Goal: Communication & Community: Answer question/provide support

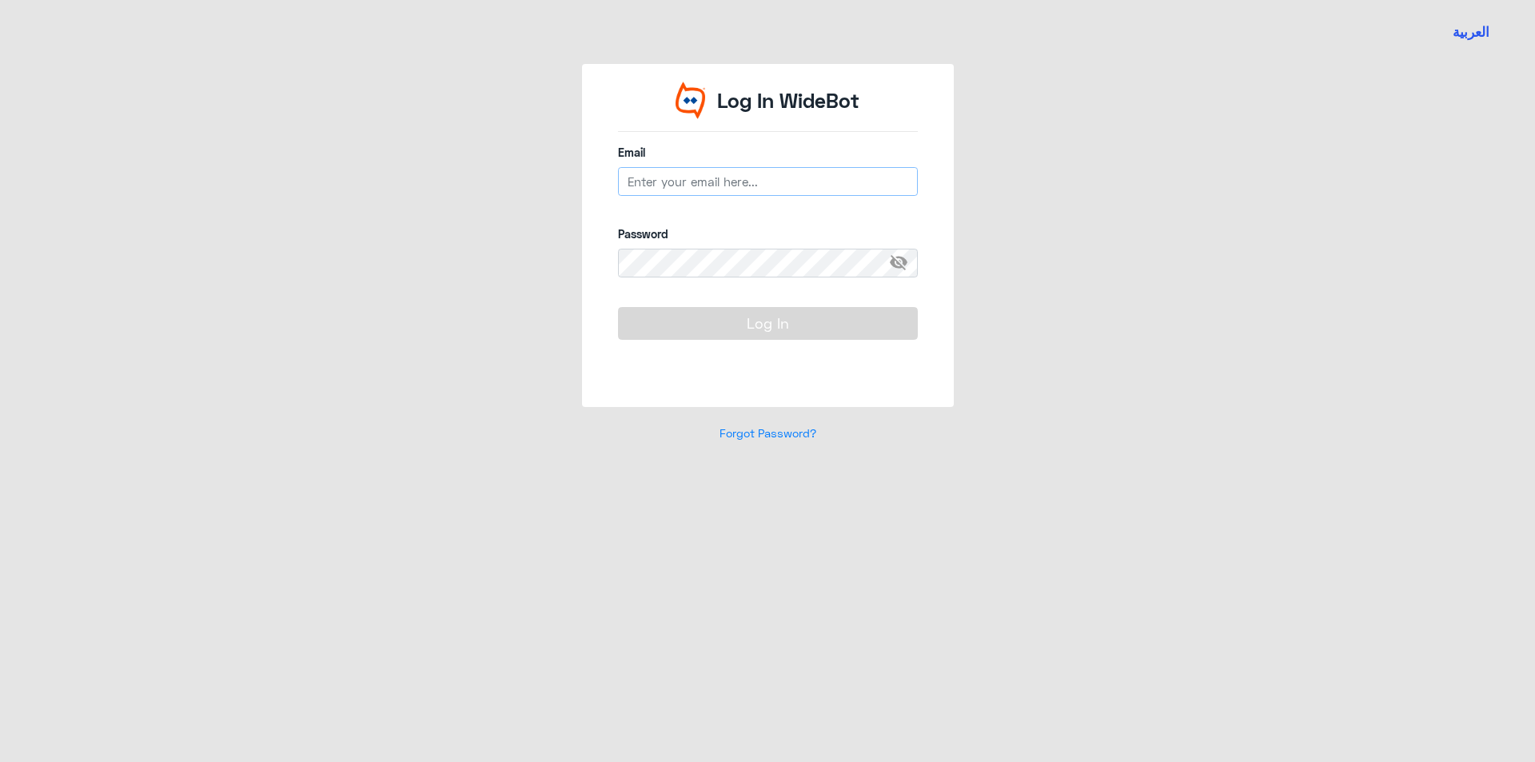
type input "[EMAIL_ADDRESS][DOMAIN_NAME]"
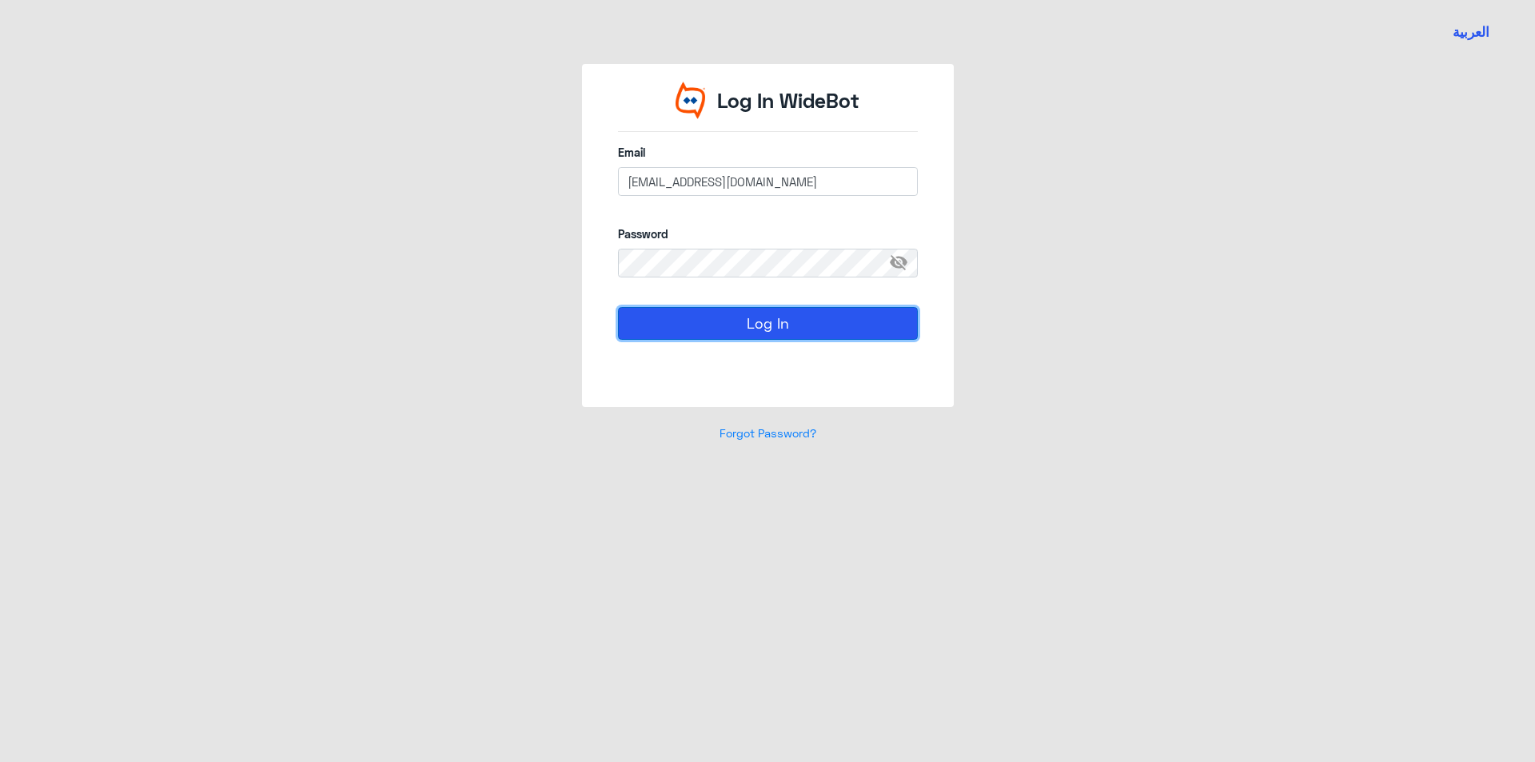
click at [712, 321] on button "Log In" at bounding box center [768, 323] width 300 height 32
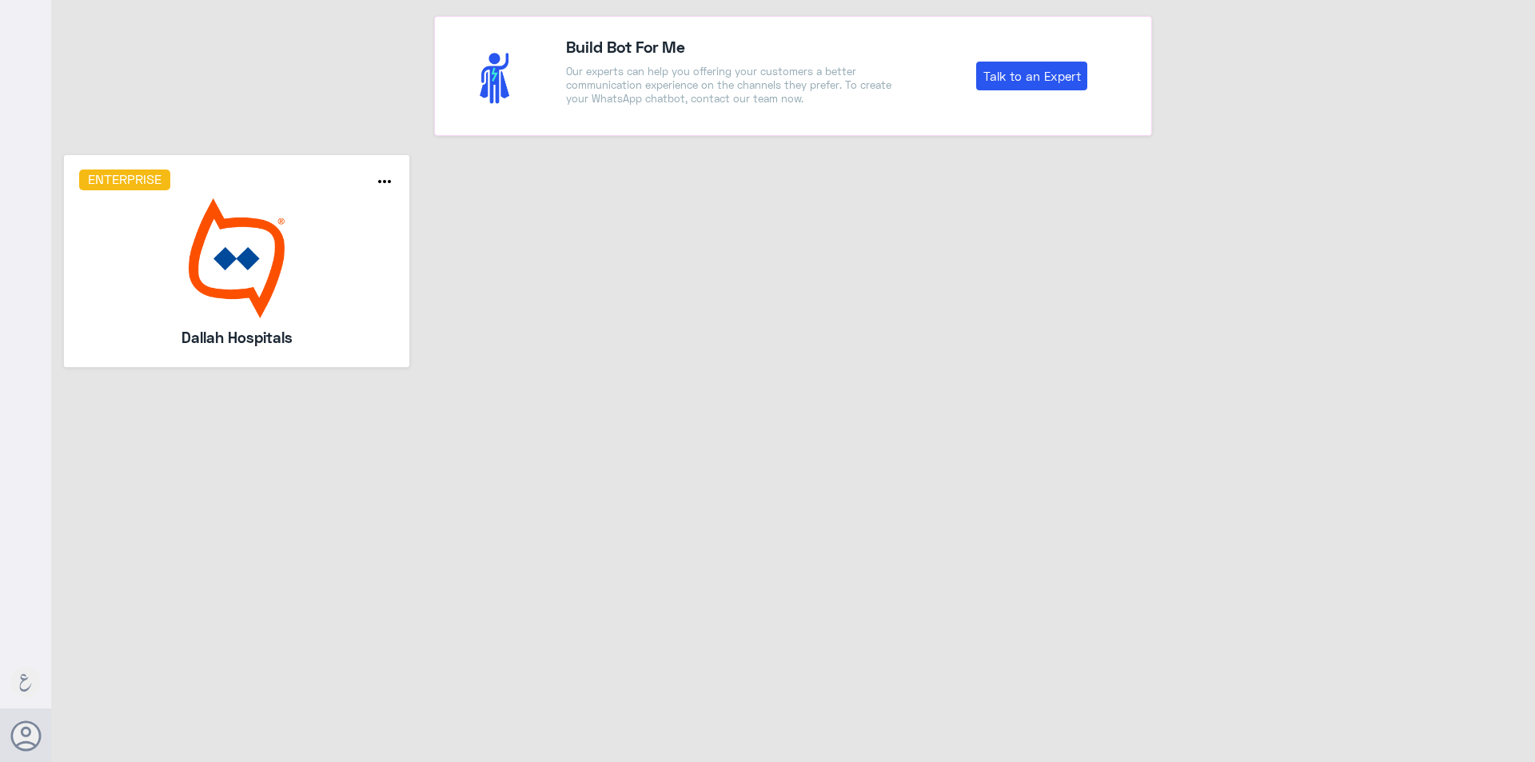
click at [207, 288] on img at bounding box center [237, 258] width 316 height 120
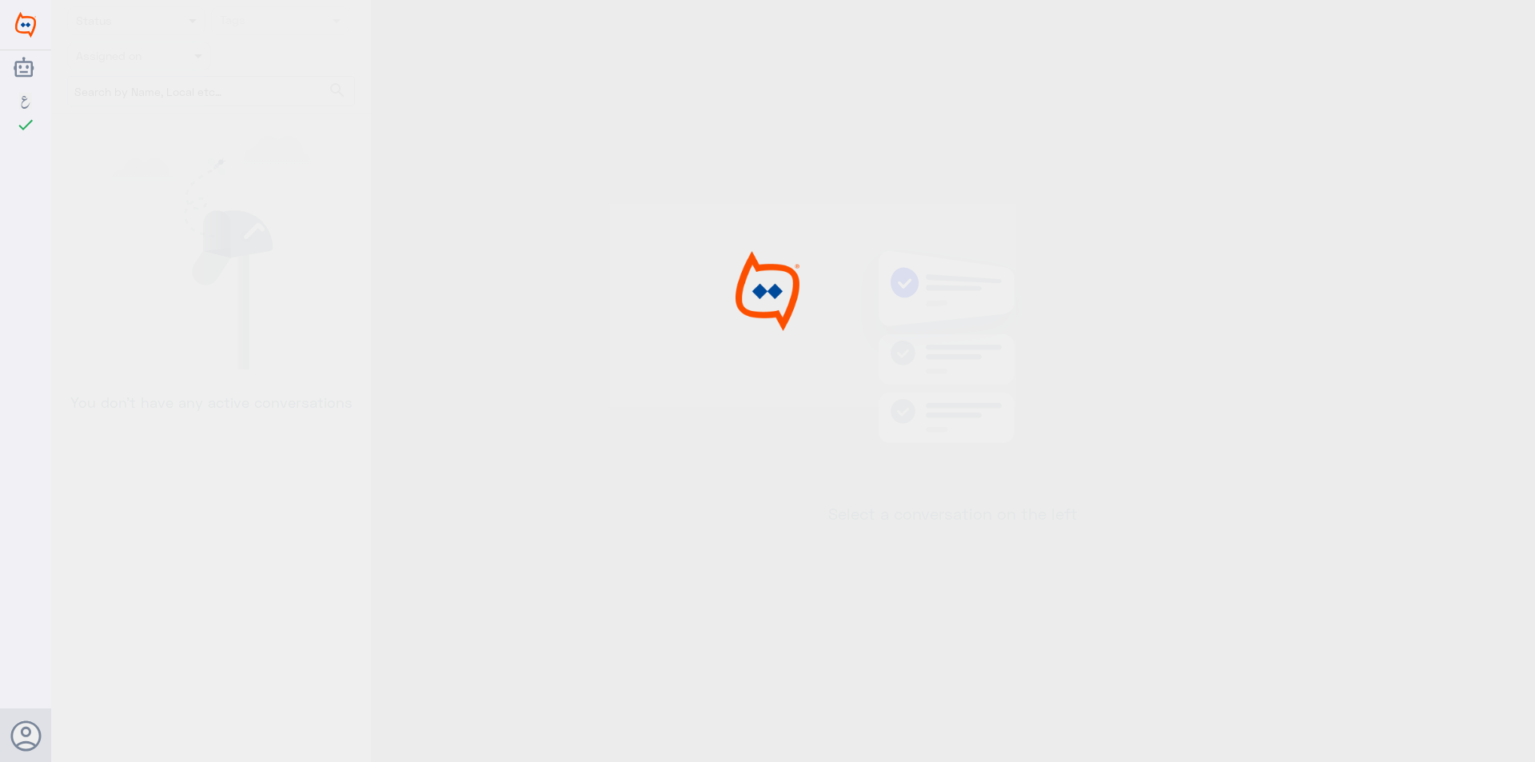
click at [207, 288] on div at bounding box center [767, 383] width 1535 height 767
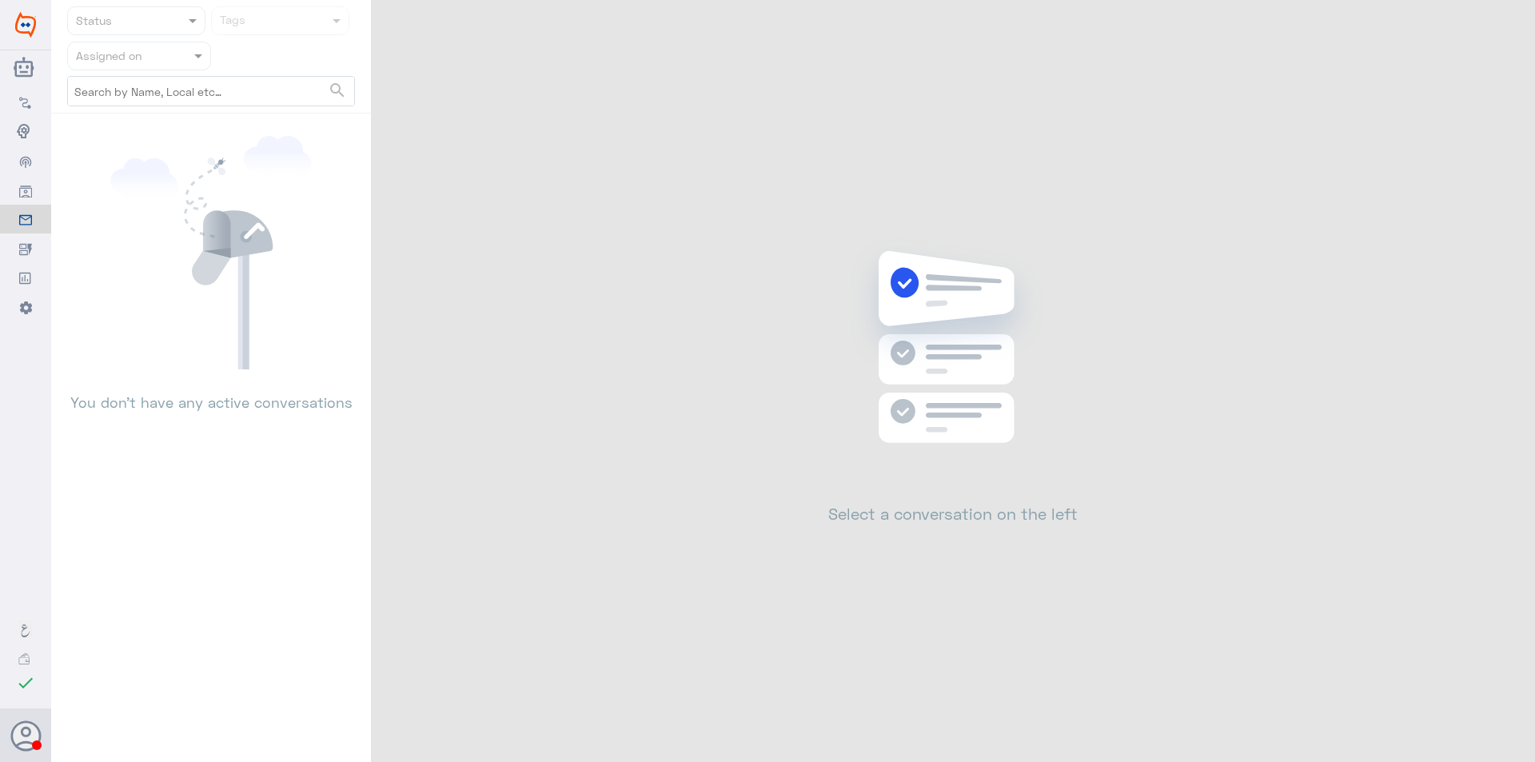
click at [169, 65] on div "Assigned on" at bounding box center [139, 56] width 144 height 29
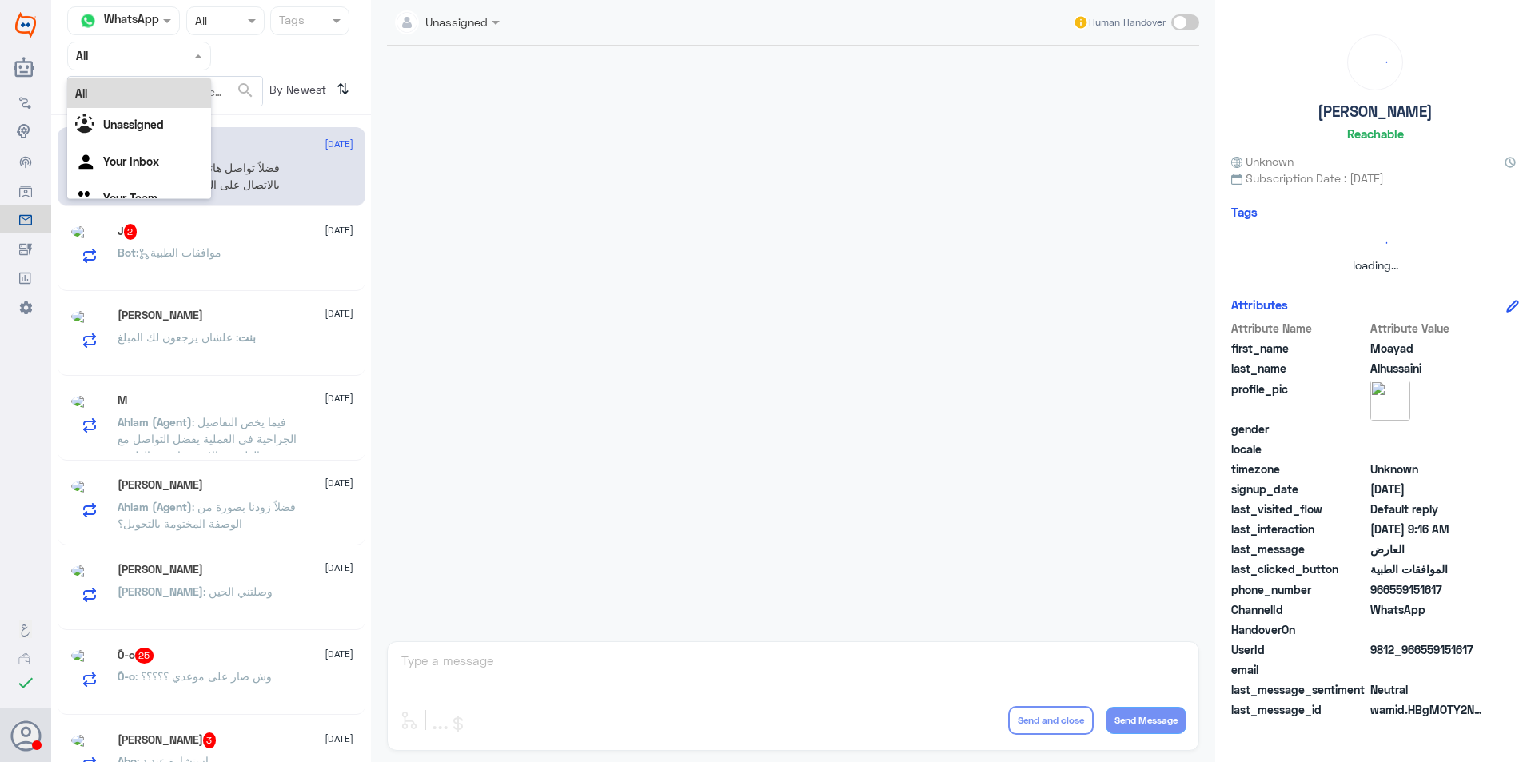
click at [166, 48] on div at bounding box center [139, 55] width 142 height 18
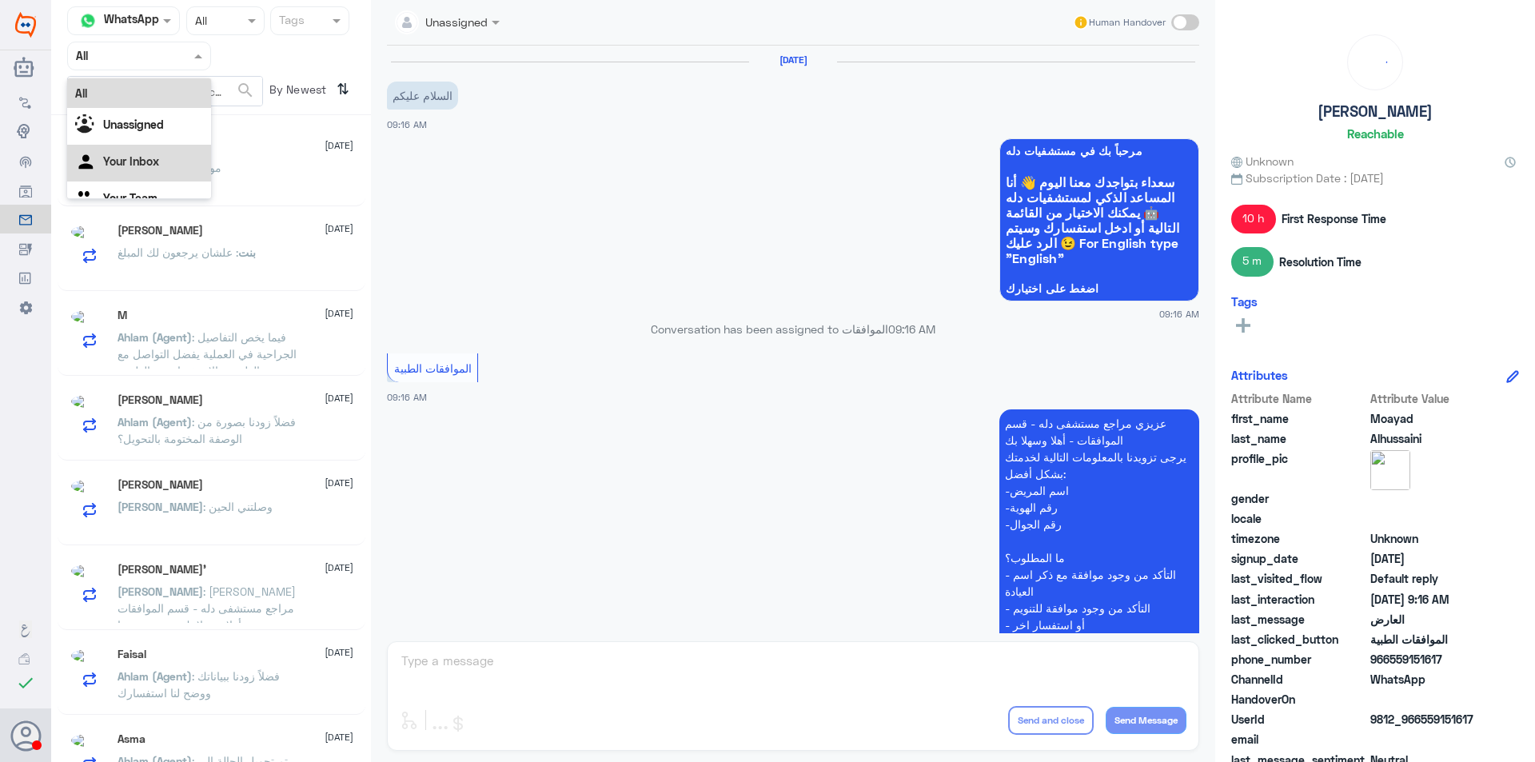
scroll to position [196, 0]
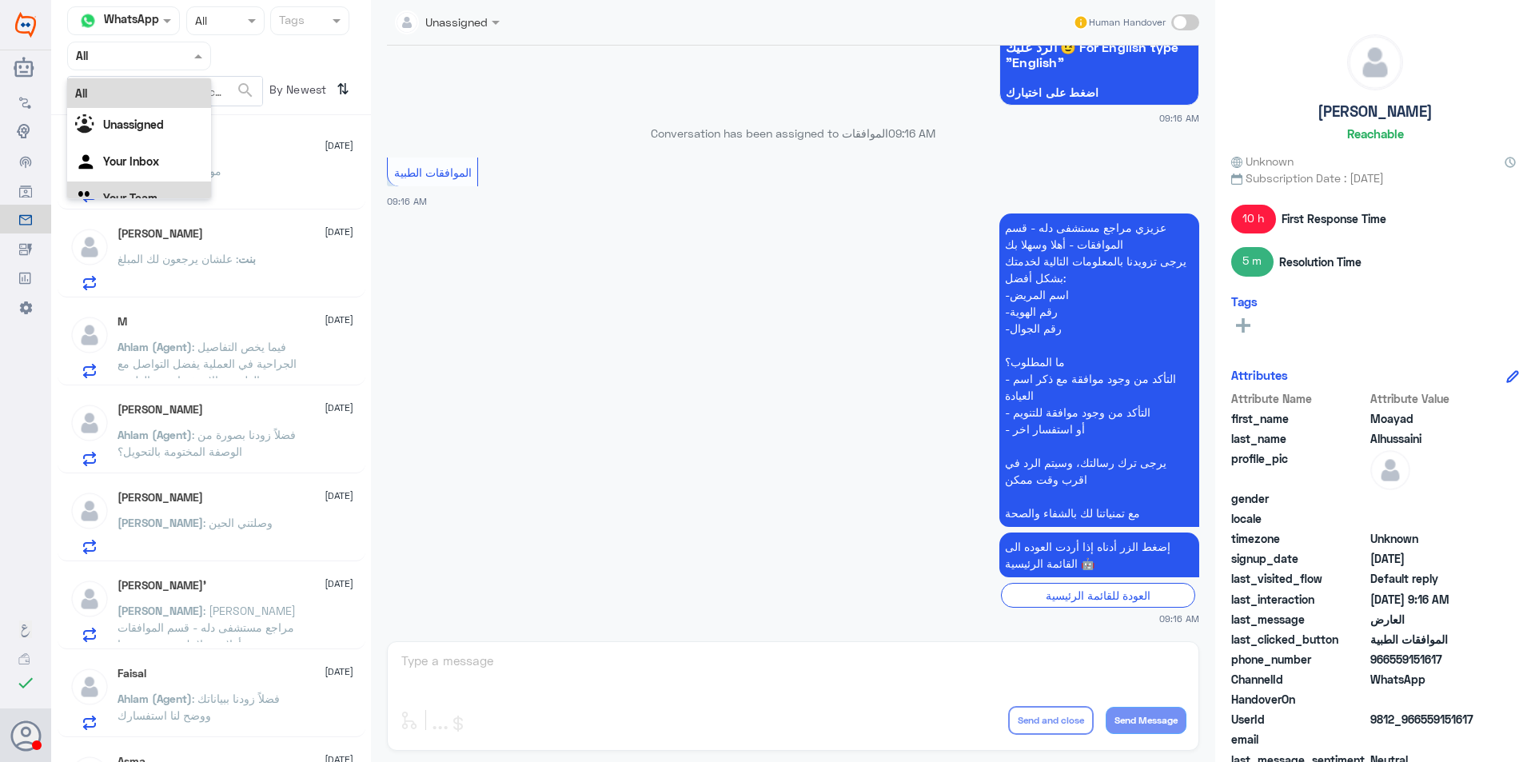
click at [149, 187] on div "Your Team" at bounding box center [139, 200] width 144 height 37
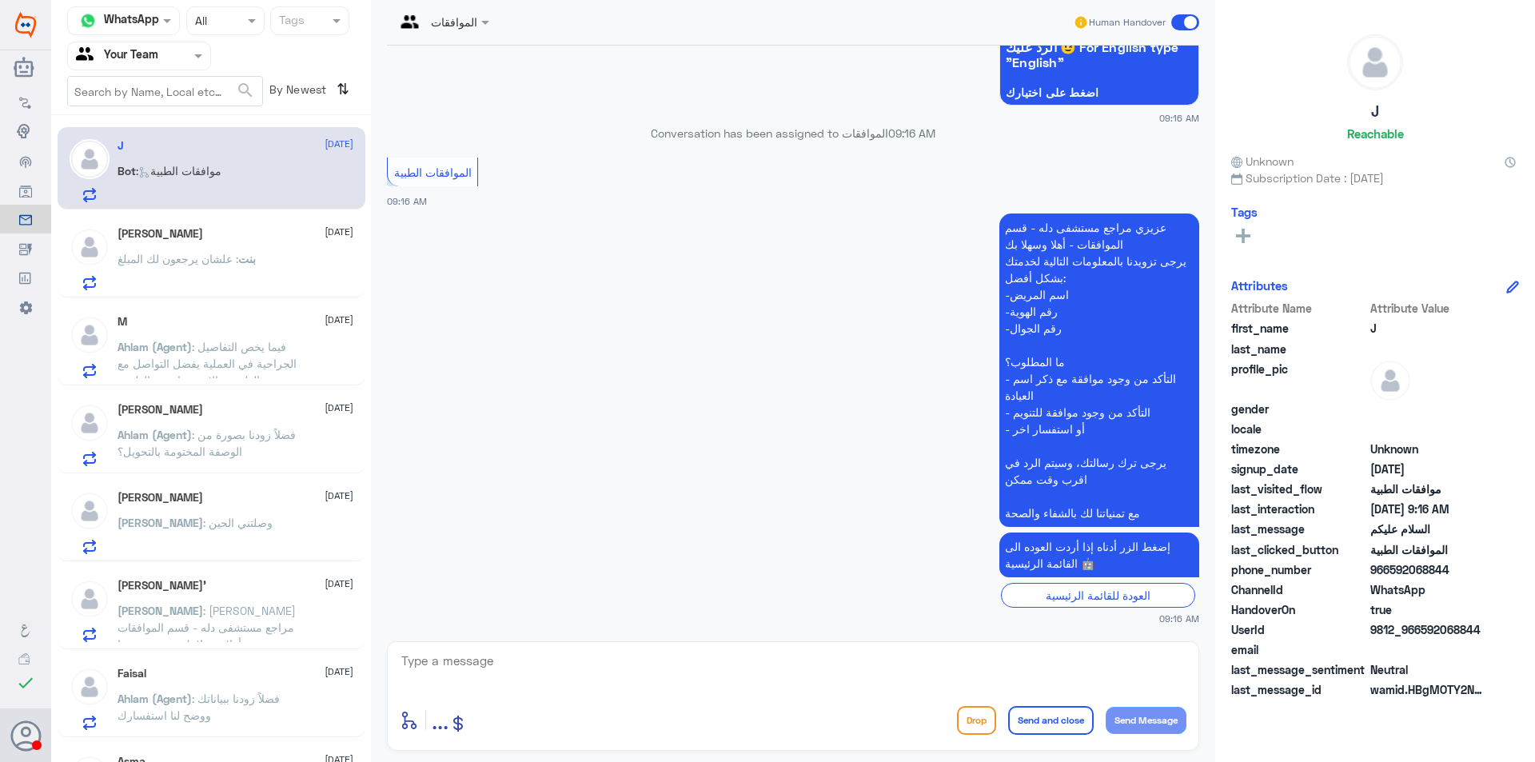
click at [254, 259] on span "بنت" at bounding box center [247, 259] width 18 height 14
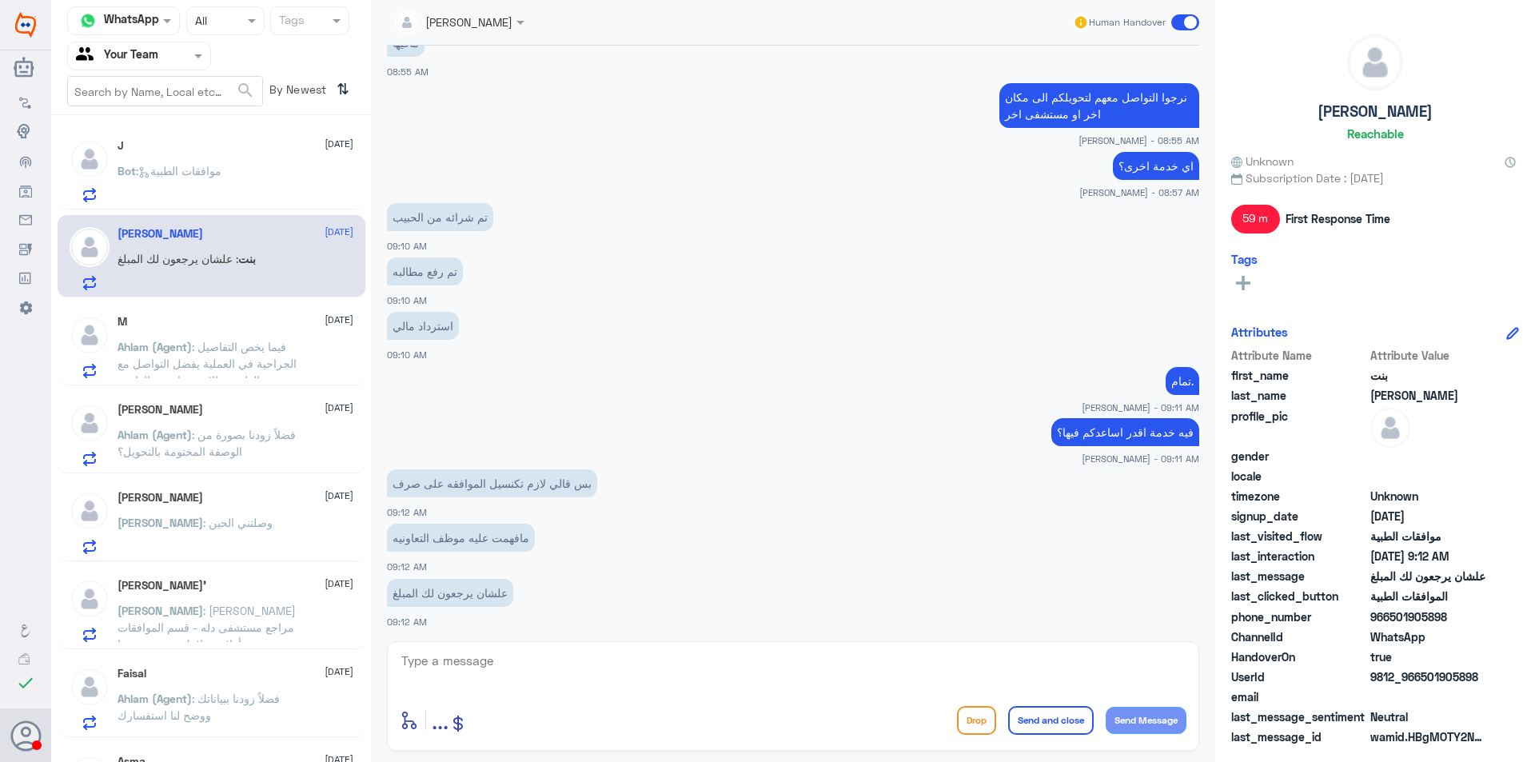
scroll to position [1722, 0]
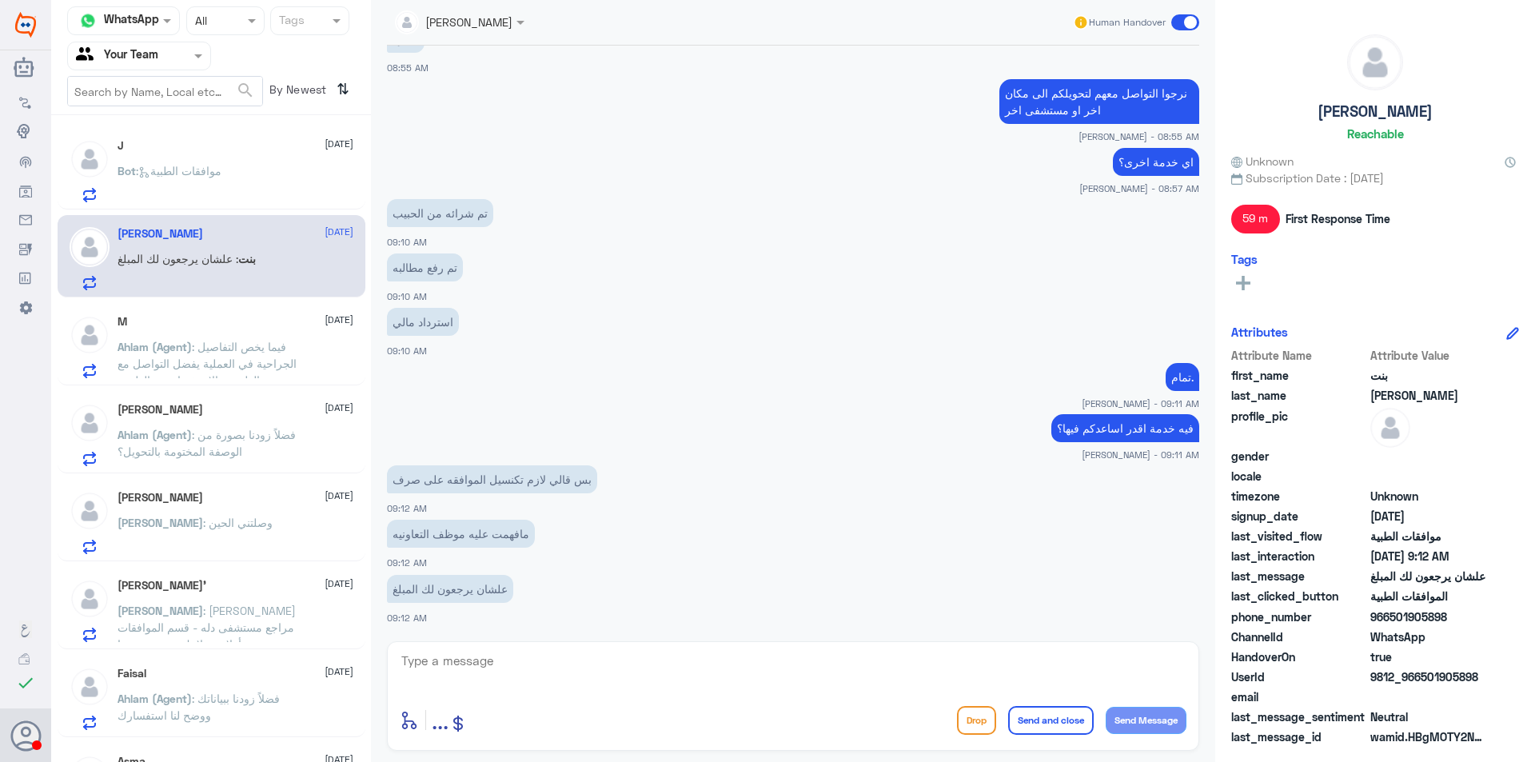
drag, startPoint x: 1433, startPoint y: 615, endPoint x: 1391, endPoint y: 620, distance: 41.9
click at [1391, 620] on span "966501905898" at bounding box center [1429, 617] width 116 height 17
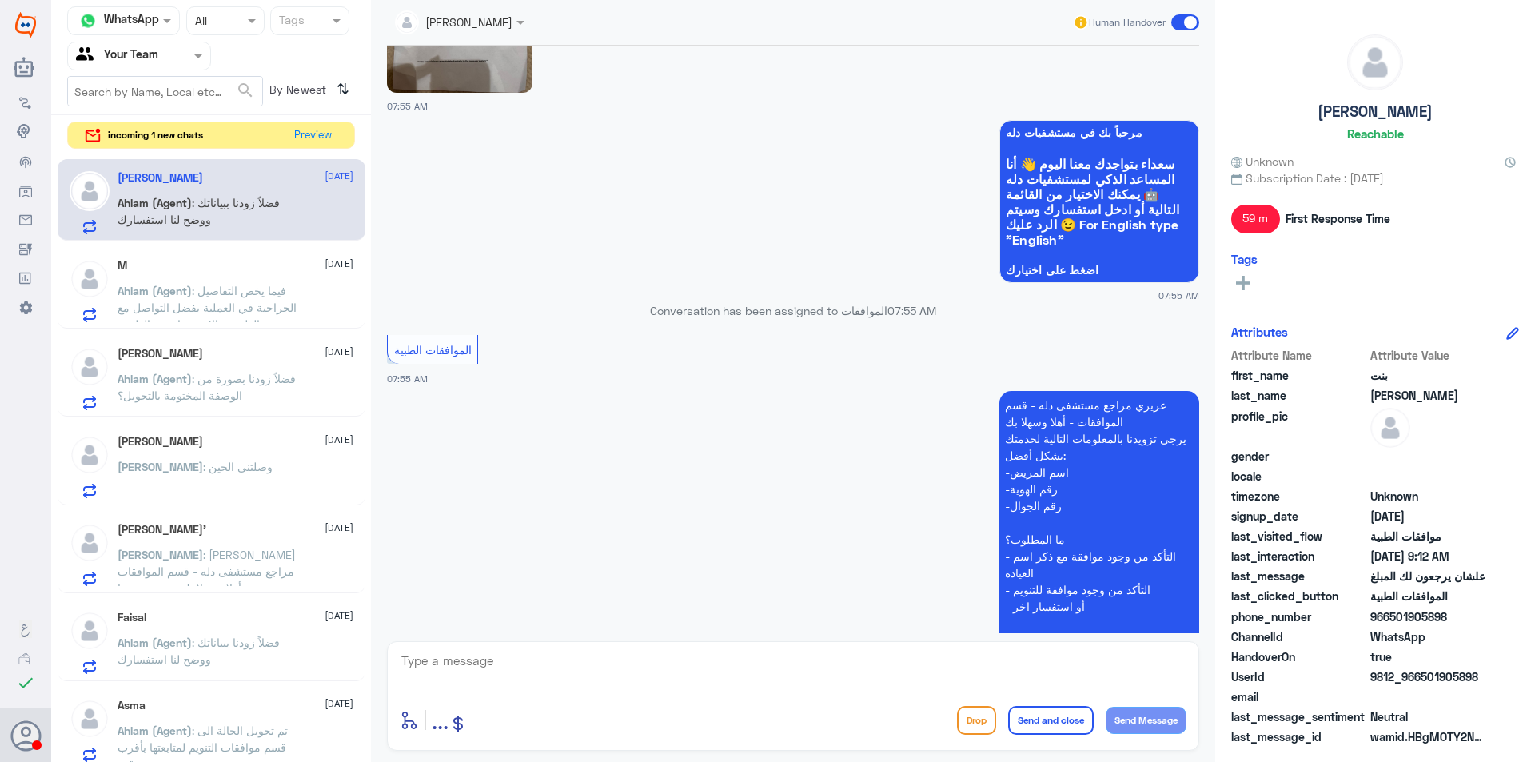
scroll to position [430, 0]
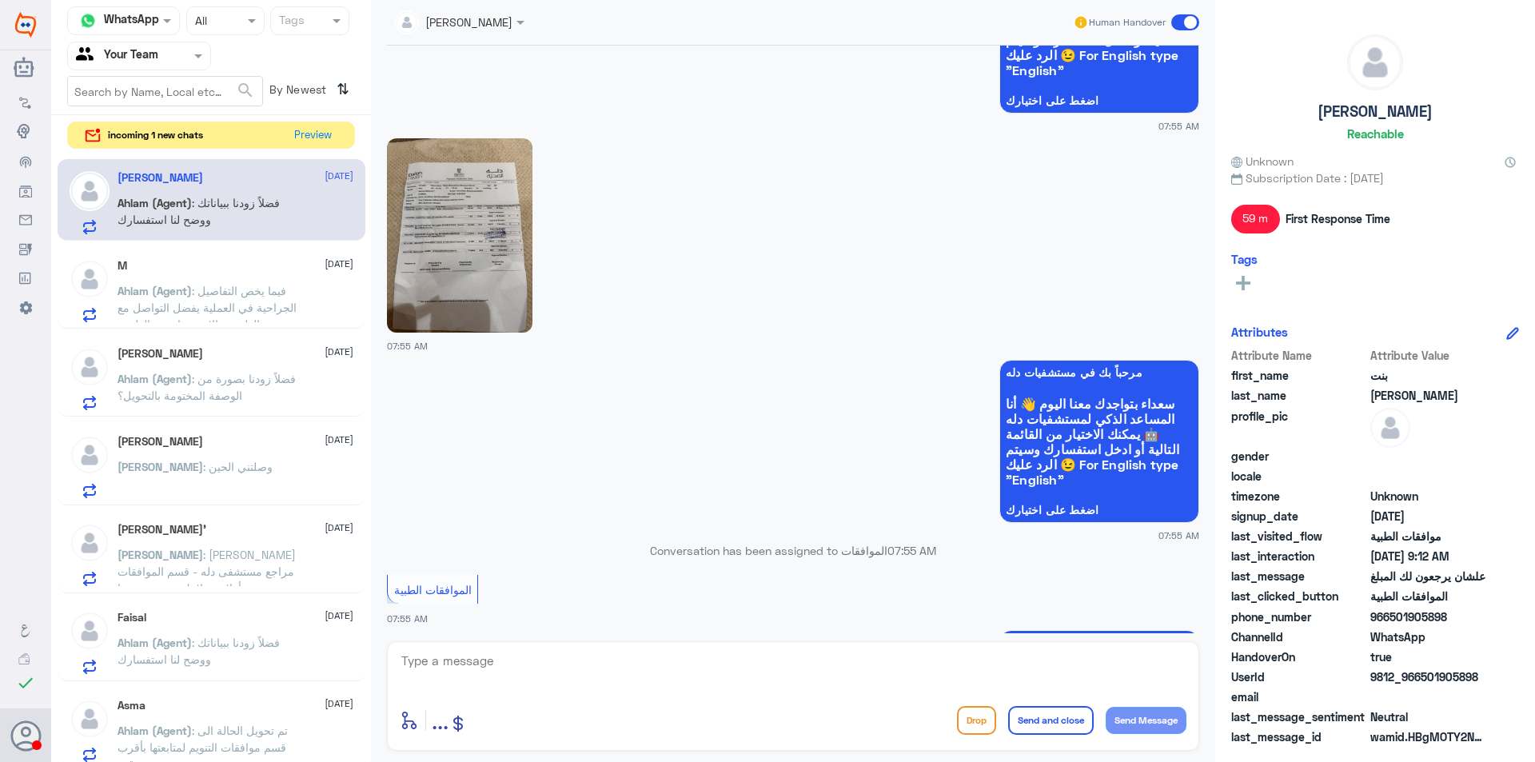
click at [502, 255] on img at bounding box center [460, 235] width 146 height 194
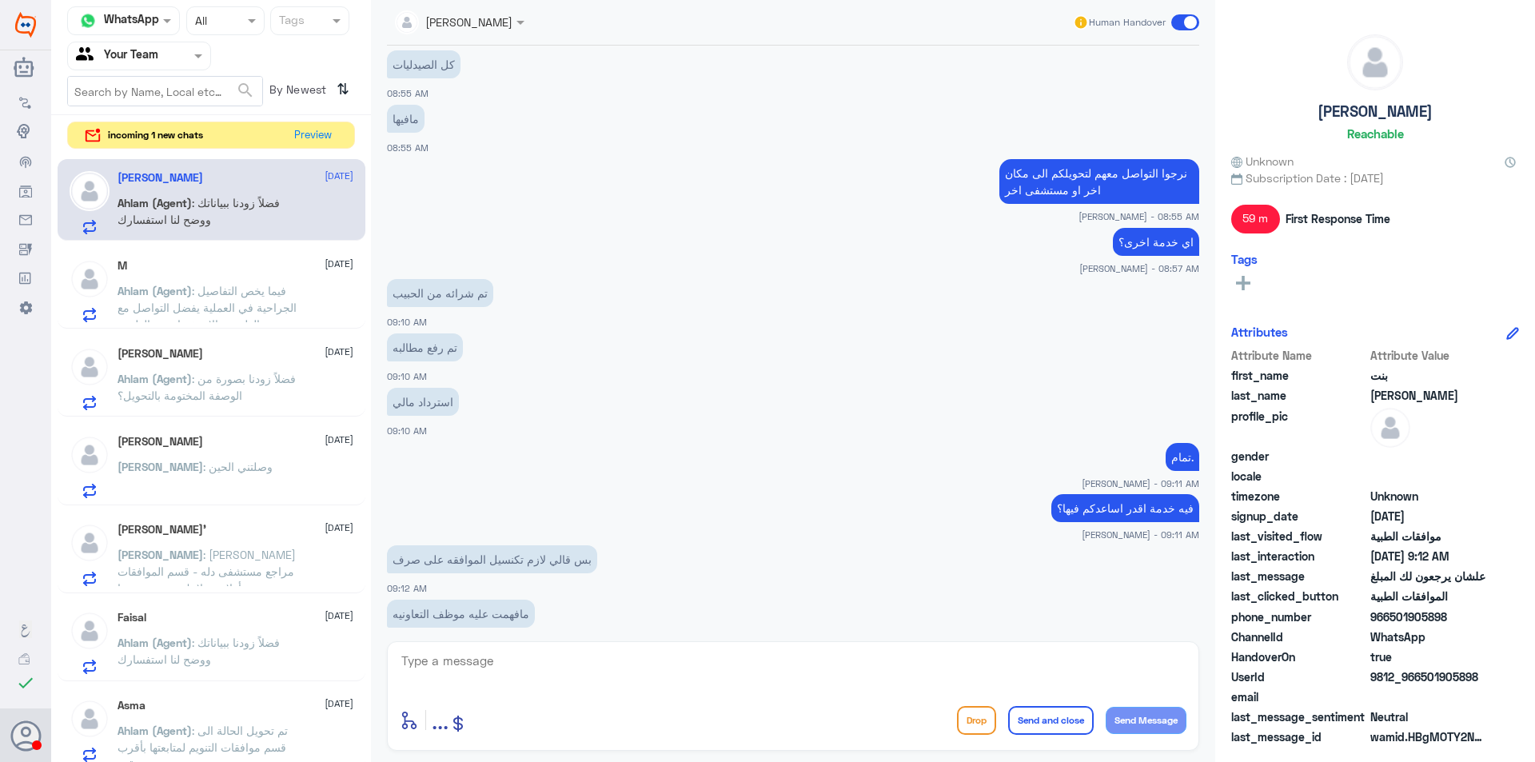
scroll to position [1722, 0]
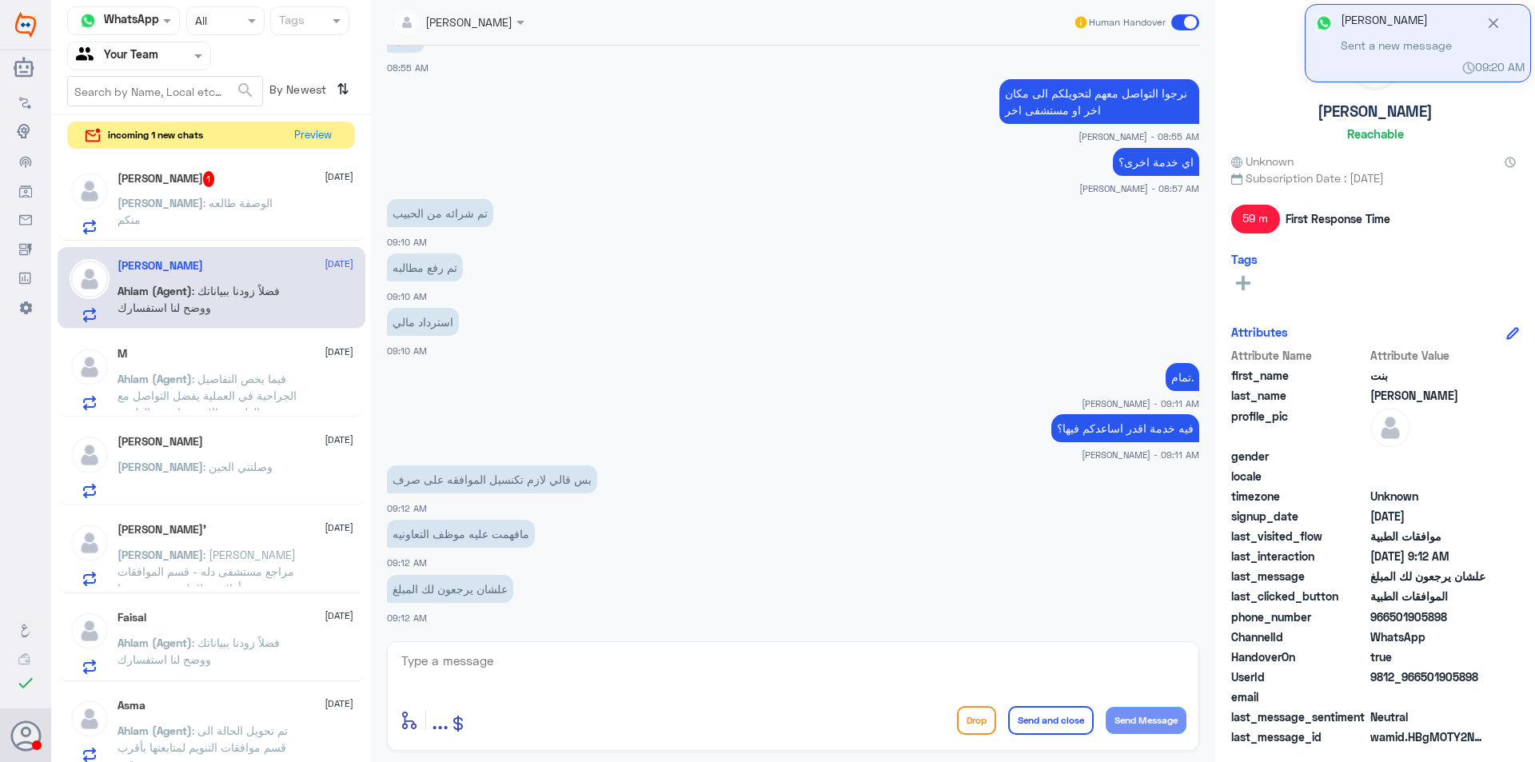
click at [602, 660] on textarea at bounding box center [793, 669] width 787 height 39
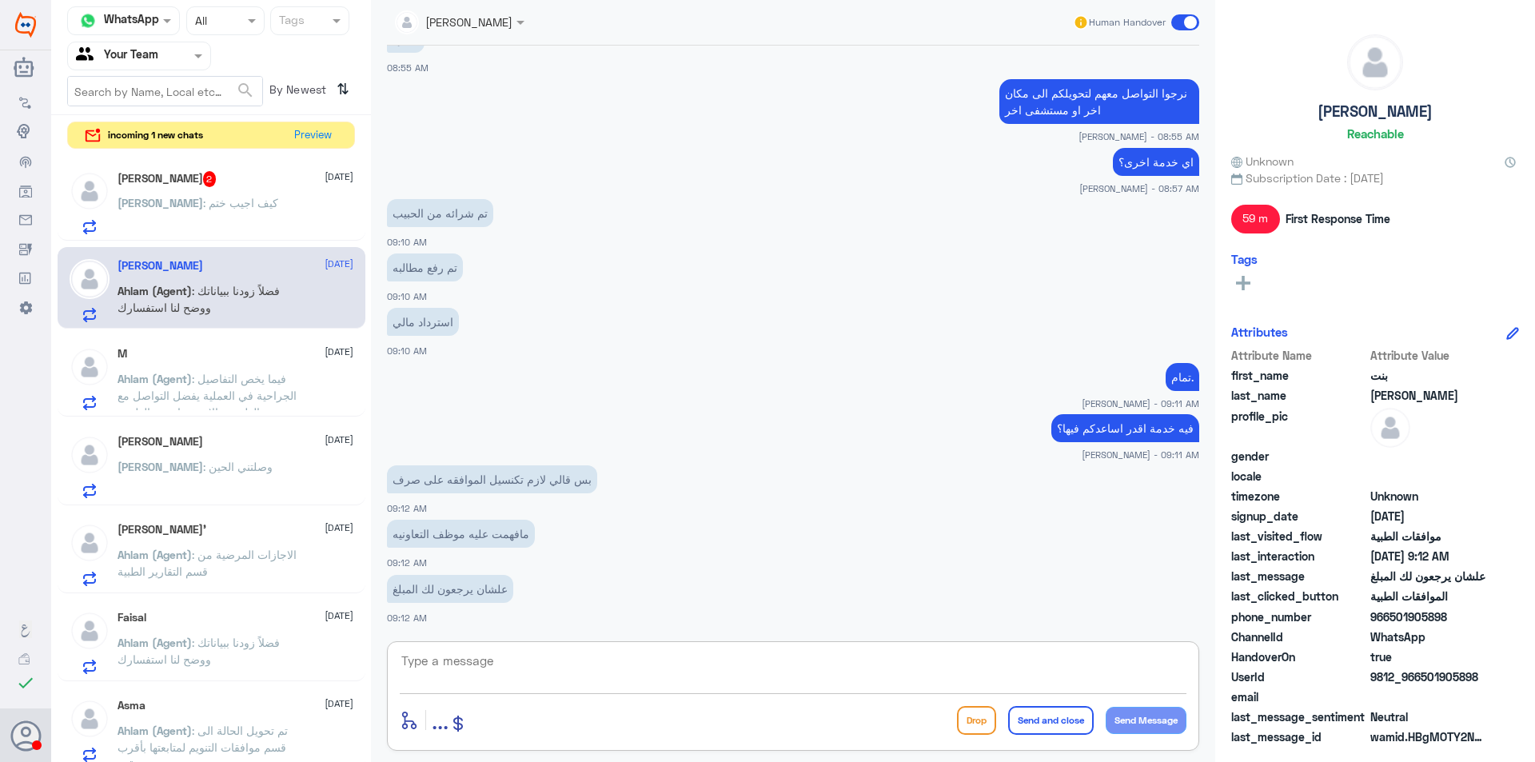
click at [225, 210] on p "[PERSON_NAME] : كيف اجيب ختم" at bounding box center [198, 214] width 161 height 40
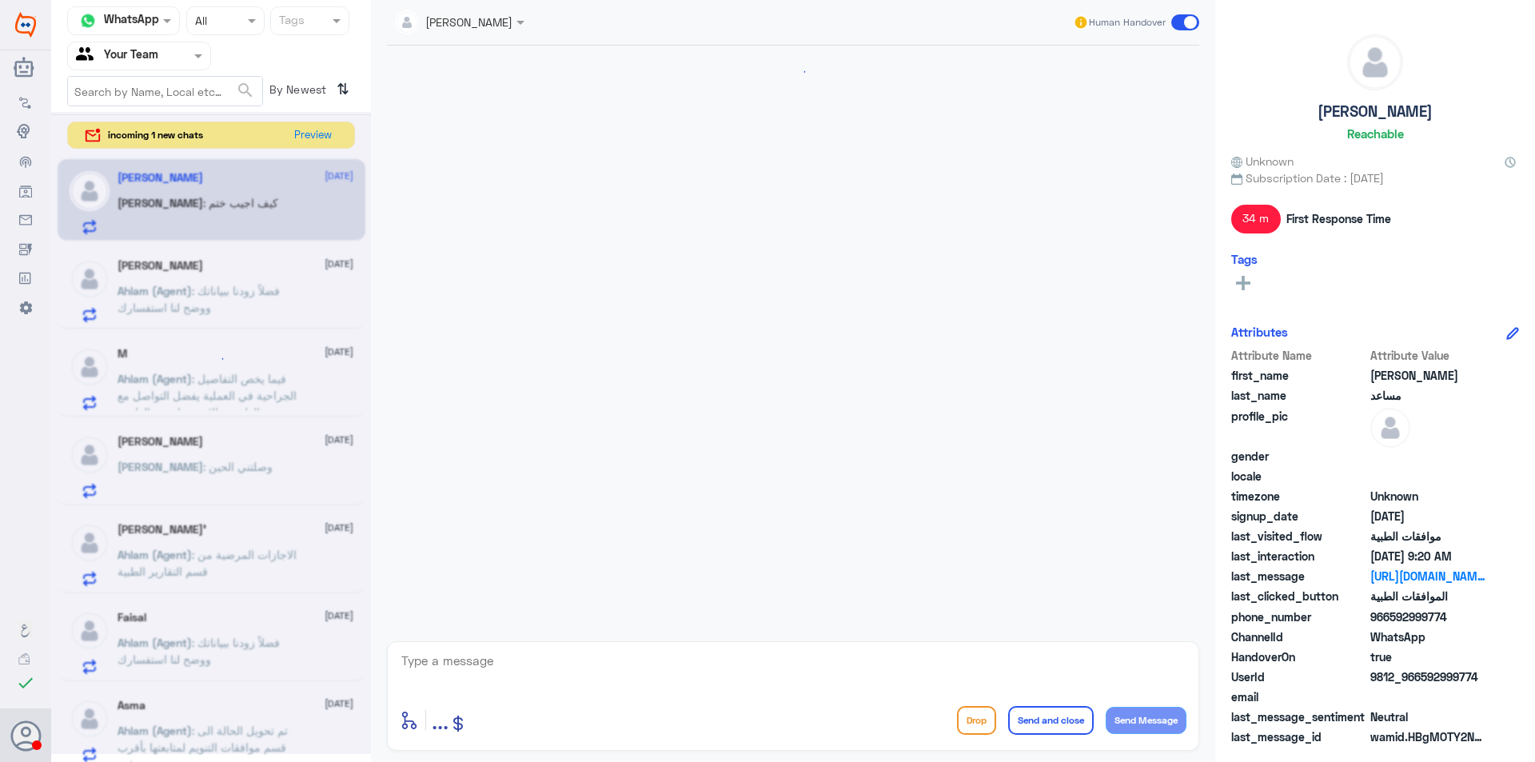
scroll to position [1342, 0]
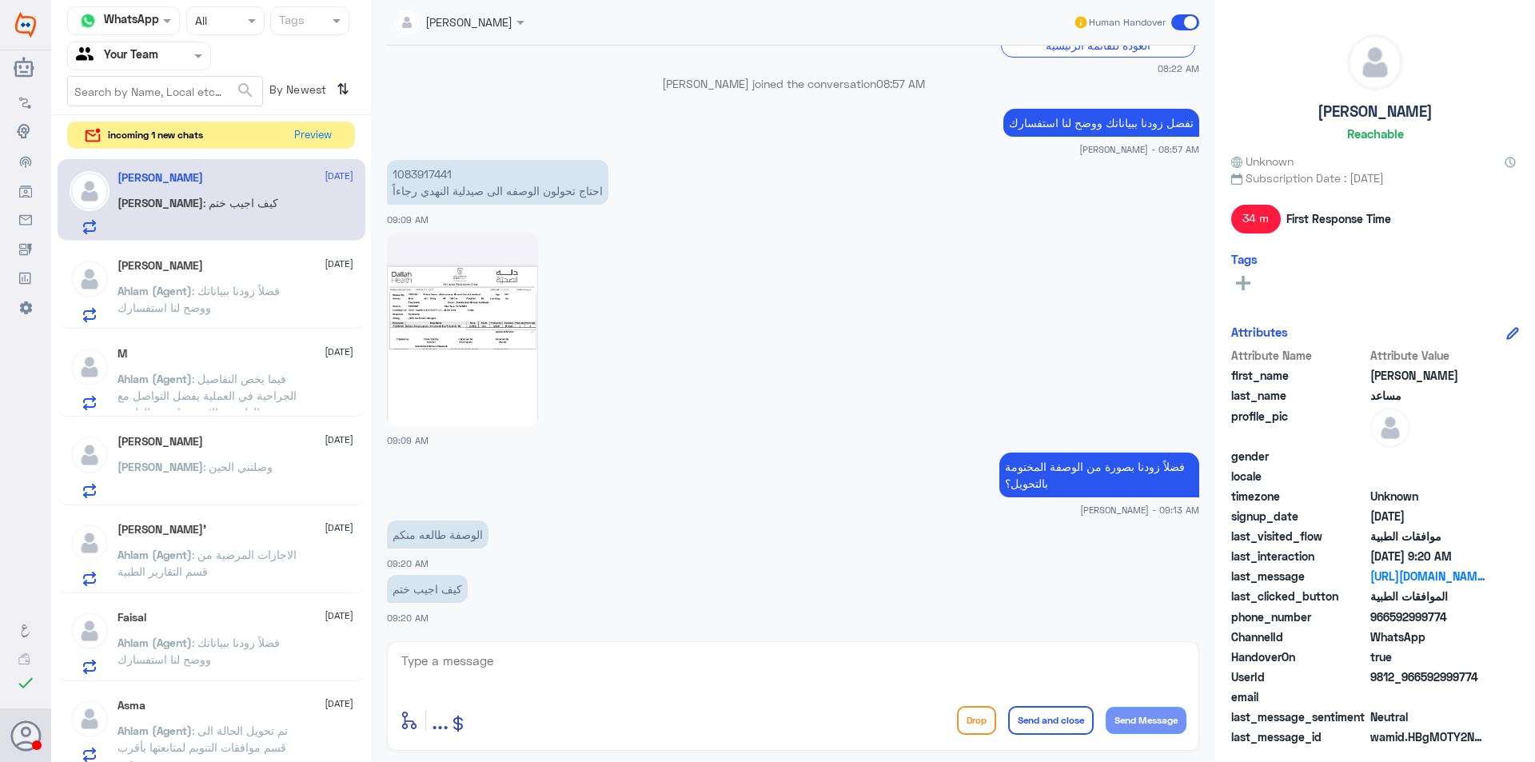
click at [430, 162] on p "1083917441 احتاج تحولون الوصفه الى صيدلية [PERSON_NAME] رجاءاً" at bounding box center [497, 182] width 221 height 45
click at [433, 166] on p "1083917441 احتاج تحولون الوصفه الى صيدلية [PERSON_NAME] رجاءاً" at bounding box center [497, 182] width 221 height 45
copy p "1083917441"
click at [483, 341] on img at bounding box center [462, 330] width 151 height 194
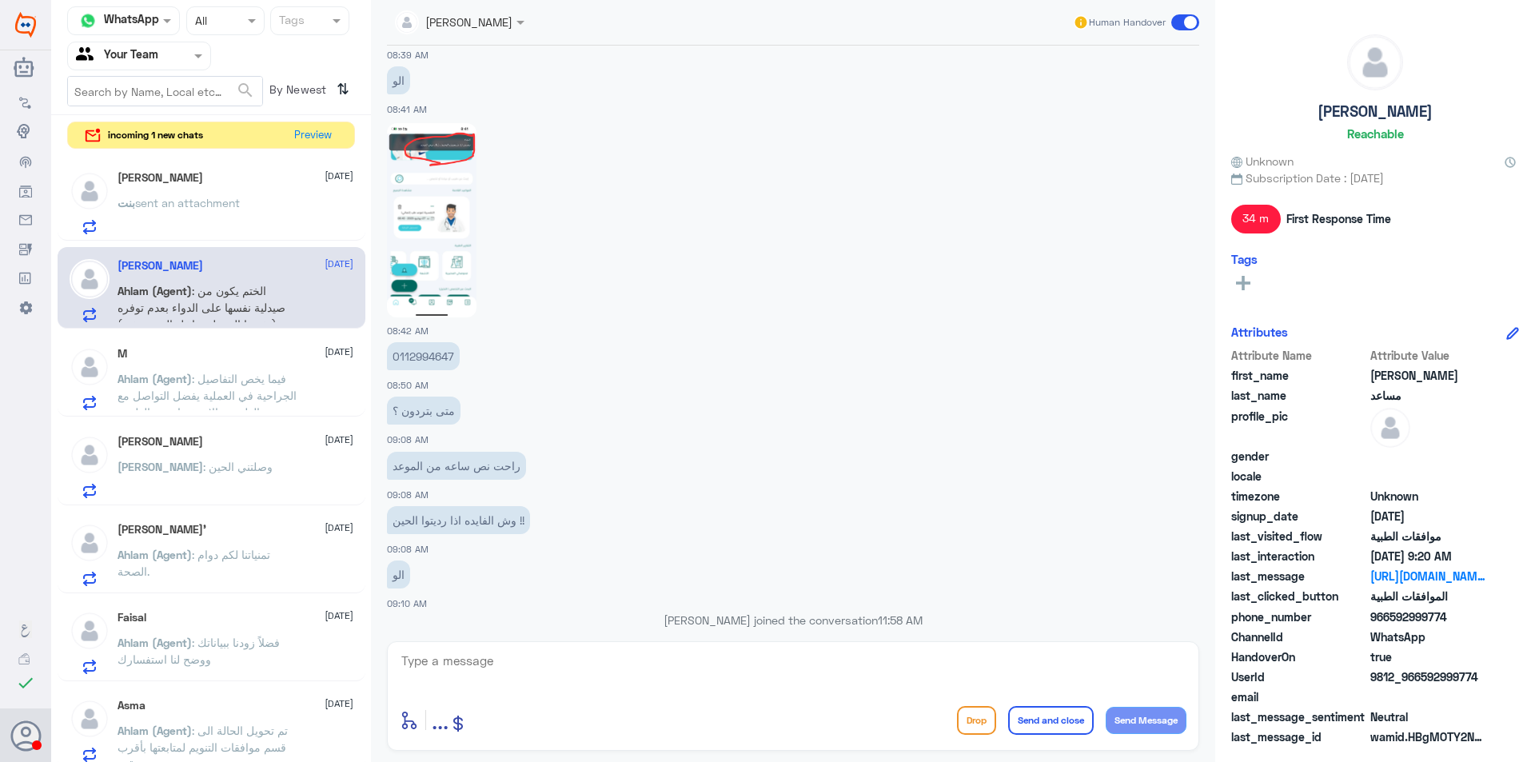
scroll to position [1275, 0]
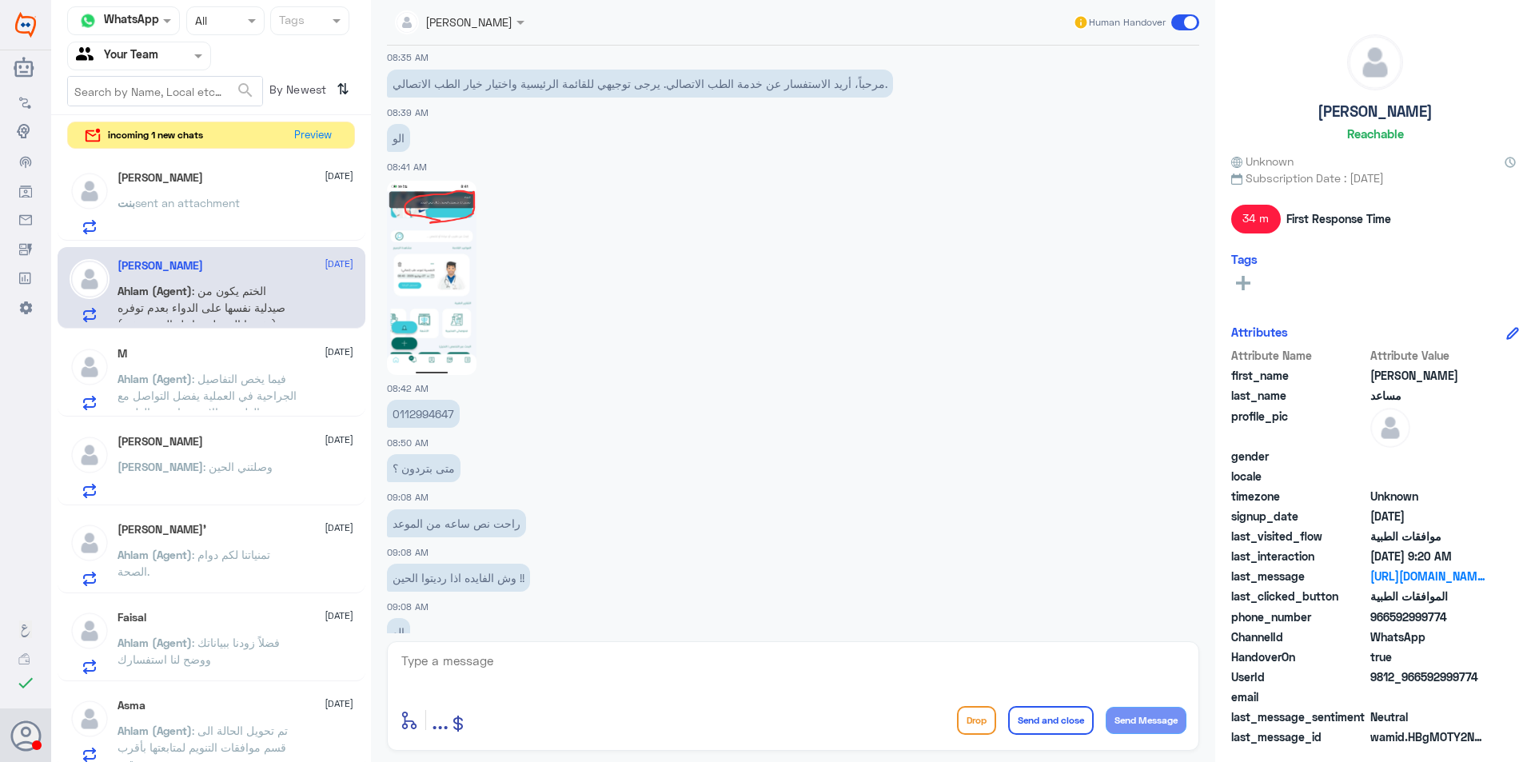
click at [461, 293] on img at bounding box center [432, 278] width 90 height 194
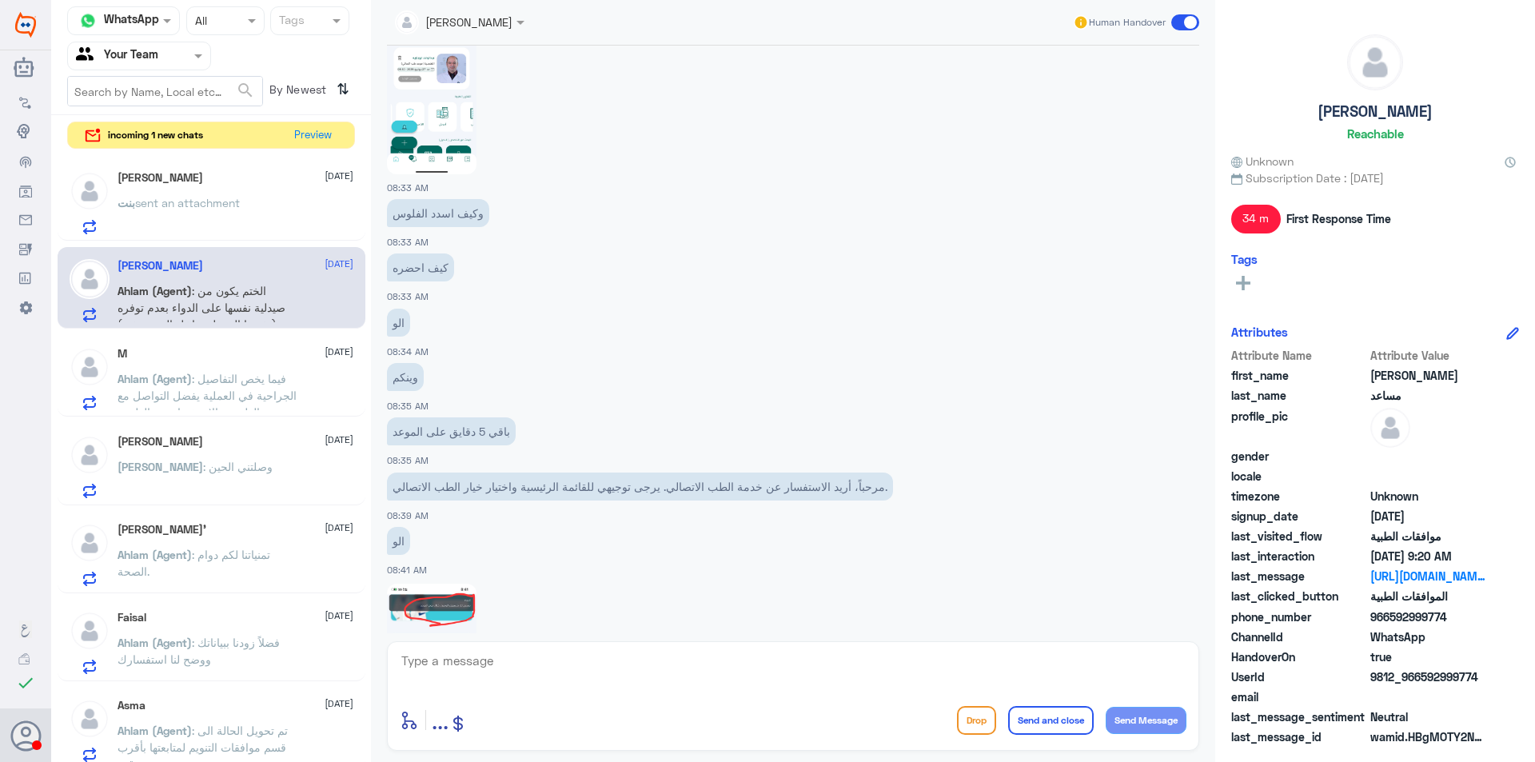
scroll to position [864, 0]
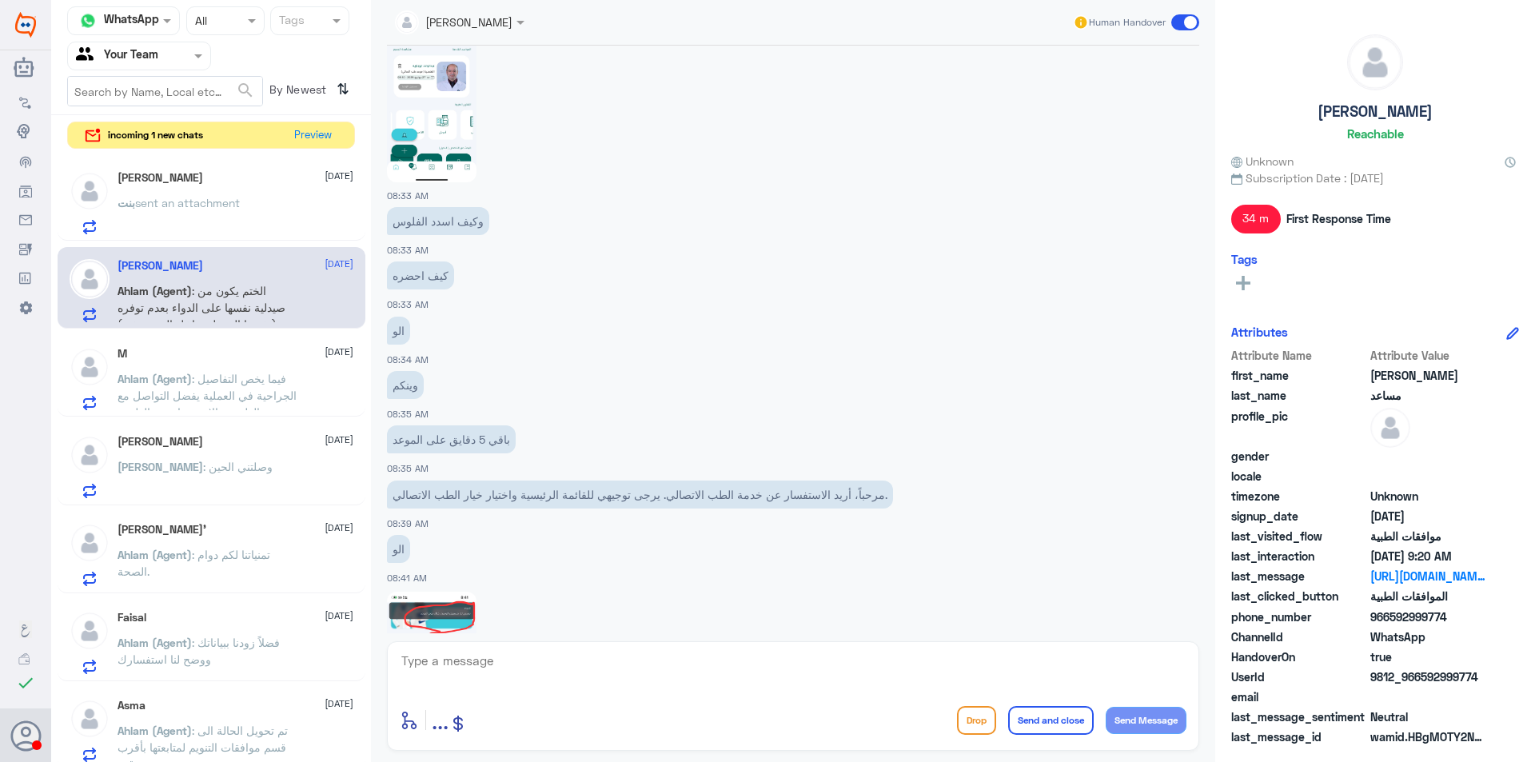
click at [452, 90] on img at bounding box center [432, 85] width 90 height 194
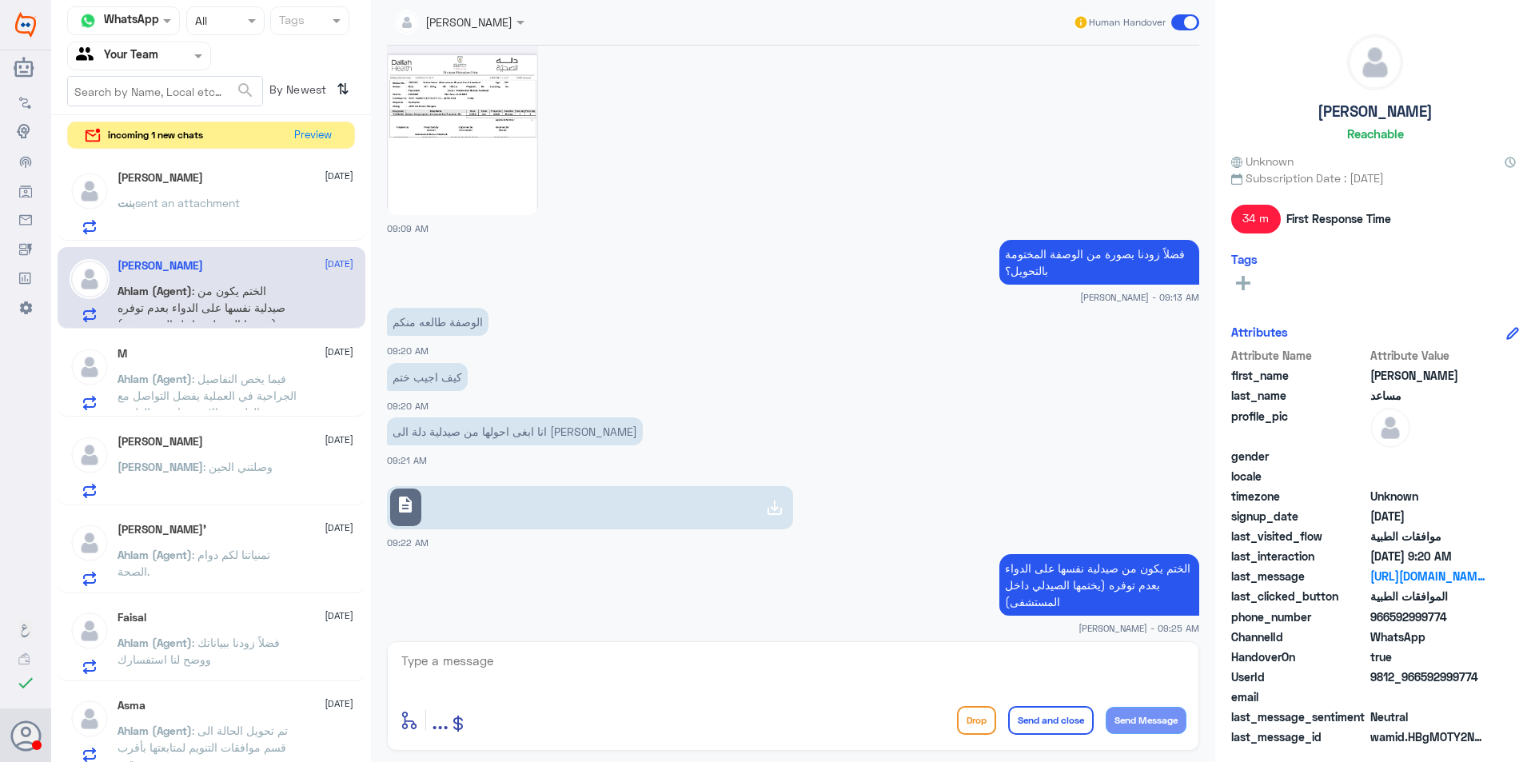
scroll to position [4702, 0]
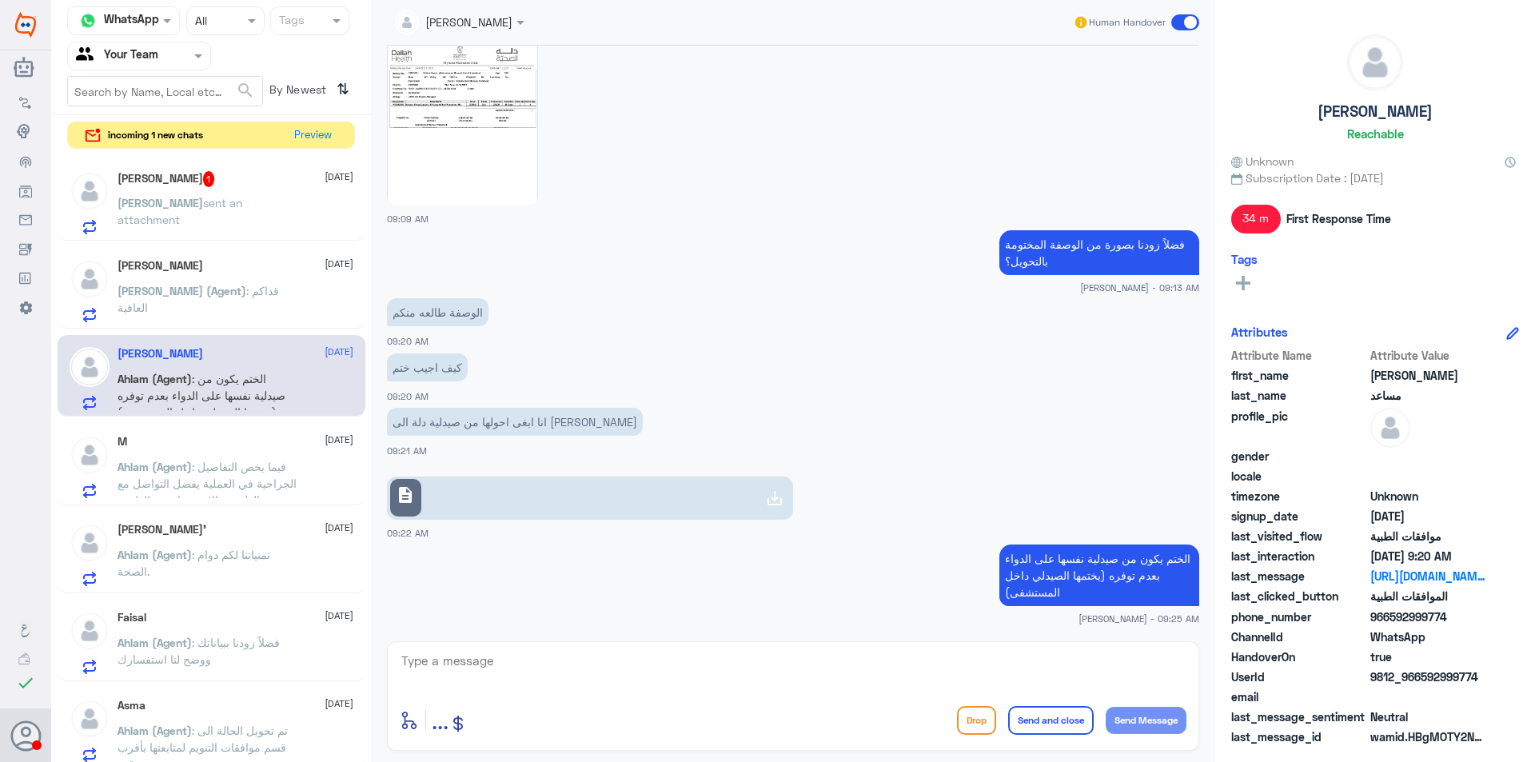
click at [169, 213] on p "[PERSON_NAME] sent an attachment" at bounding box center [208, 214] width 180 height 40
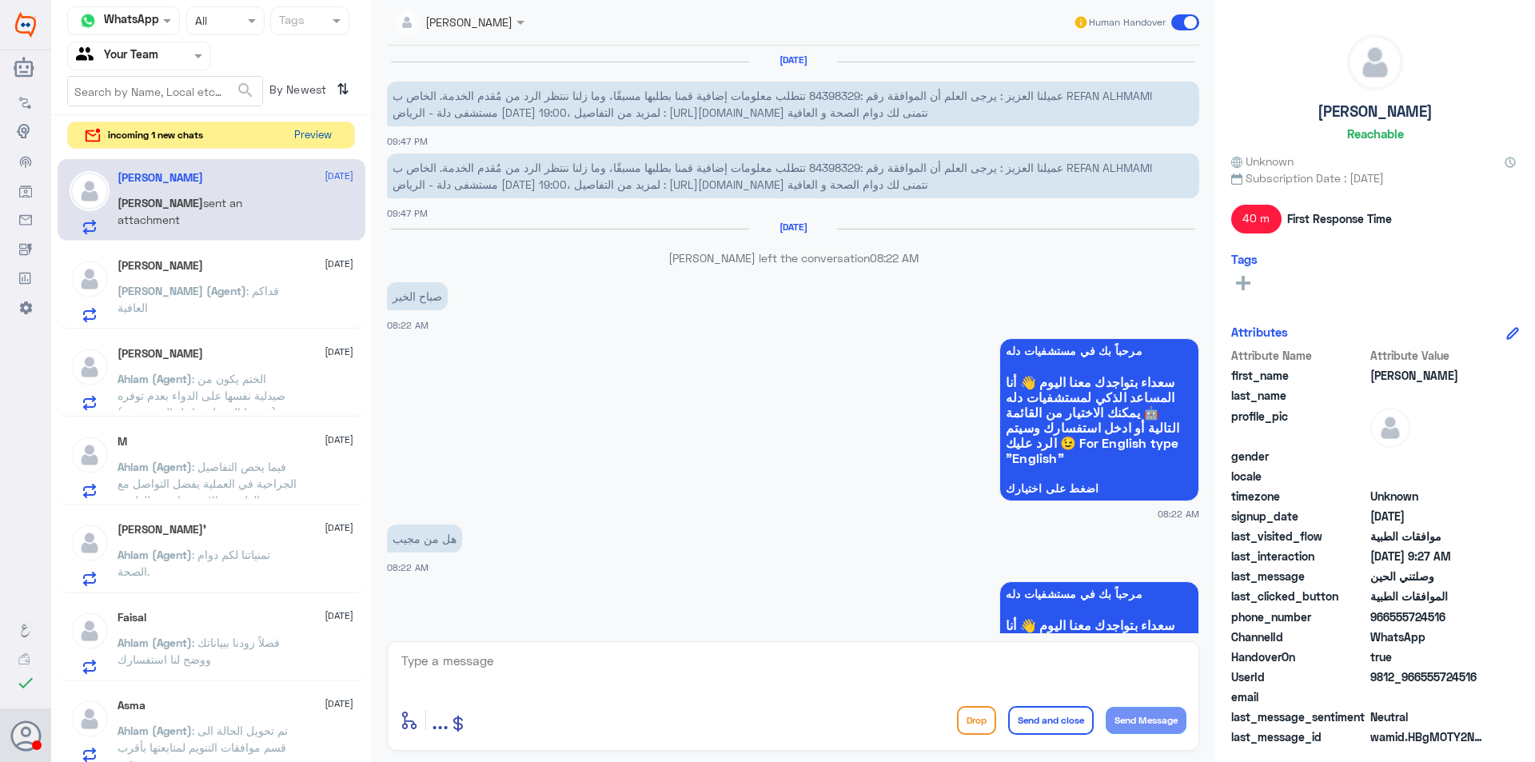
scroll to position [1233, 0]
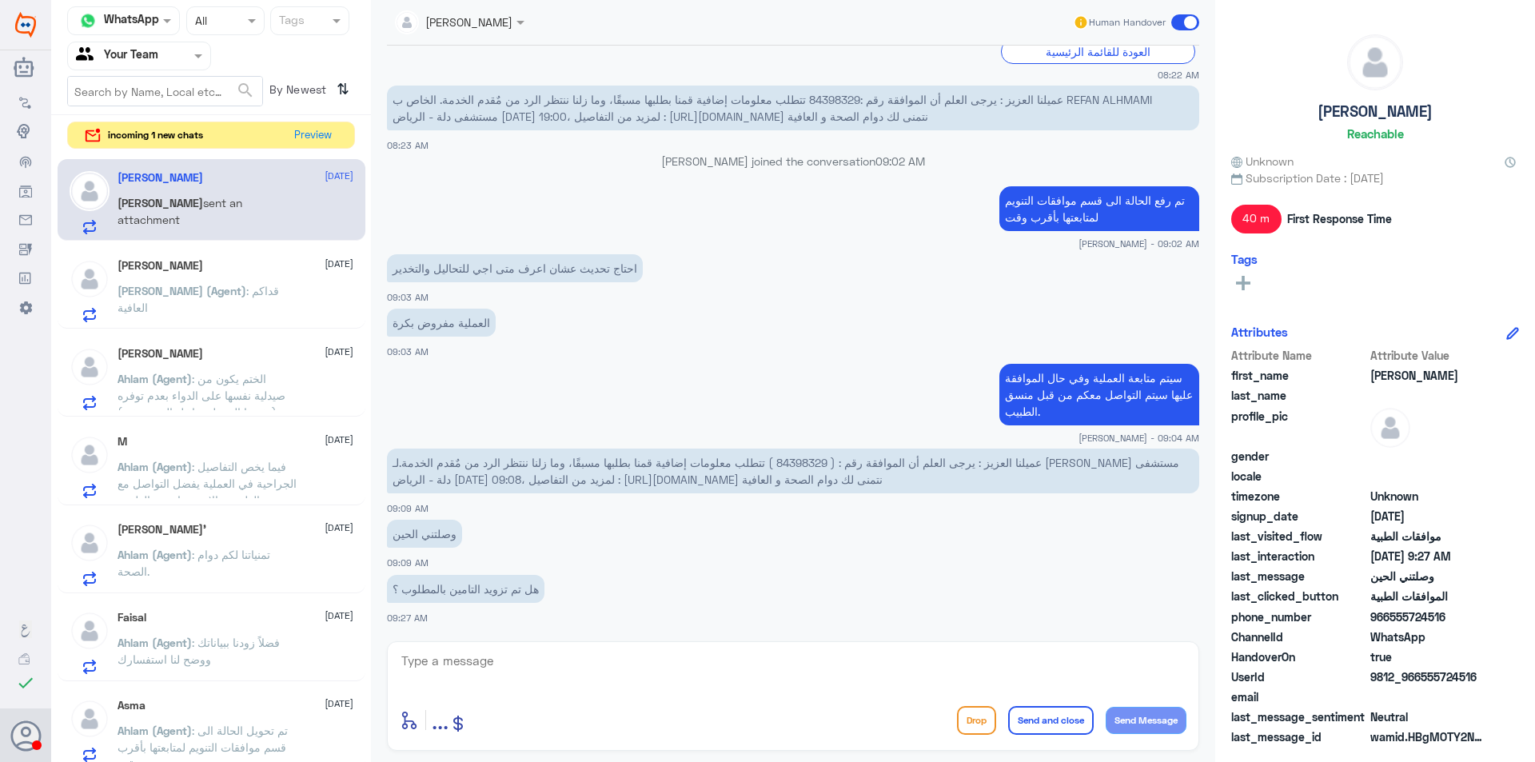
click at [824, 459] on span "عميلنا العزيز : يرجى العلم أن الموافقة رقم : ( 84398329 ) تتطلب معلومات إضافية …" at bounding box center [786, 471] width 787 height 30
copy span "84398329"
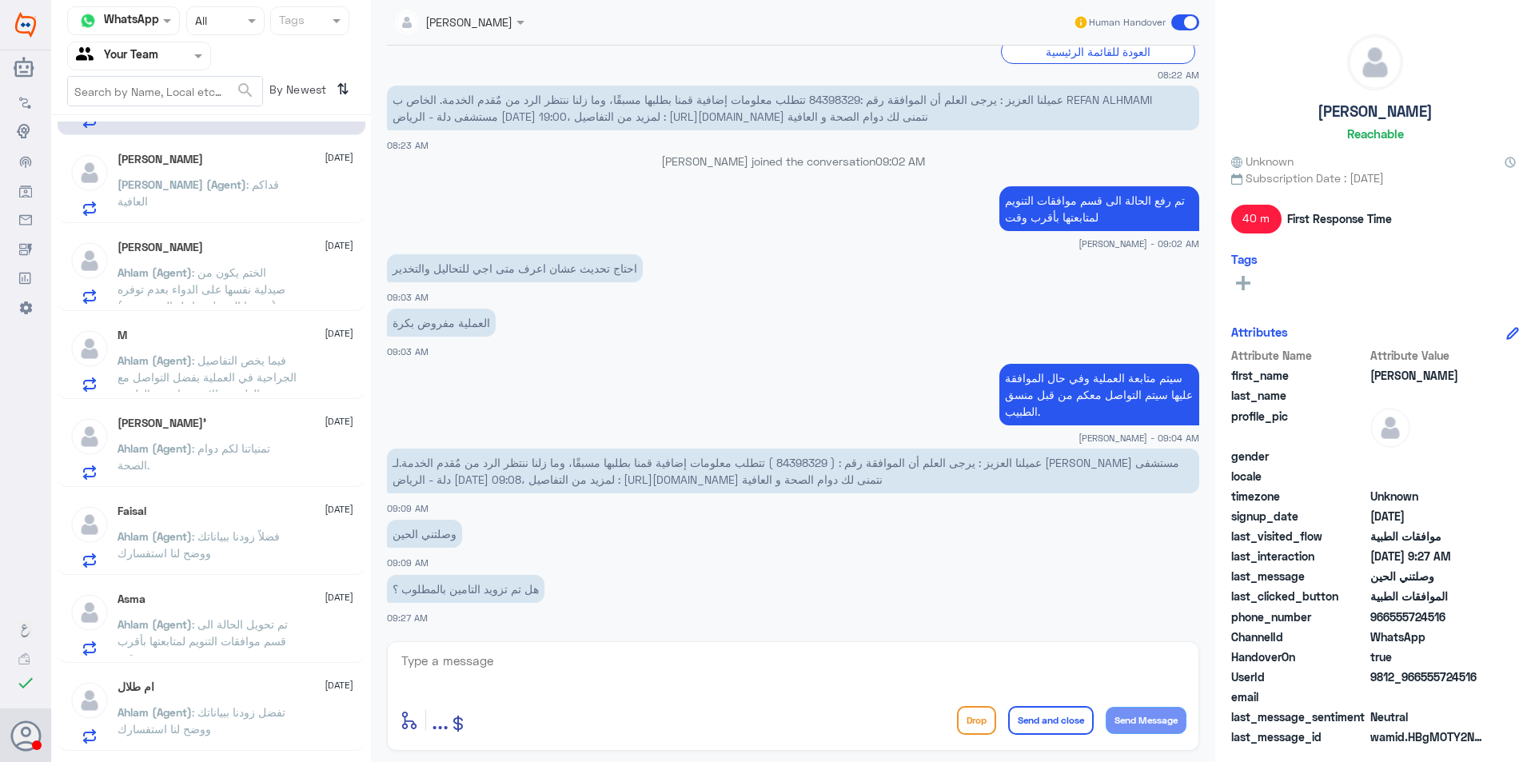
scroll to position [0, 0]
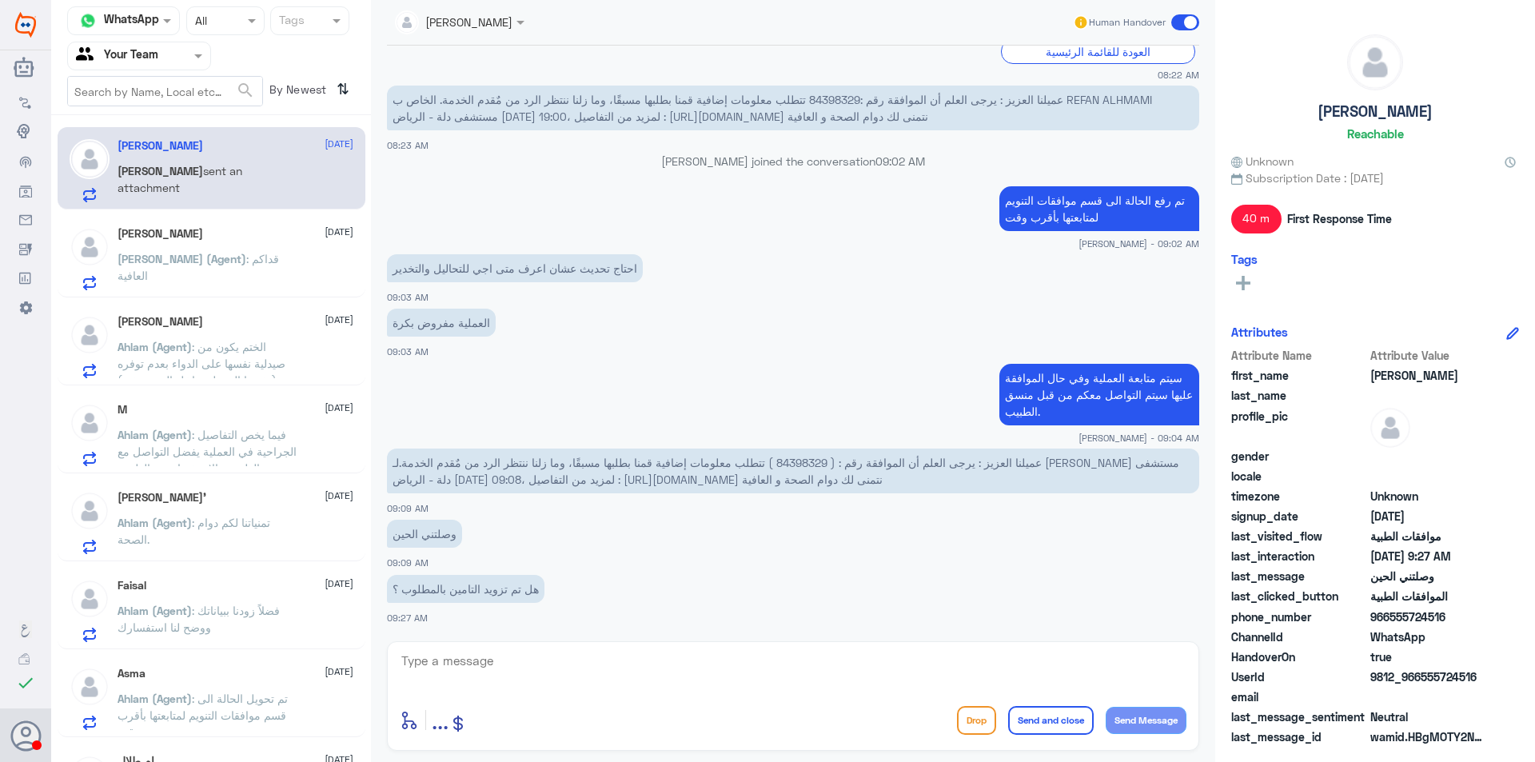
click at [265, 266] on p "[PERSON_NAME] (Agent) : قداكم العافية" at bounding box center [208, 270] width 180 height 40
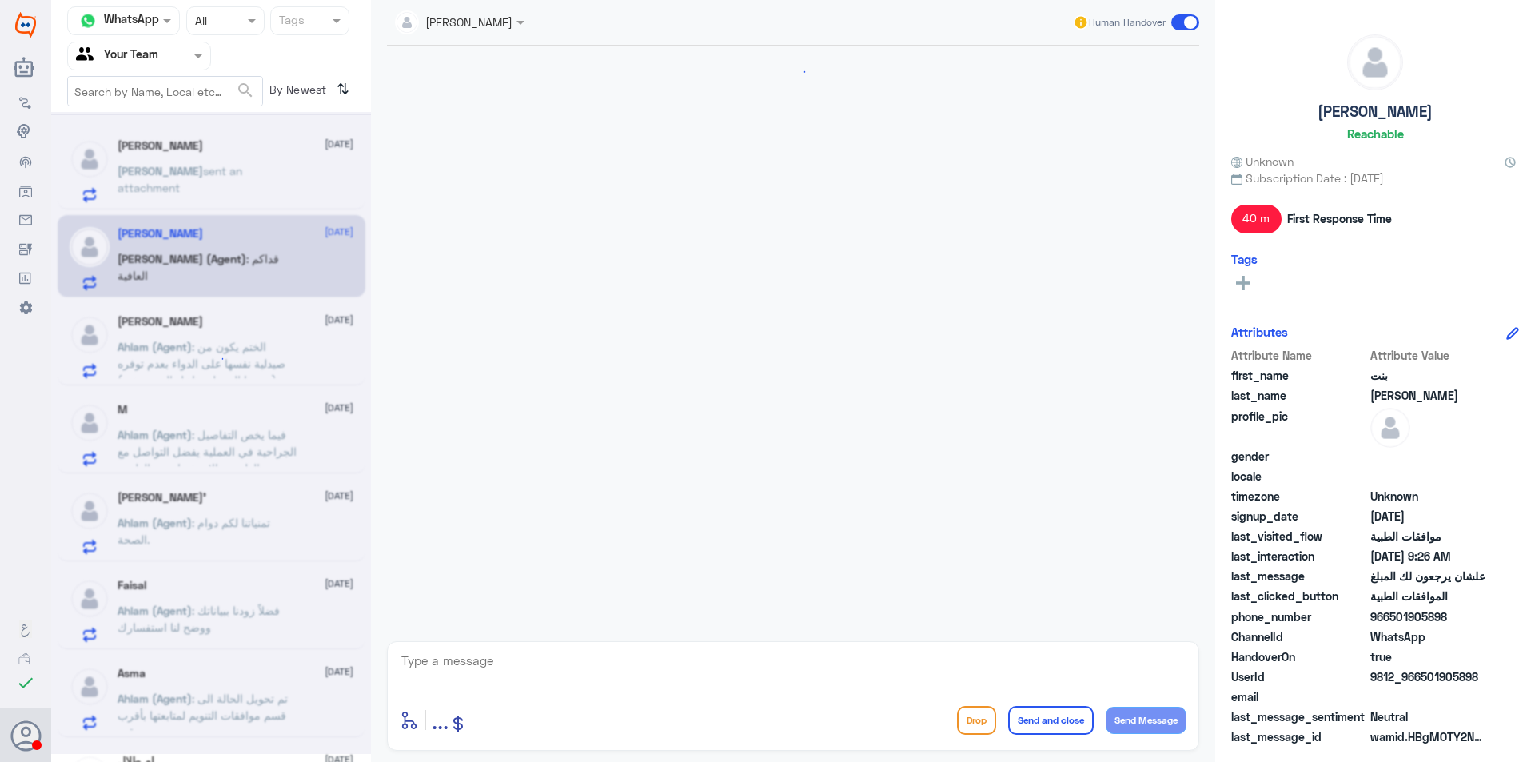
scroll to position [537, 0]
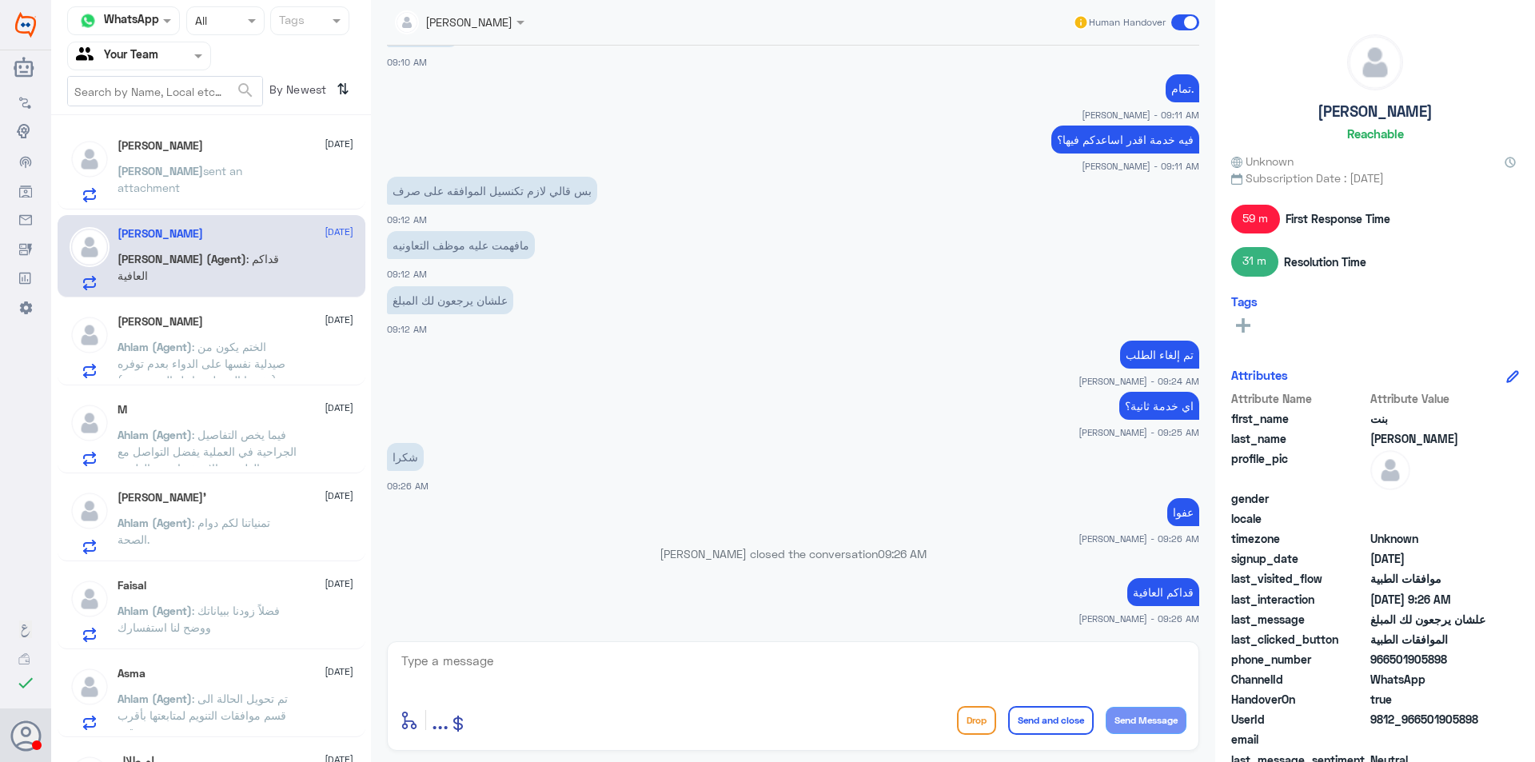
click at [266, 358] on span ": الختم يكون من صيدلية نفسها على الدواء بعدم توفره (يختمها الصيدلي داخل المستشف…" at bounding box center [202, 363] width 168 height 47
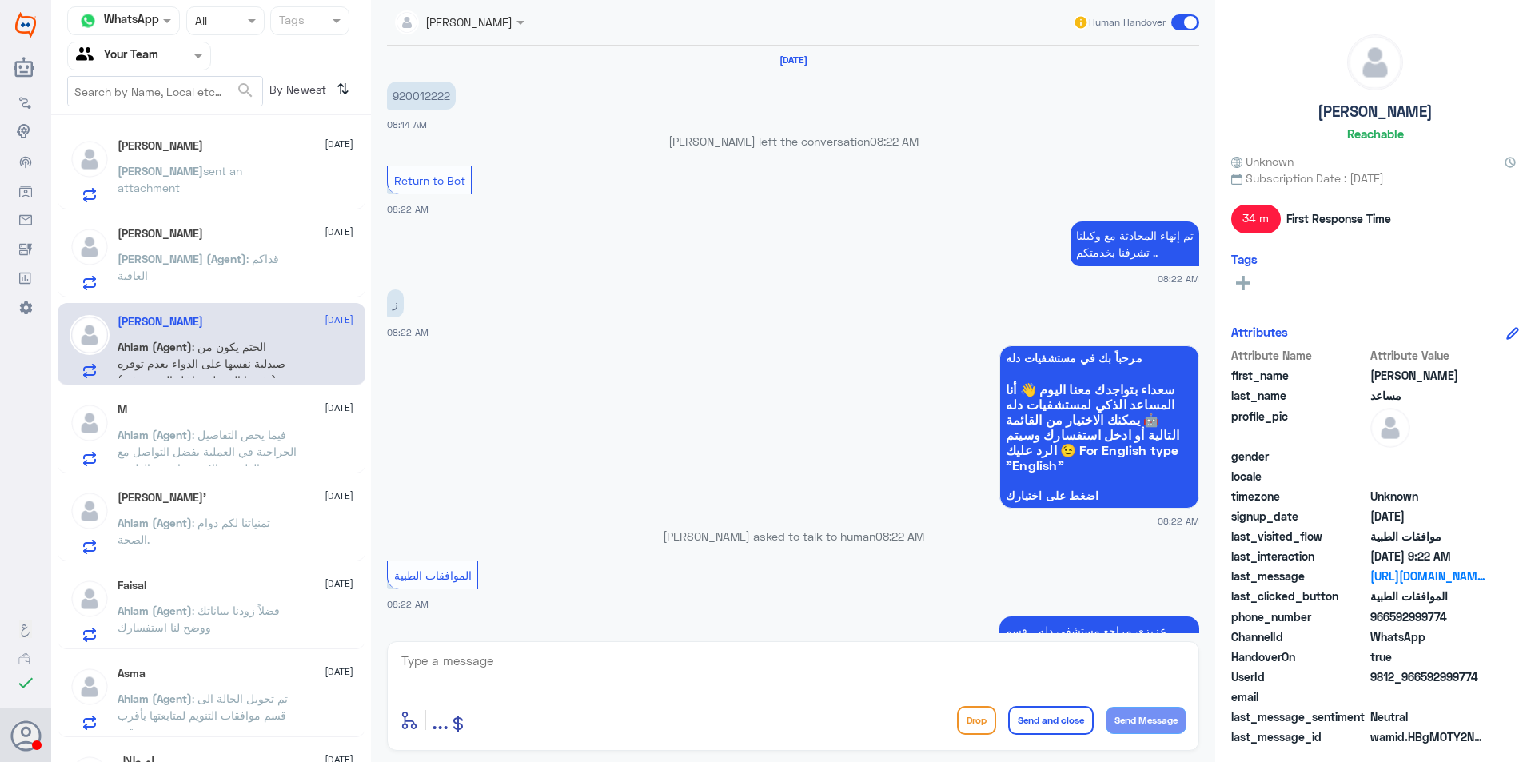
scroll to position [1225, 0]
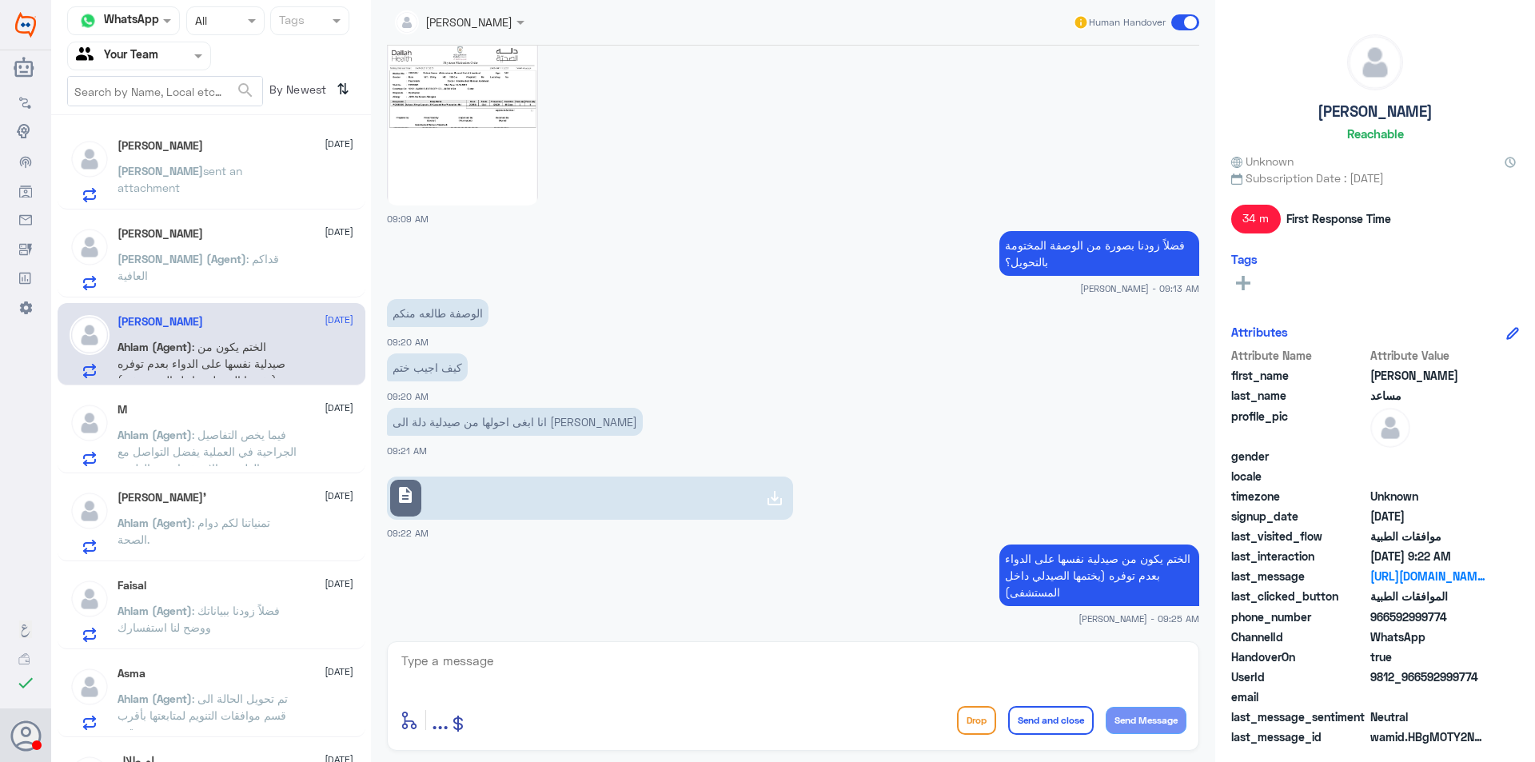
click at [253, 279] on p "[PERSON_NAME] (Agent) : قداكم العافية" at bounding box center [208, 270] width 180 height 40
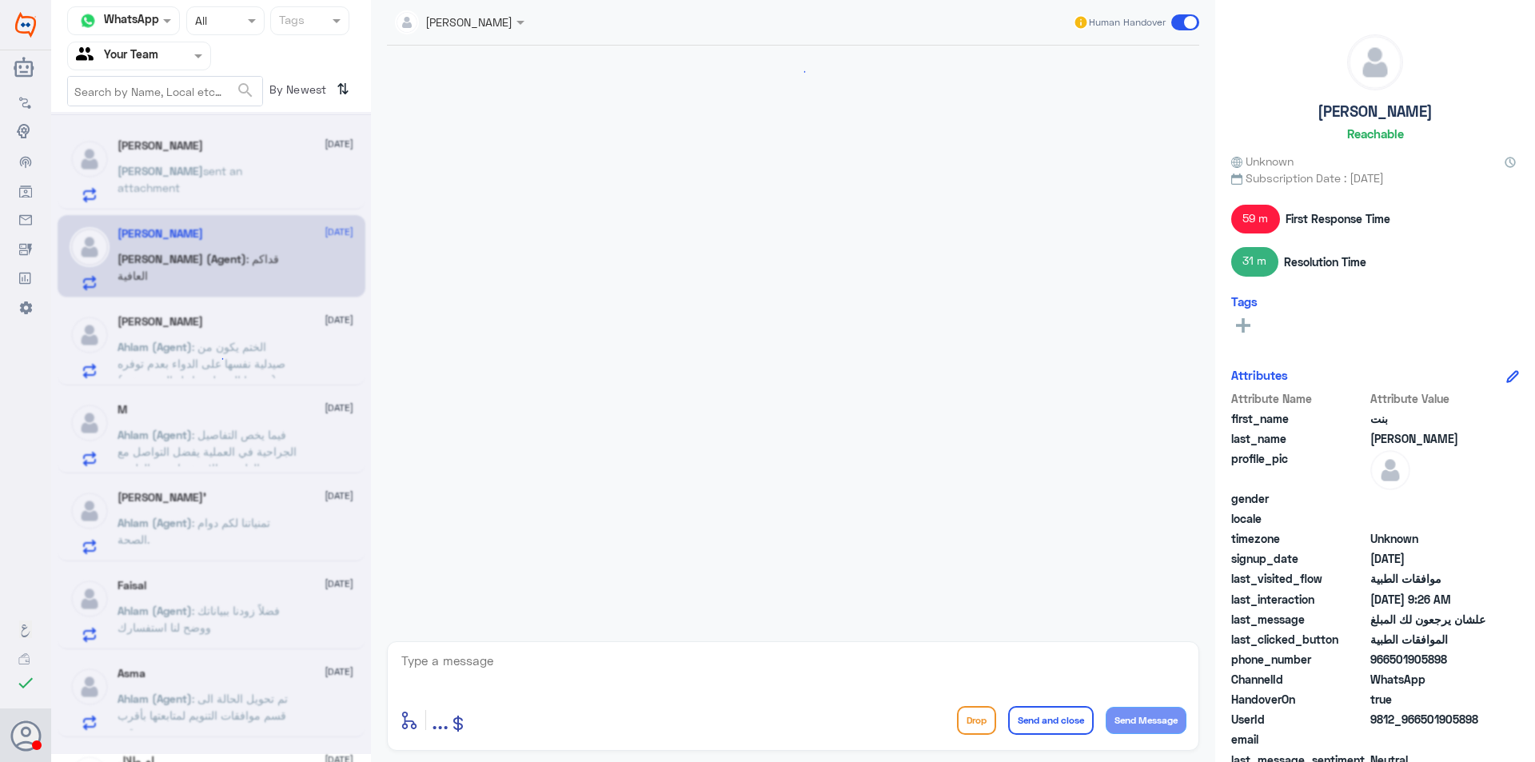
scroll to position [537, 0]
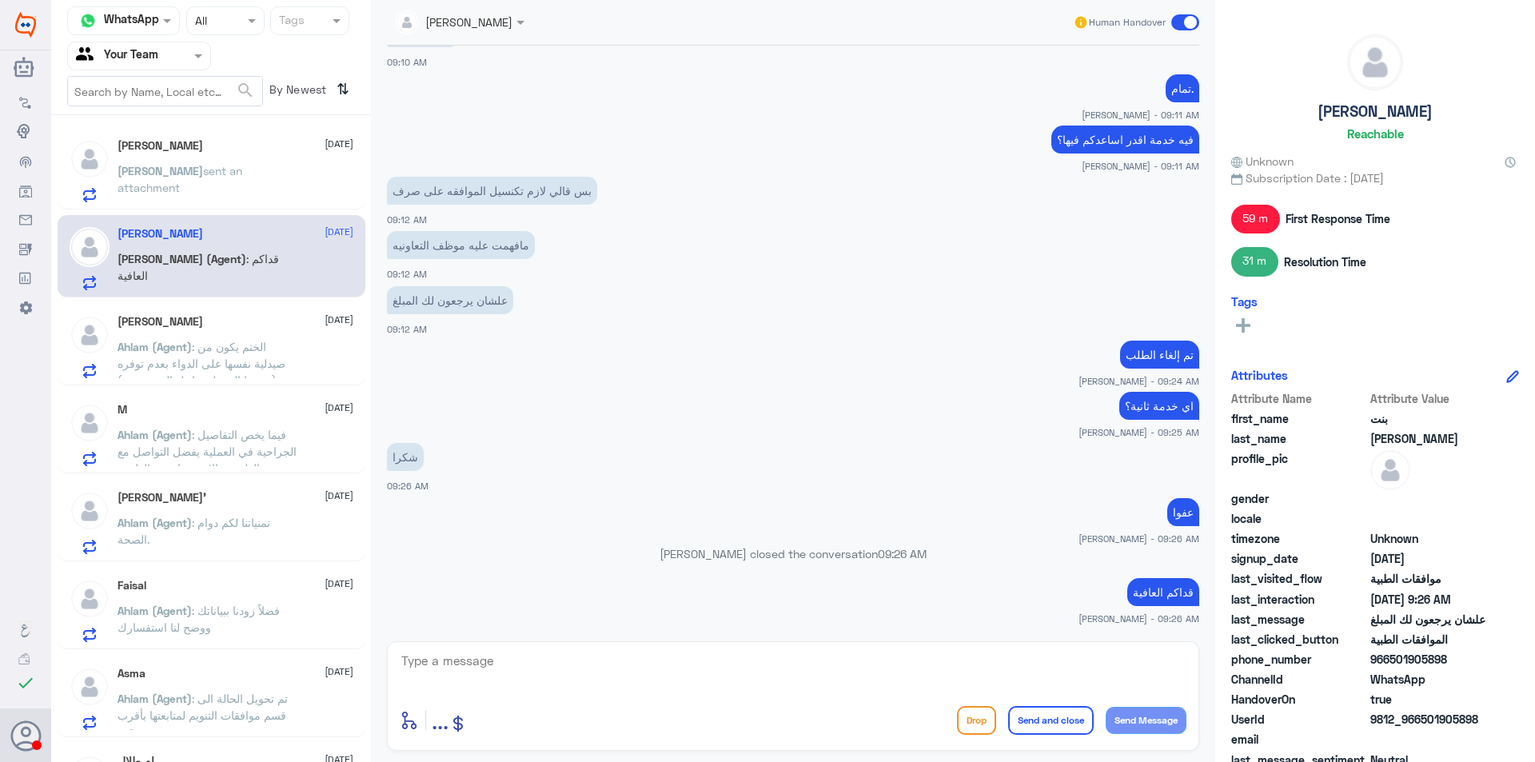
click at [182, 364] on span ": الختم يكون من صيدلية نفسها على الدواء بعدم توفره (يختمها الصيدلي داخل المستشف…" at bounding box center [202, 363] width 168 height 47
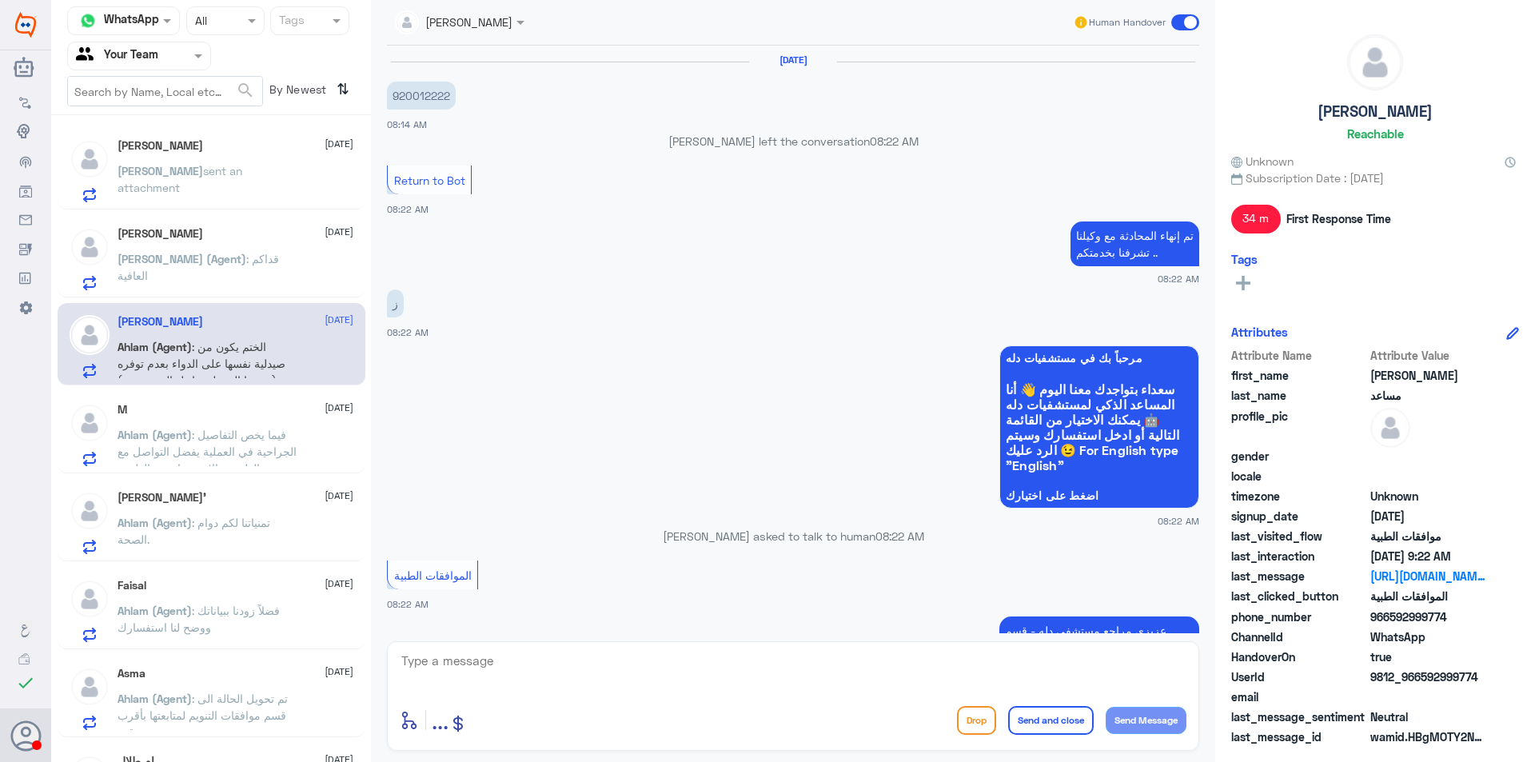
click at [227, 440] on span ": فيما يخص التفاصيل الجراحية في العملية يفضل التواصل مع منسق الطبيب والاستفسار …" at bounding box center [207, 460] width 179 height 64
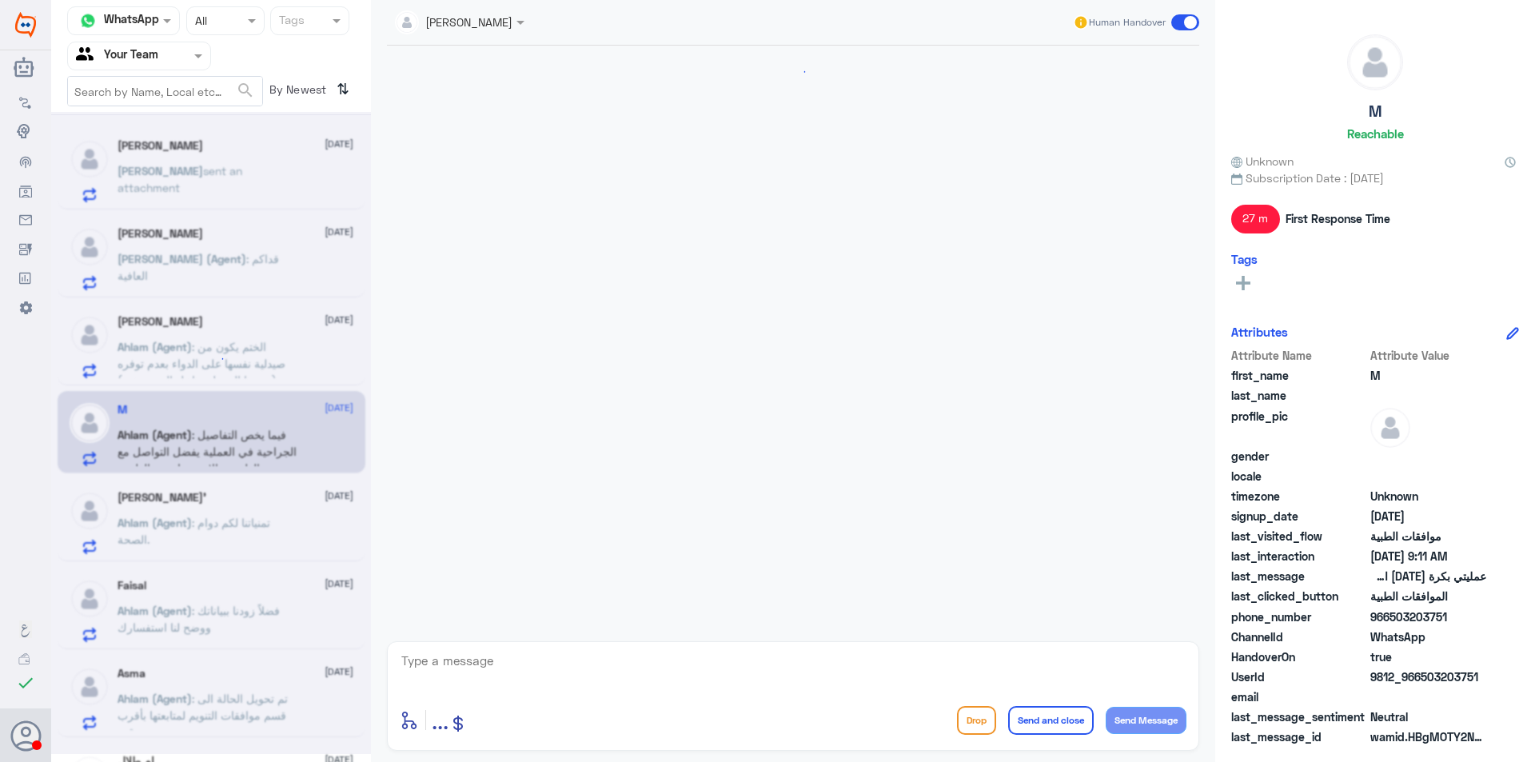
scroll to position [1811, 0]
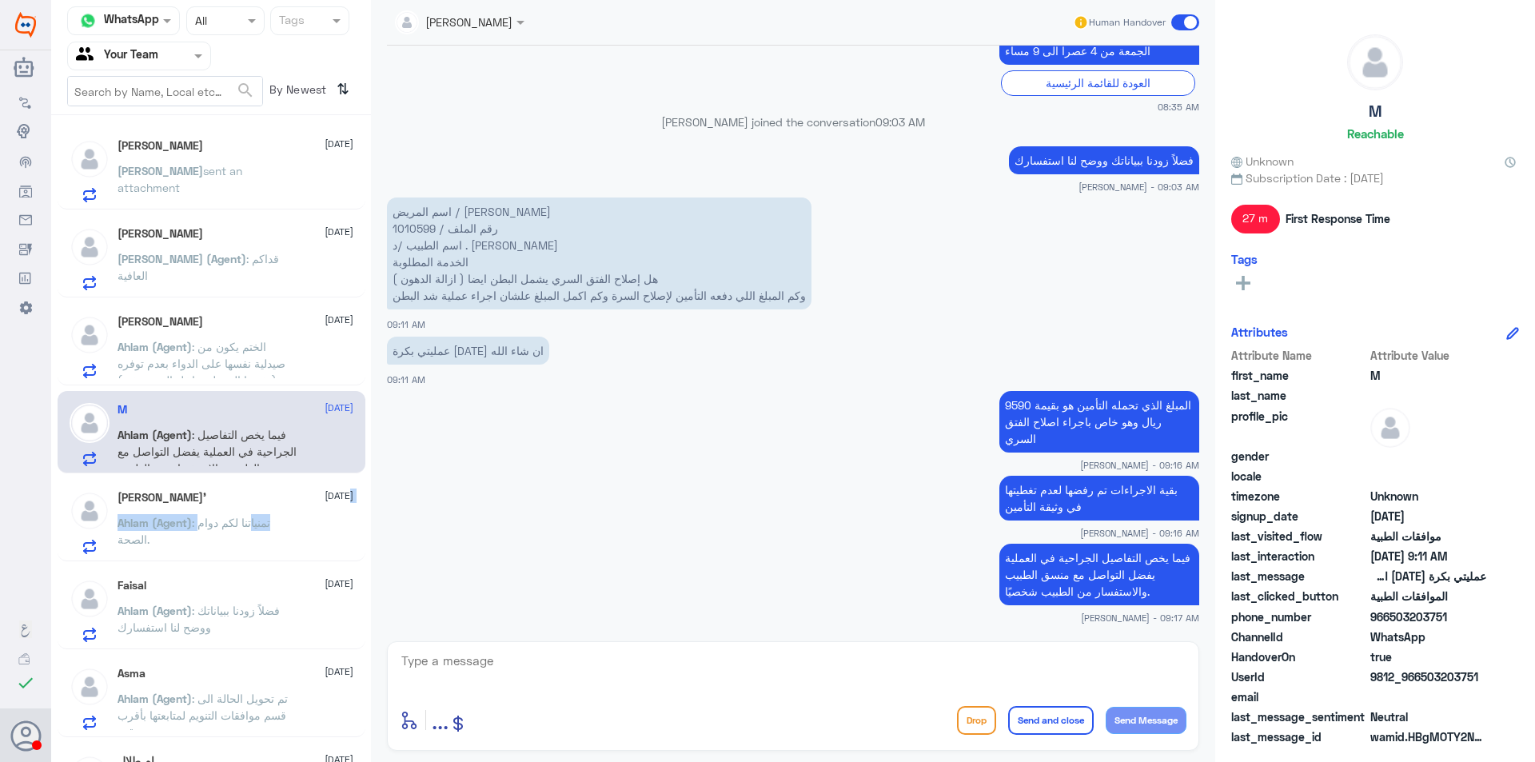
drag, startPoint x: 256, startPoint y: 527, endPoint x: 603, endPoint y: 441, distance: 357.4
click at [393, 477] on div "Channel WhatsApp Status × All Tags Agent Filter Your Team search By Newest ⇅ [P…" at bounding box center [793, 383] width 1484 height 767
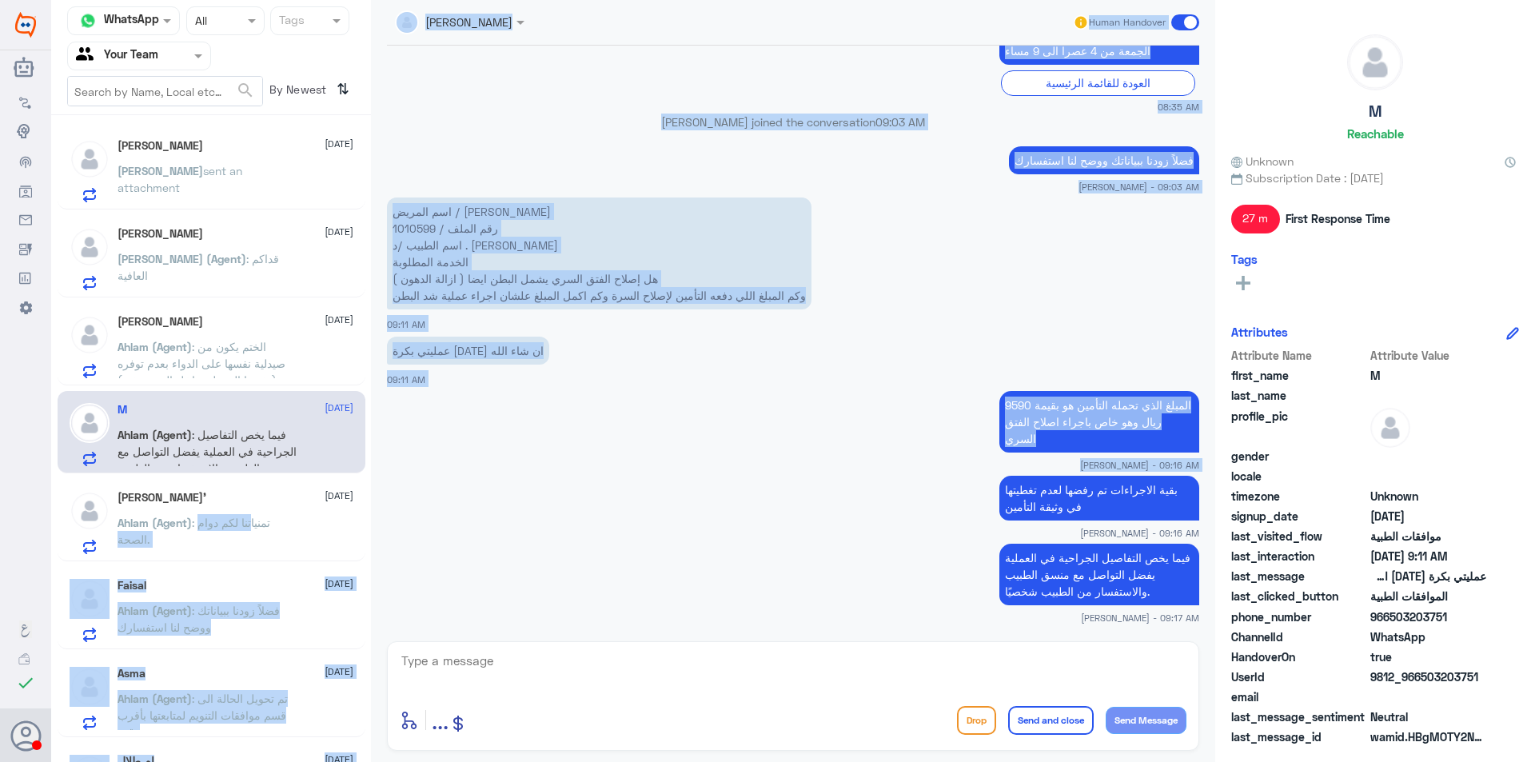
click at [813, 417] on app-msgs-text "المبلغ الذي تحمله التأمين هو بقيمة 9590 ريال وهو خاص باجراء اصلاح الفتق السري" at bounding box center [793, 422] width 812 height 63
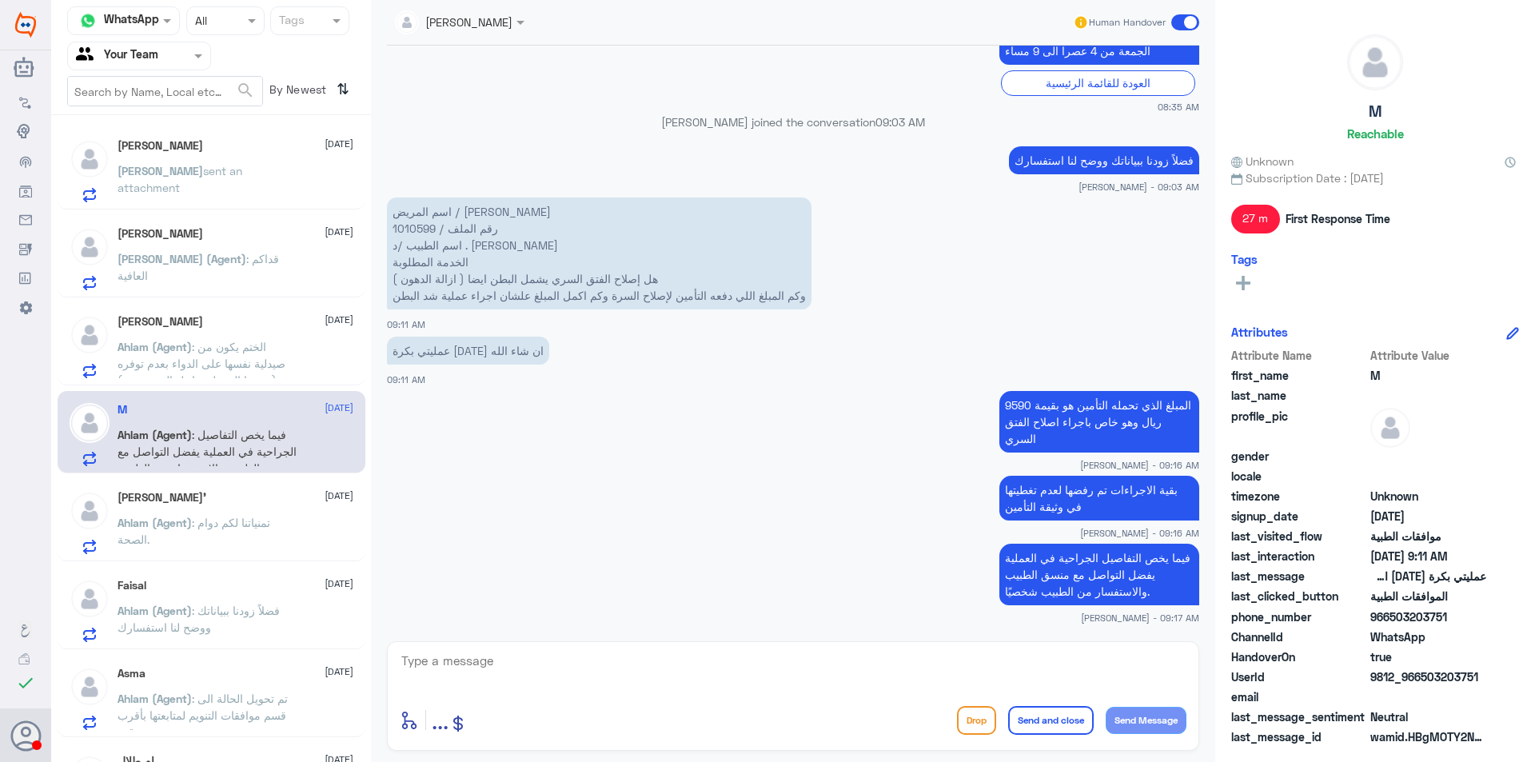
click at [414, 225] on p "اسم المريض / [PERSON_NAME] رقم الملف / 1010599 اسم الطبيب /د . نوف ال سعود الخد…" at bounding box center [599, 254] width 425 height 112
copy p "1010599"
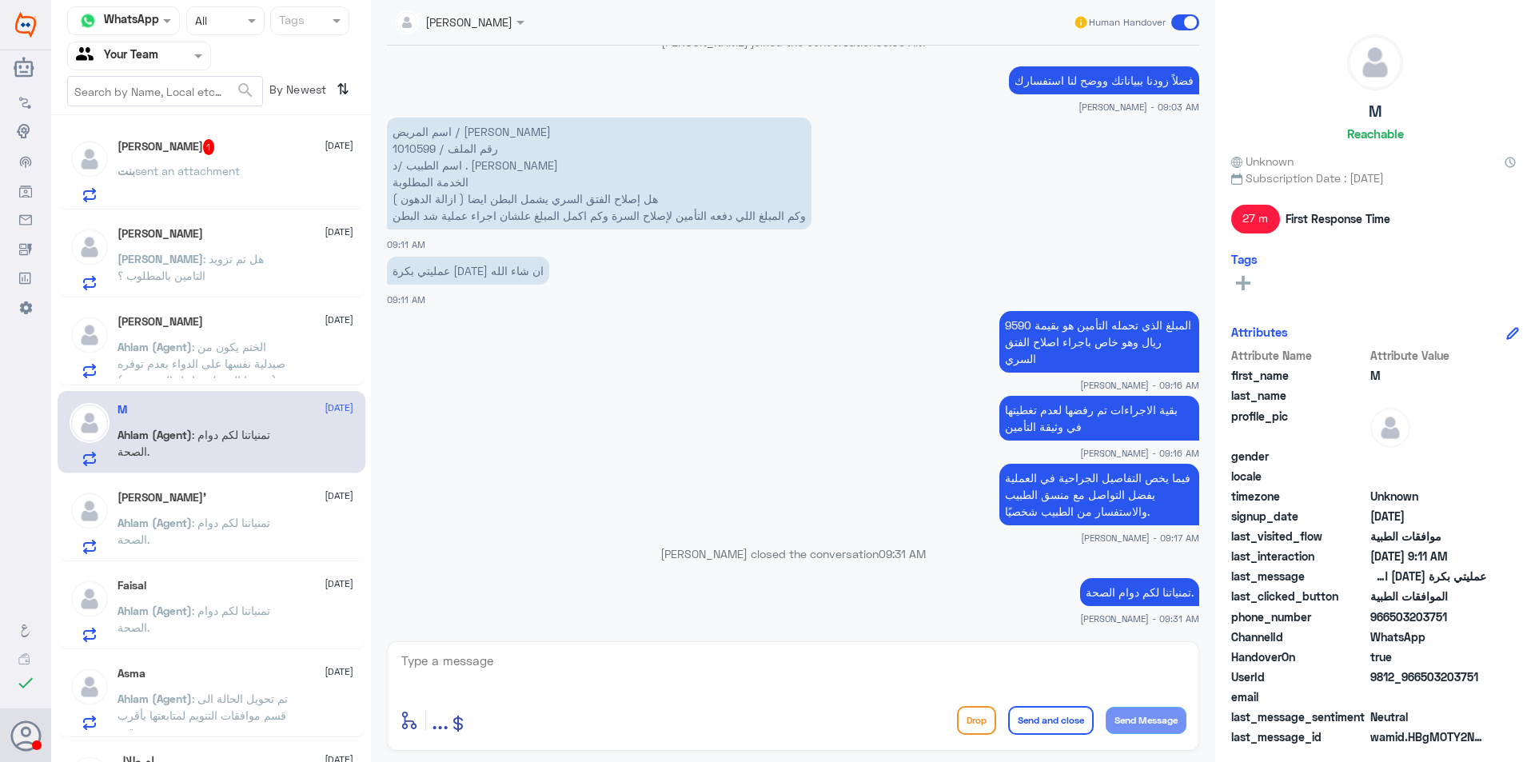
click at [210, 147] on div "[PERSON_NAME] 1 [DATE]" at bounding box center [236, 147] width 236 height 16
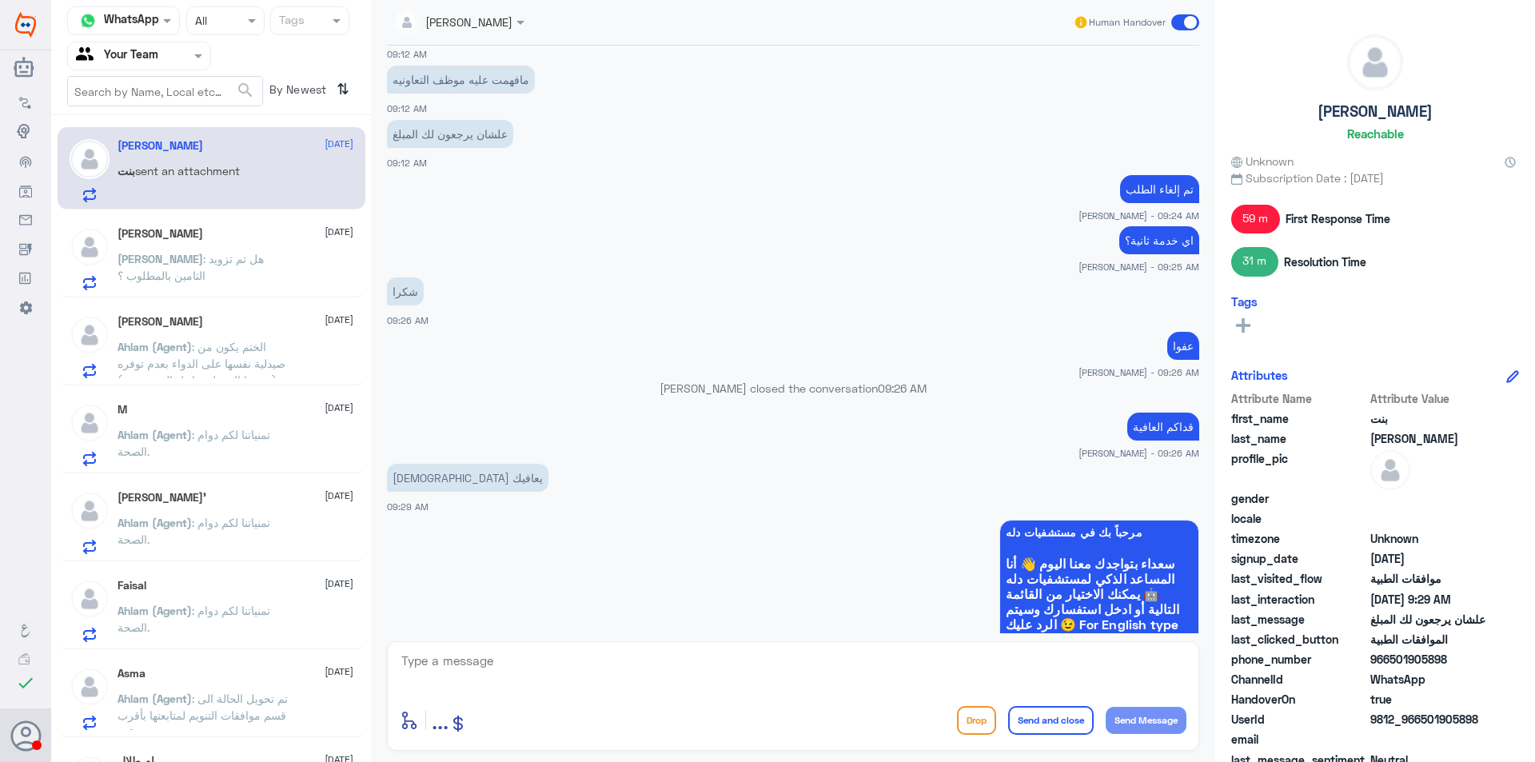
scroll to position [564, 0]
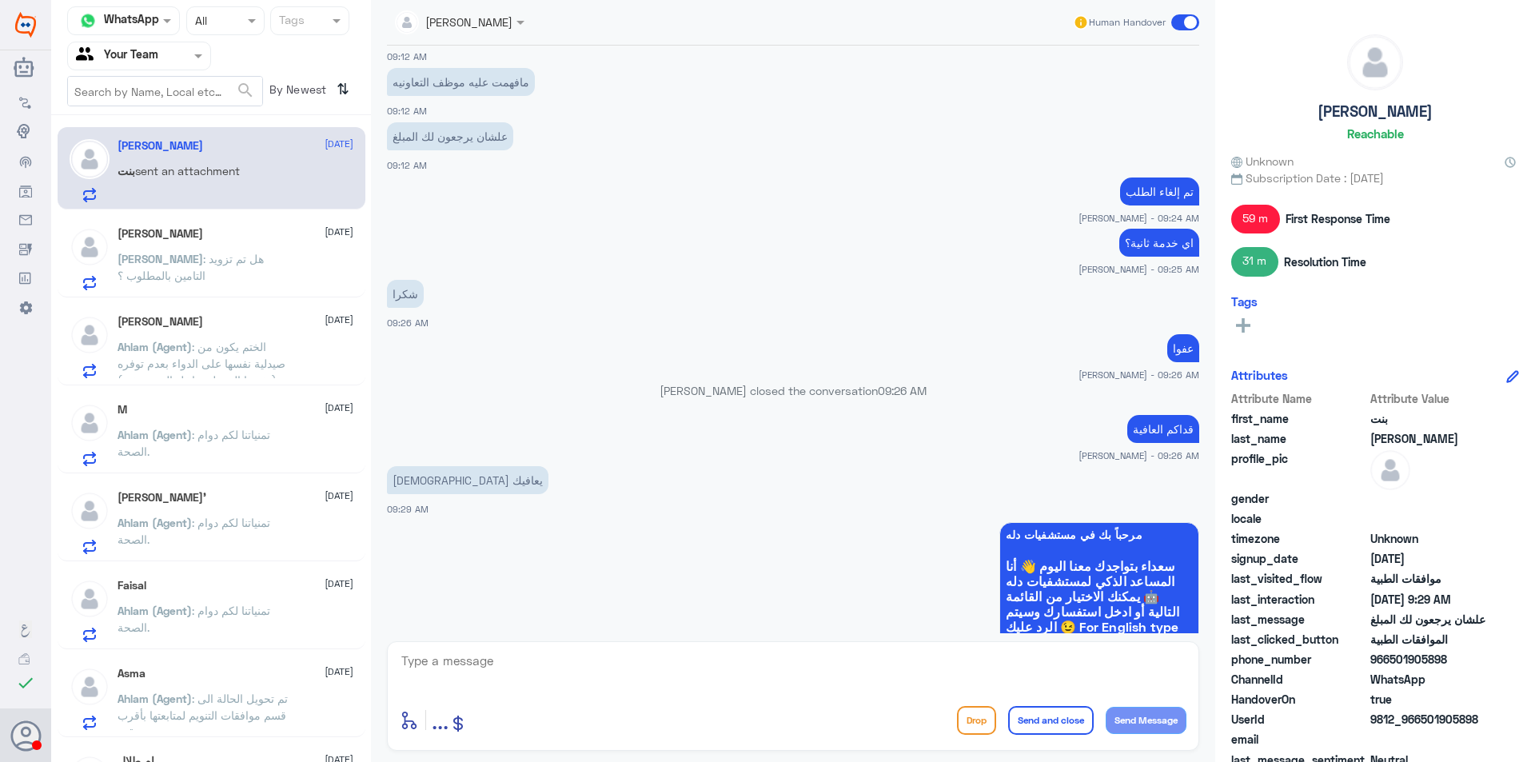
click at [205, 282] on p "[PERSON_NAME] : هل تم تزويد التامين بالمطلوب ؟" at bounding box center [208, 270] width 180 height 40
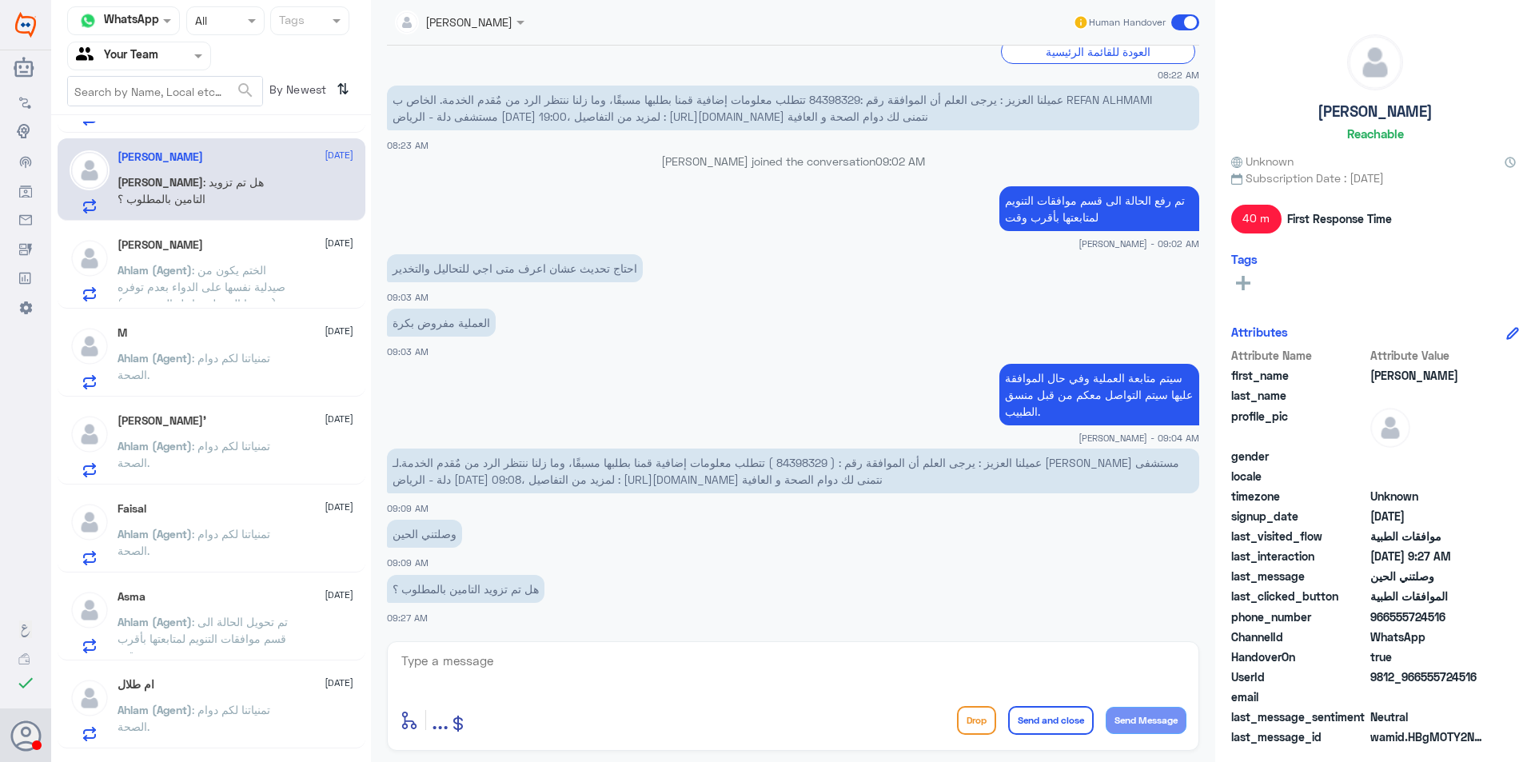
scroll to position [152, 0]
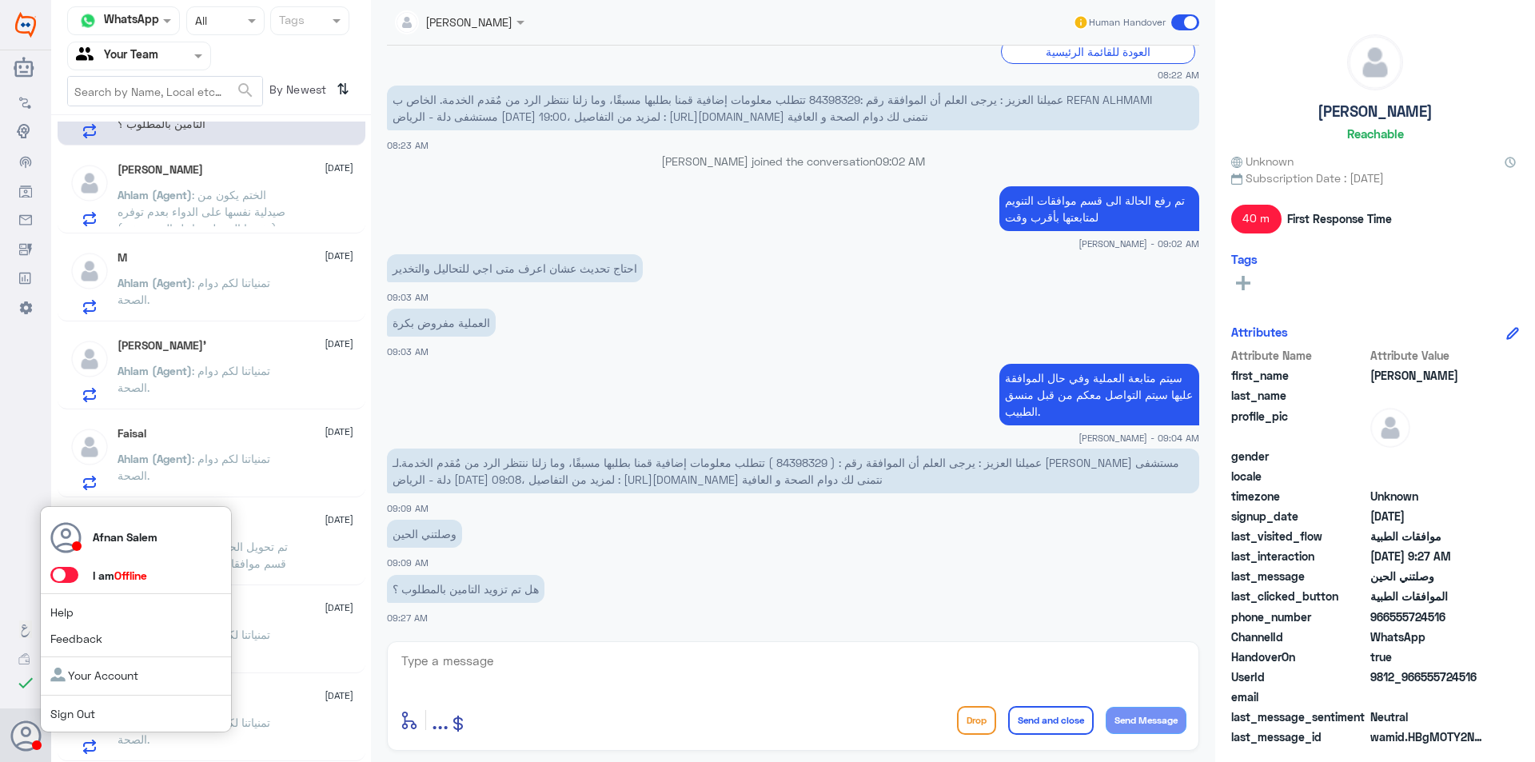
click at [125, 703] on div "Afnan Salem I am Offline Help Feedback Your Account Sign Out" at bounding box center [136, 619] width 192 height 227
click at [102, 702] on div "Afnan Salem I am Offline Help Feedback Your Account Sign Out" at bounding box center [136, 619] width 192 height 227
click at [91, 712] on link "Sign Out" at bounding box center [72, 714] width 45 height 14
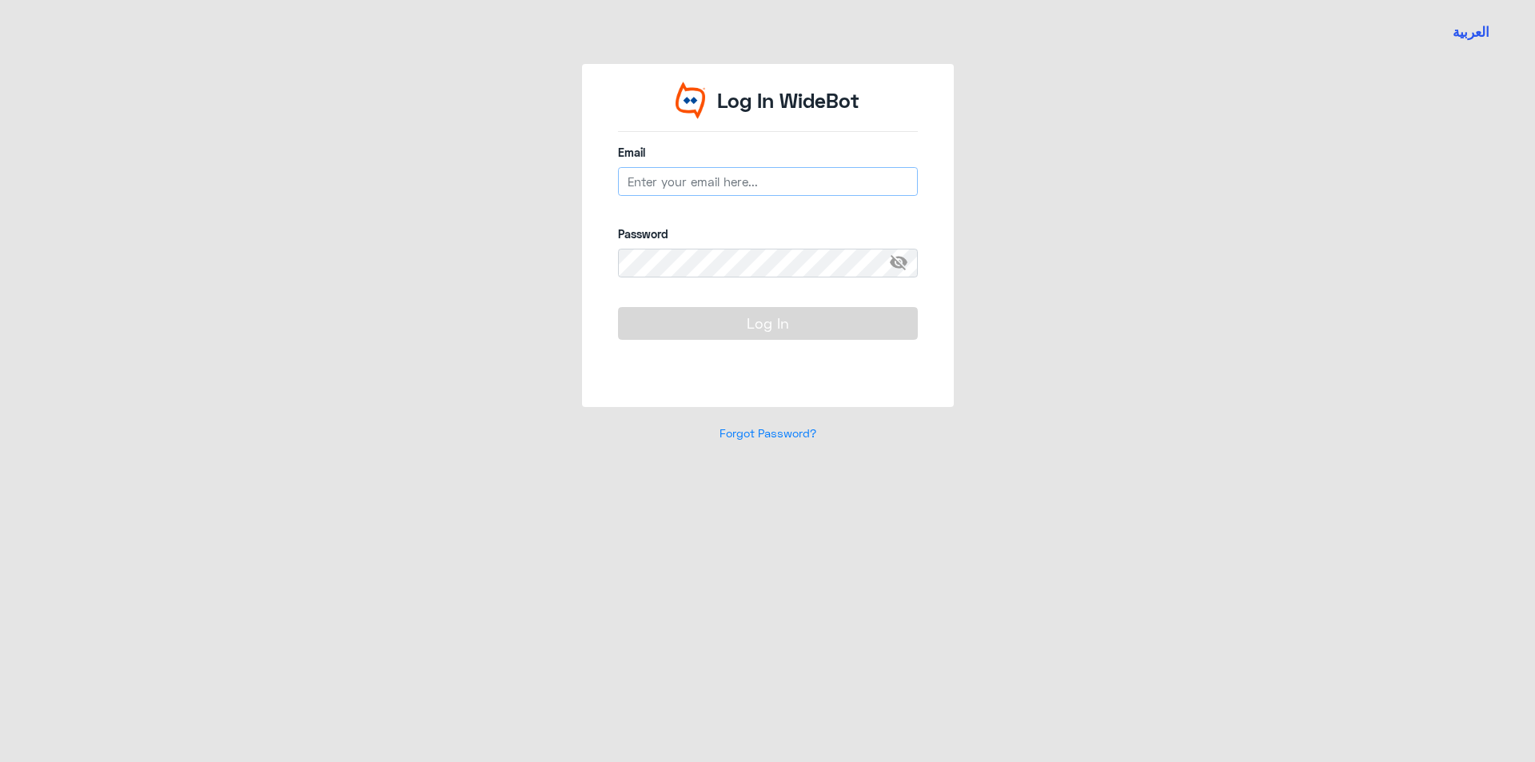
type input "[EMAIL_ADDRESS][DOMAIN_NAME]"
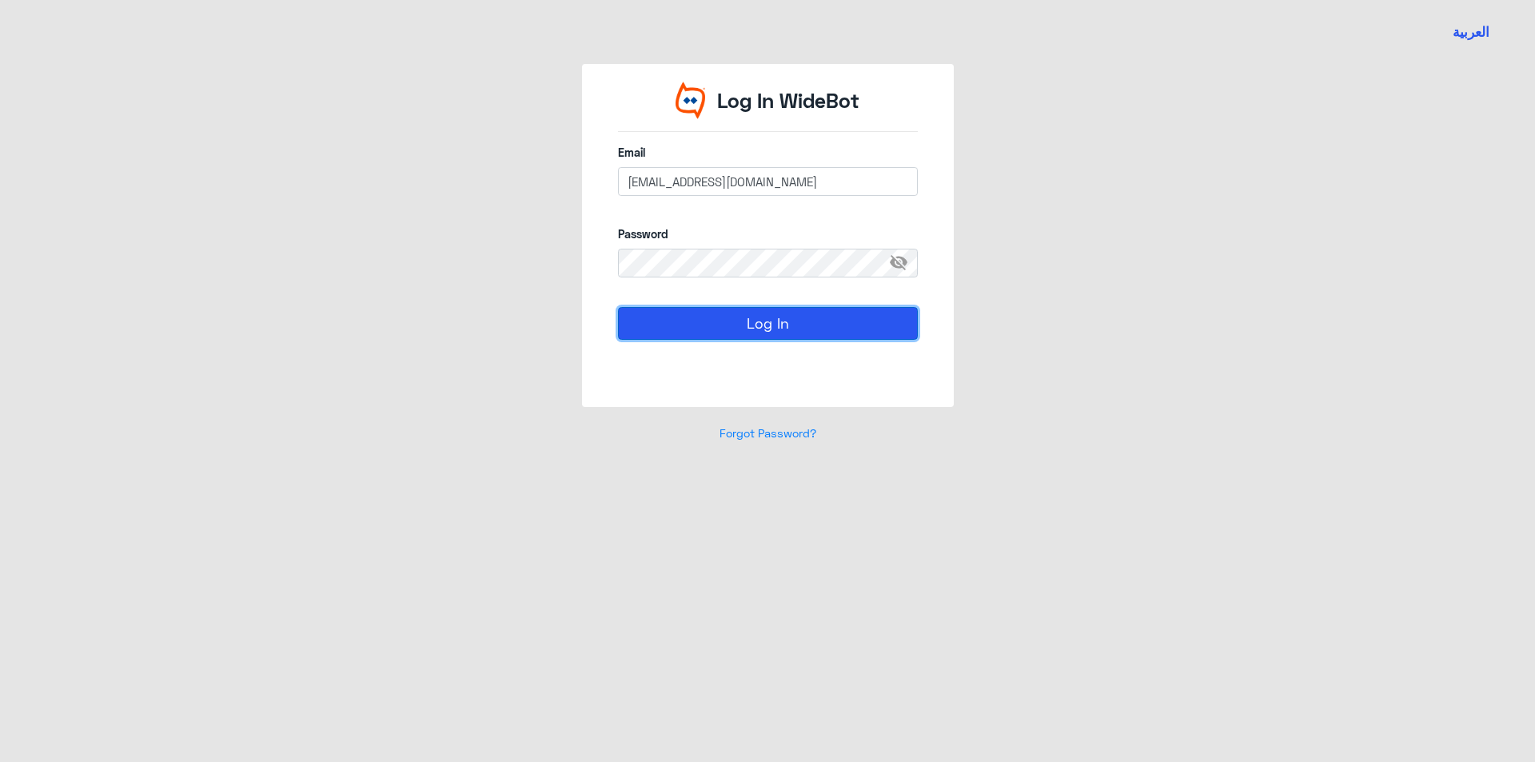
click at [673, 308] on button "Log In" at bounding box center [768, 323] width 300 height 32
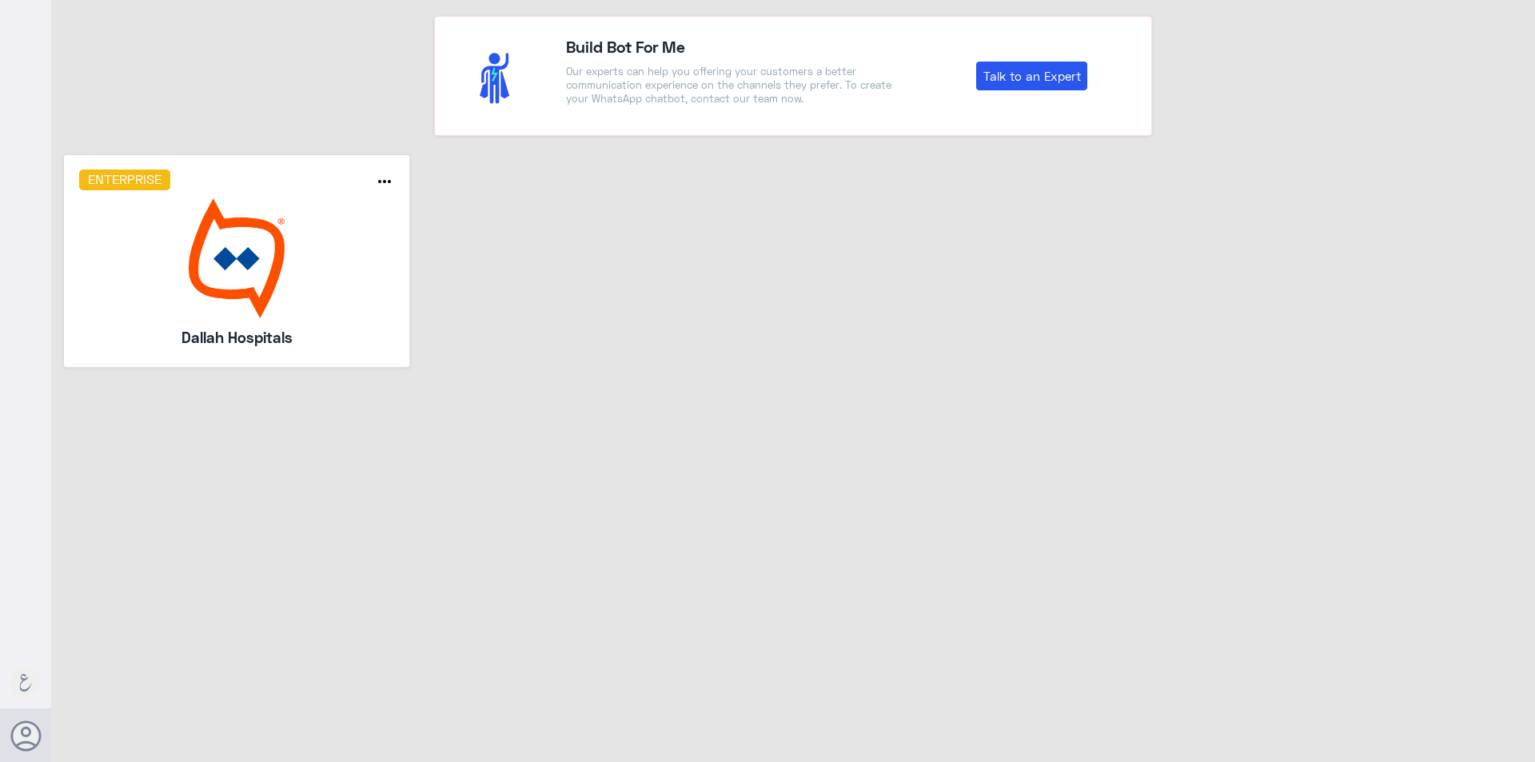
click at [215, 230] on img at bounding box center [237, 258] width 316 height 120
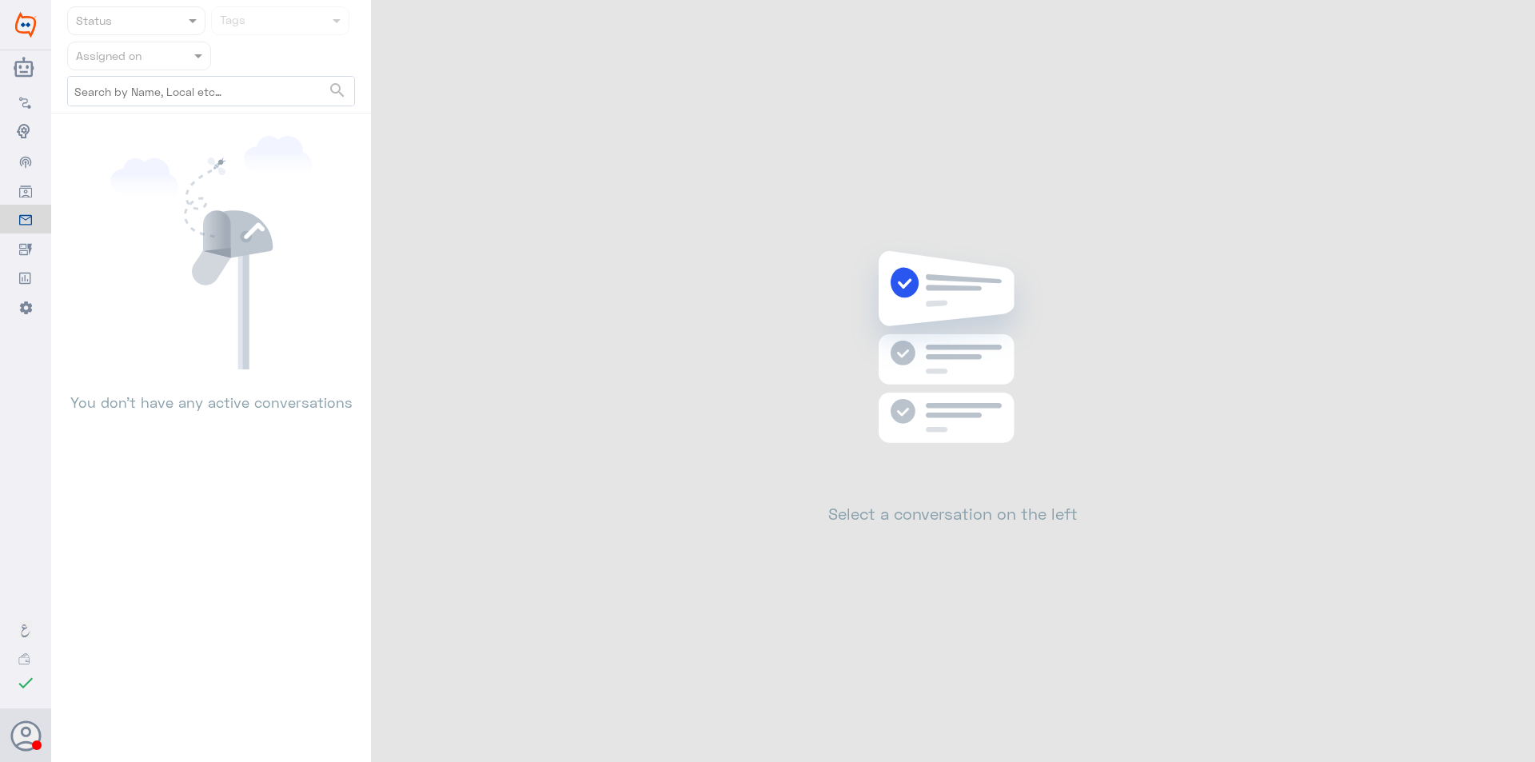
click at [172, 54] on div at bounding box center [139, 55] width 142 height 18
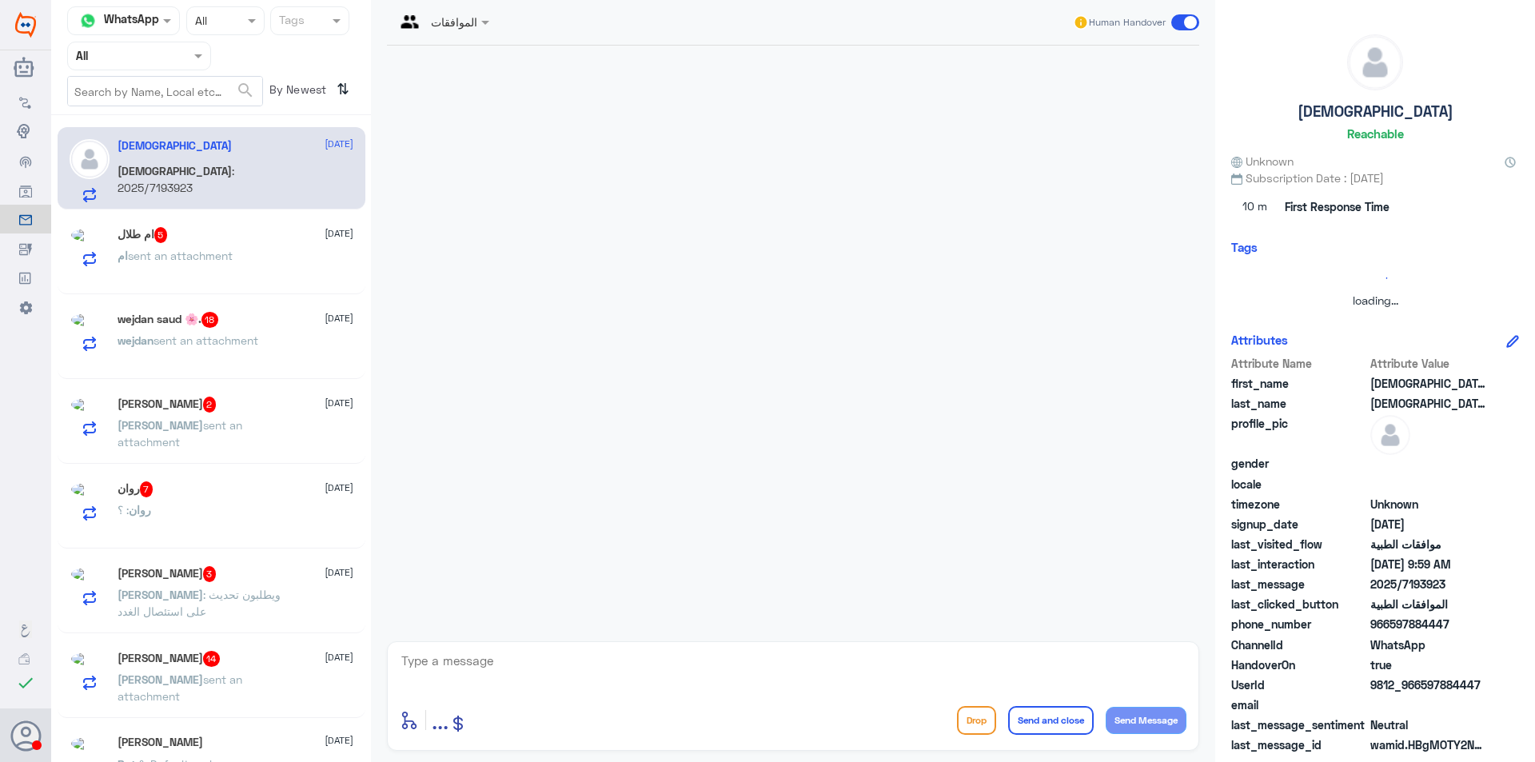
click at [171, 55] on div at bounding box center [139, 55] width 142 height 18
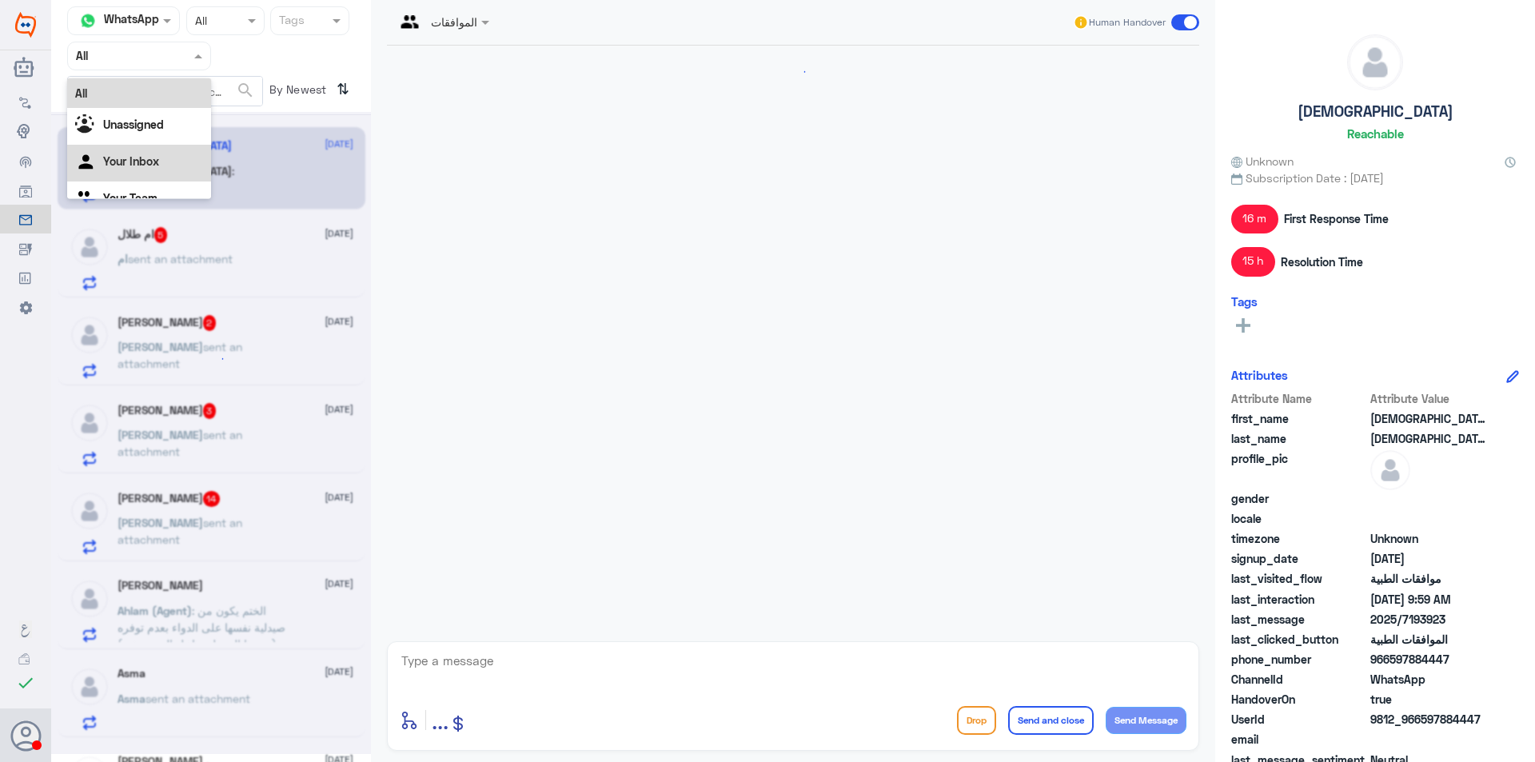
scroll to position [1269, 0]
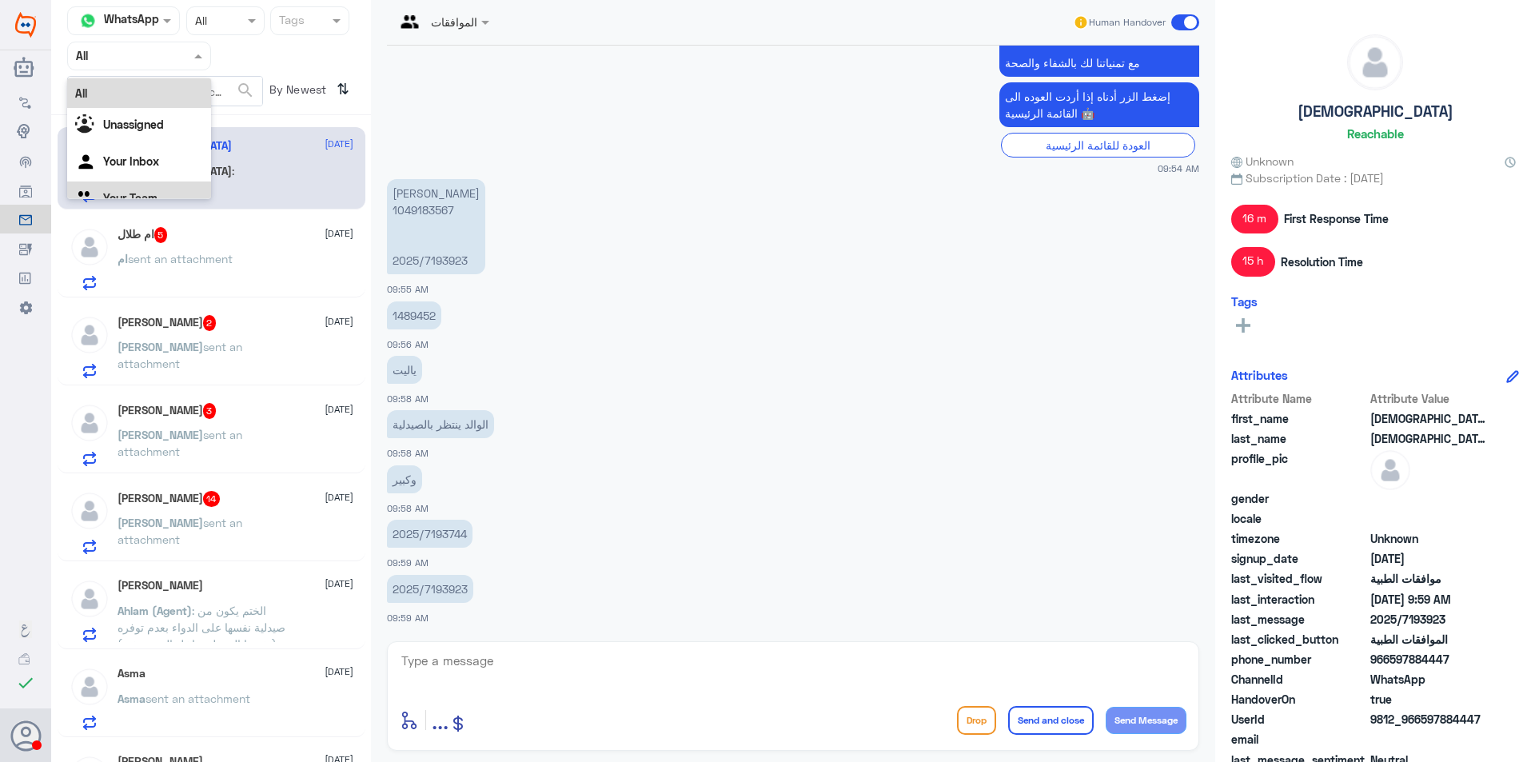
click at [179, 183] on div "Your Team" at bounding box center [139, 200] width 144 height 37
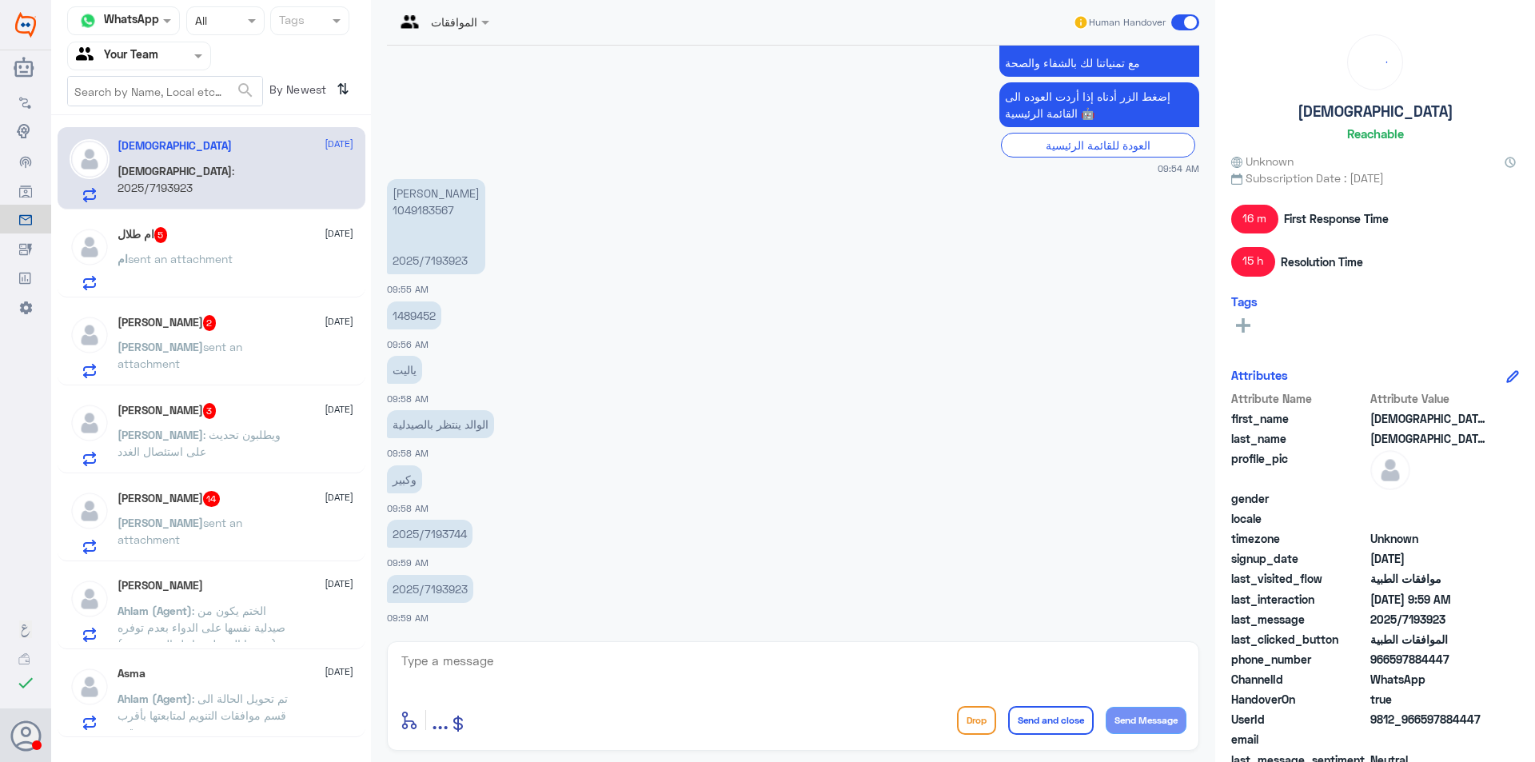
click at [432, 537] on p "2025/7193744" at bounding box center [430, 534] width 86 height 28
drag, startPoint x: 432, startPoint y: 537, endPoint x: 438, endPoint y: 261, distance: 275.9
click at [438, 261] on p "[PERSON_NAME] 1049183567 2025/7193923" at bounding box center [436, 226] width 98 height 95
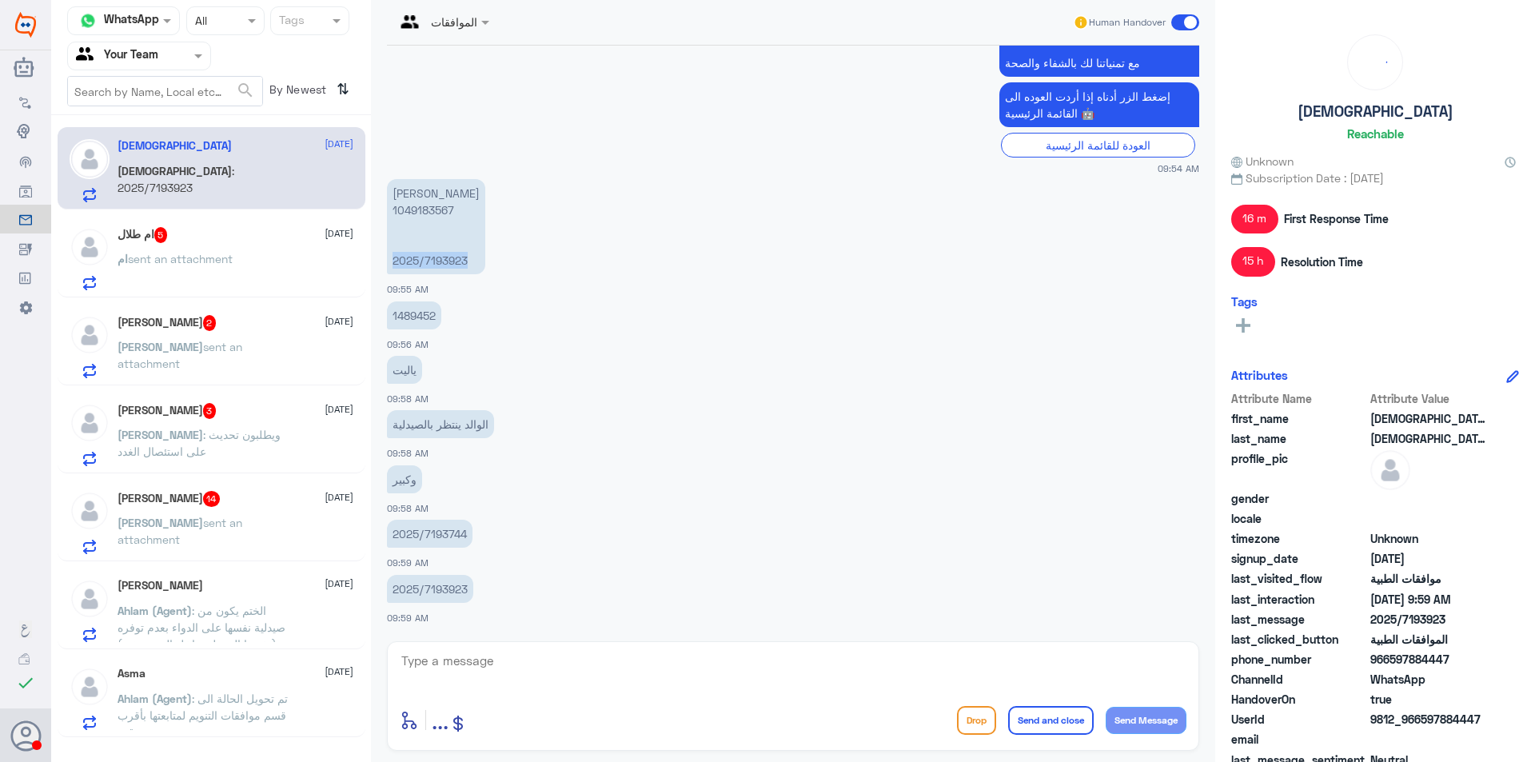
click at [438, 261] on p "[PERSON_NAME] 1049183567 2025/7193923" at bounding box center [436, 226] width 98 height 95
click at [423, 209] on p "[PERSON_NAME] 1049183567 2025/7193923" at bounding box center [436, 226] width 98 height 95
copy p "1049183567"
click at [262, 302] on div "[DEMOGRAPHIC_DATA] [DATE] [DEMOGRAPHIC_DATA] : 2025/7193923 ام طلال 5 [DATE] ام…" at bounding box center [211, 433] width 320 height 622
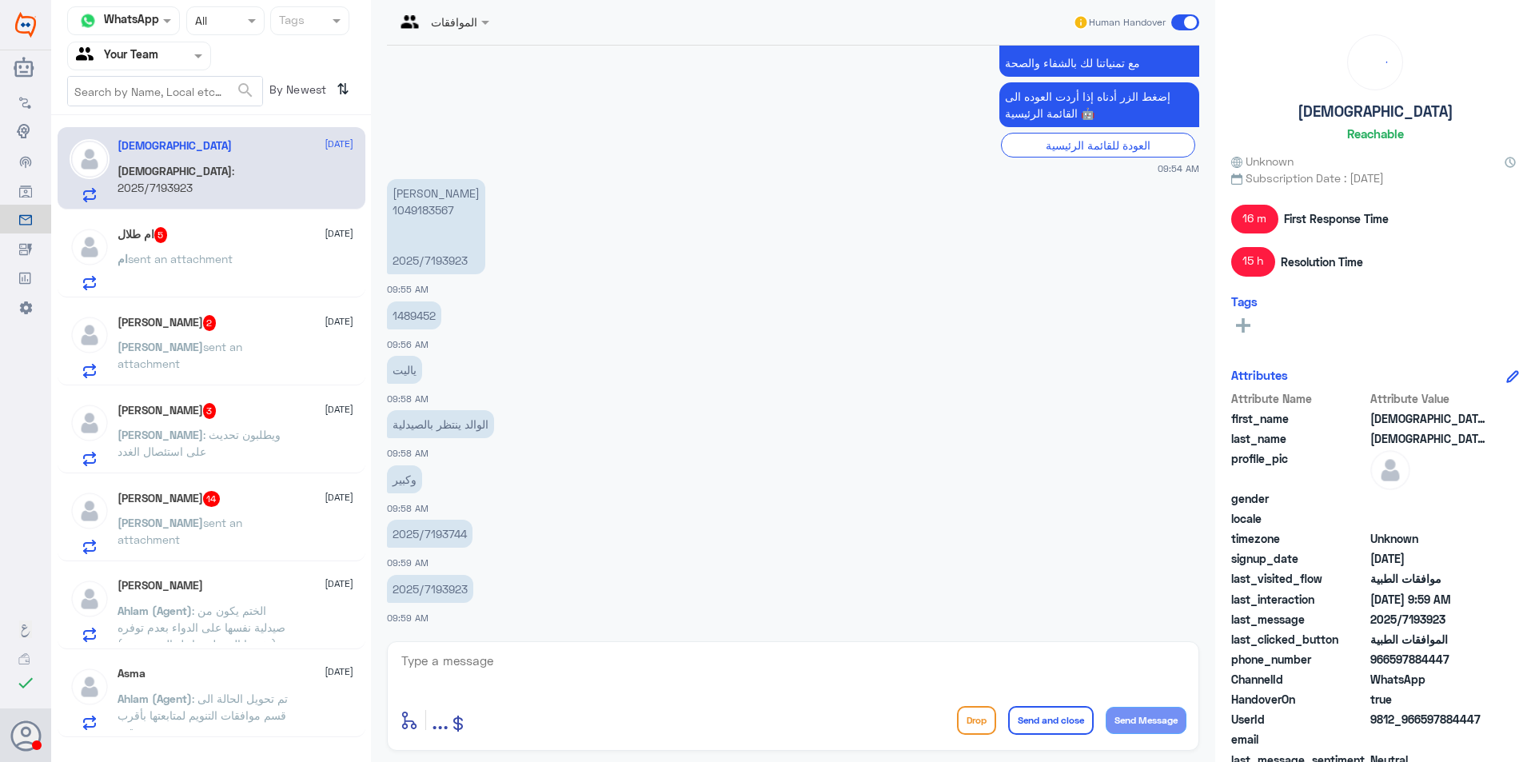
click at [260, 267] on div "ام sent an attachment" at bounding box center [236, 272] width 236 height 36
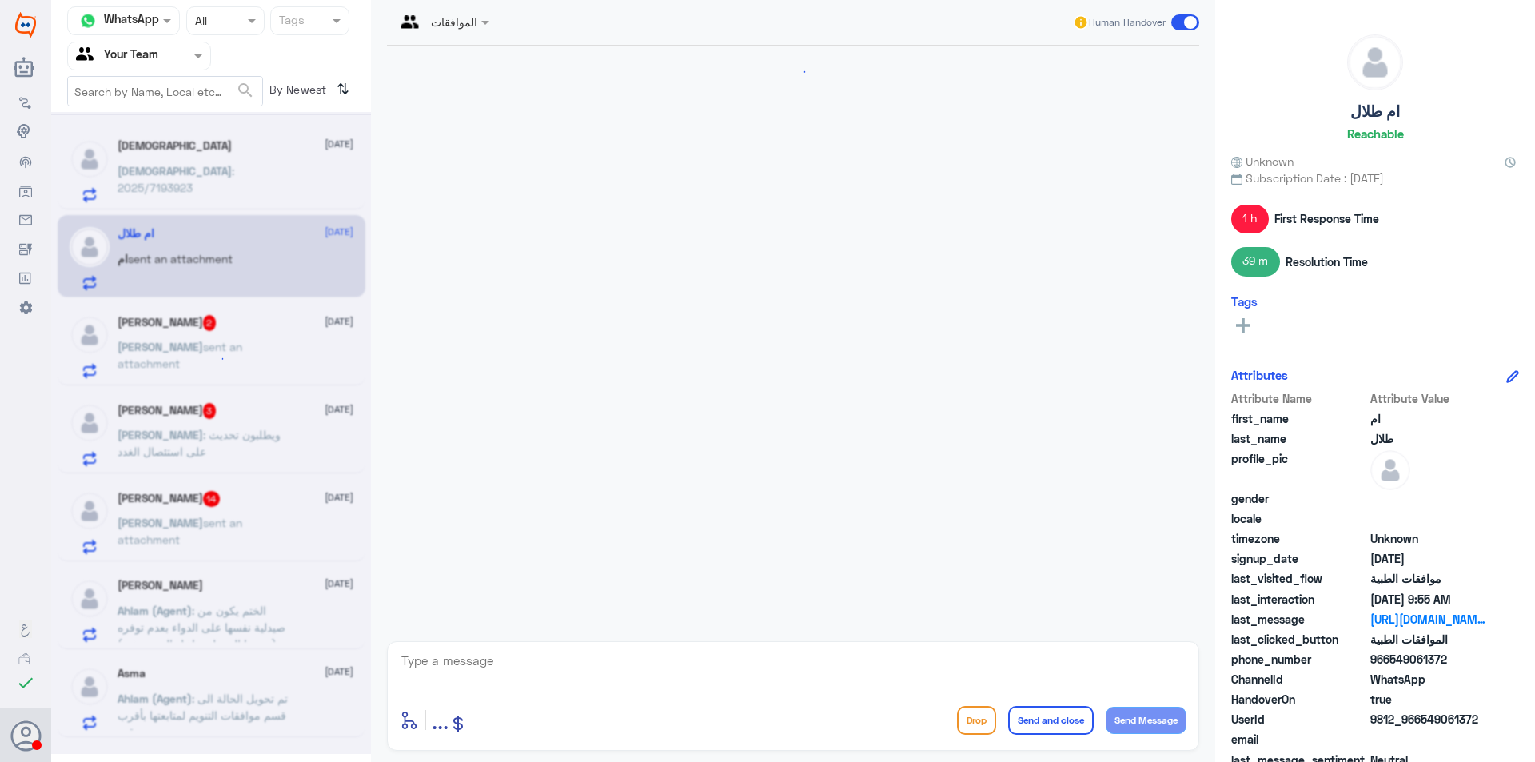
scroll to position [1375, 0]
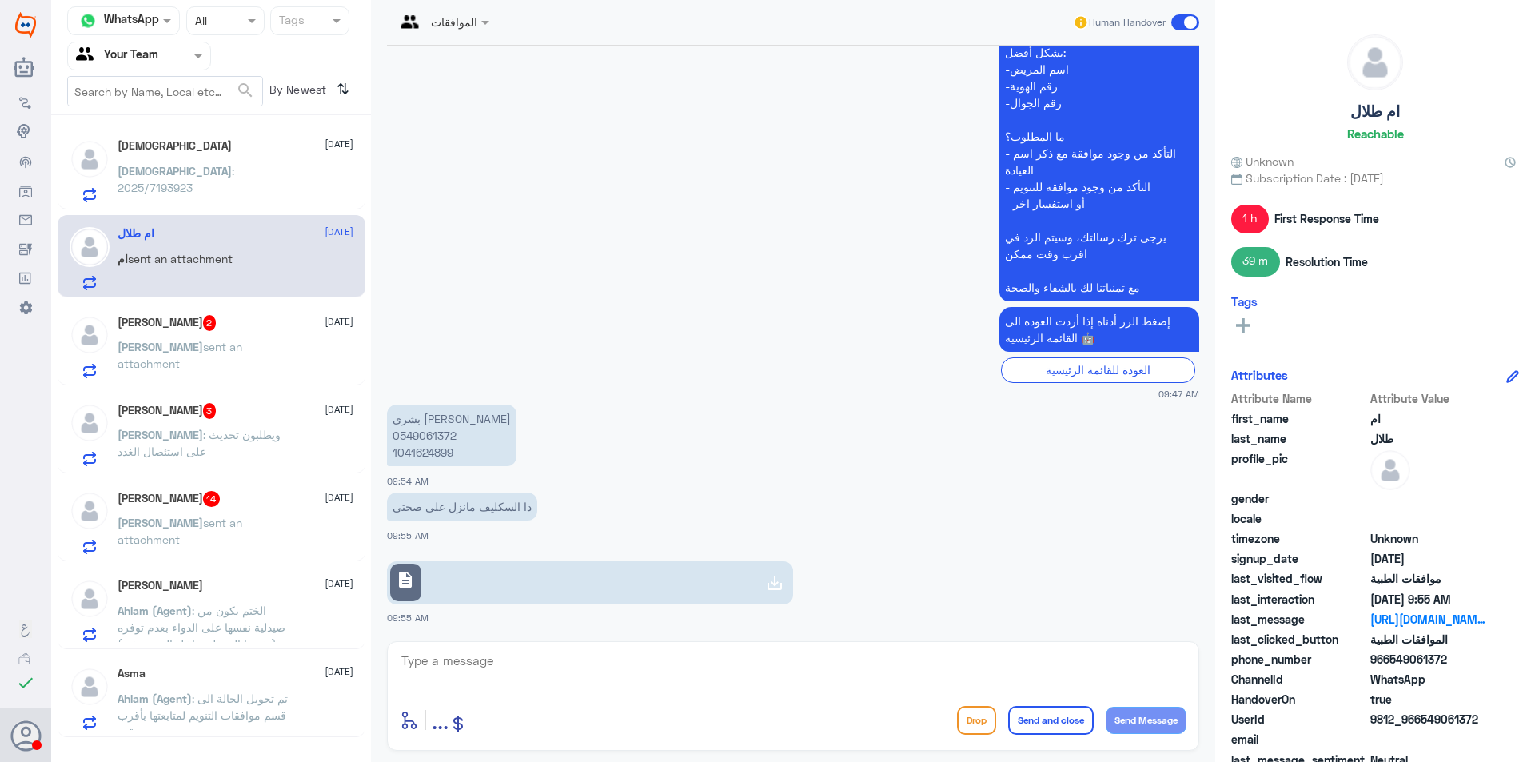
click at [245, 176] on div "[DEMOGRAPHIC_DATA] : 2025/7193923" at bounding box center [236, 184] width 236 height 36
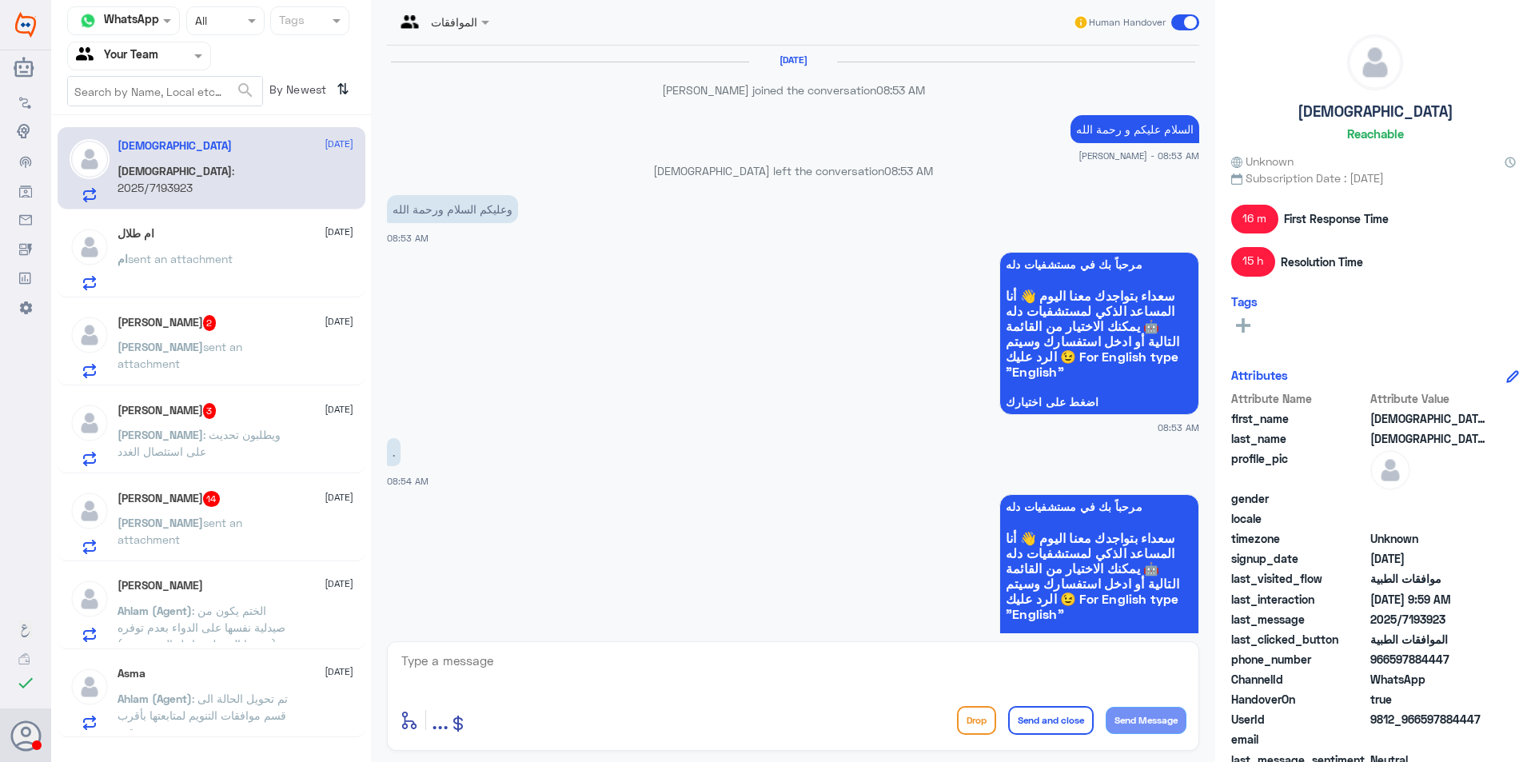
scroll to position [1269, 0]
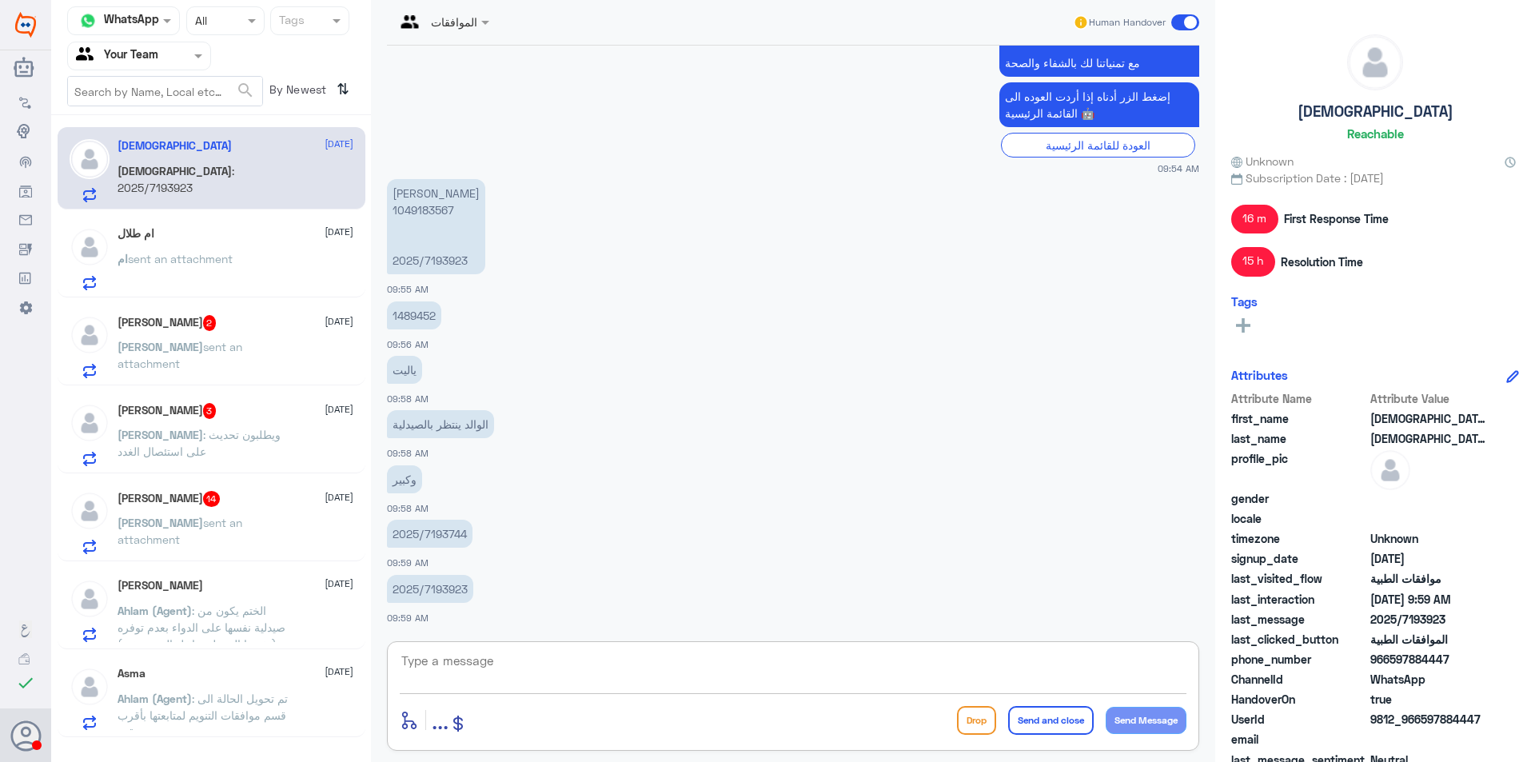
click at [508, 676] on textarea at bounding box center [793, 669] width 787 height 39
type textarea "l"
type textarea "مرحبا عزيزي"
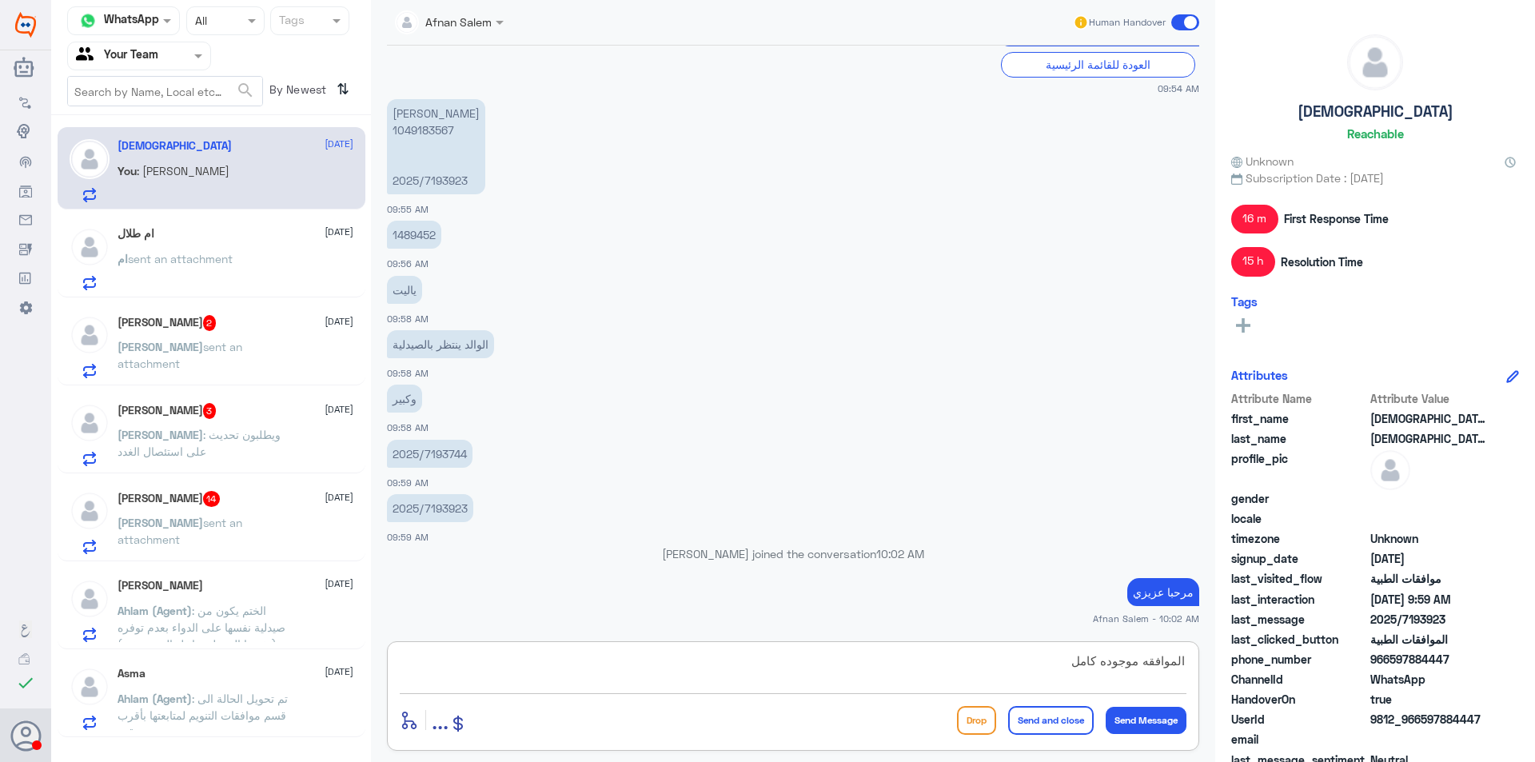
scroll to position [1316, 0]
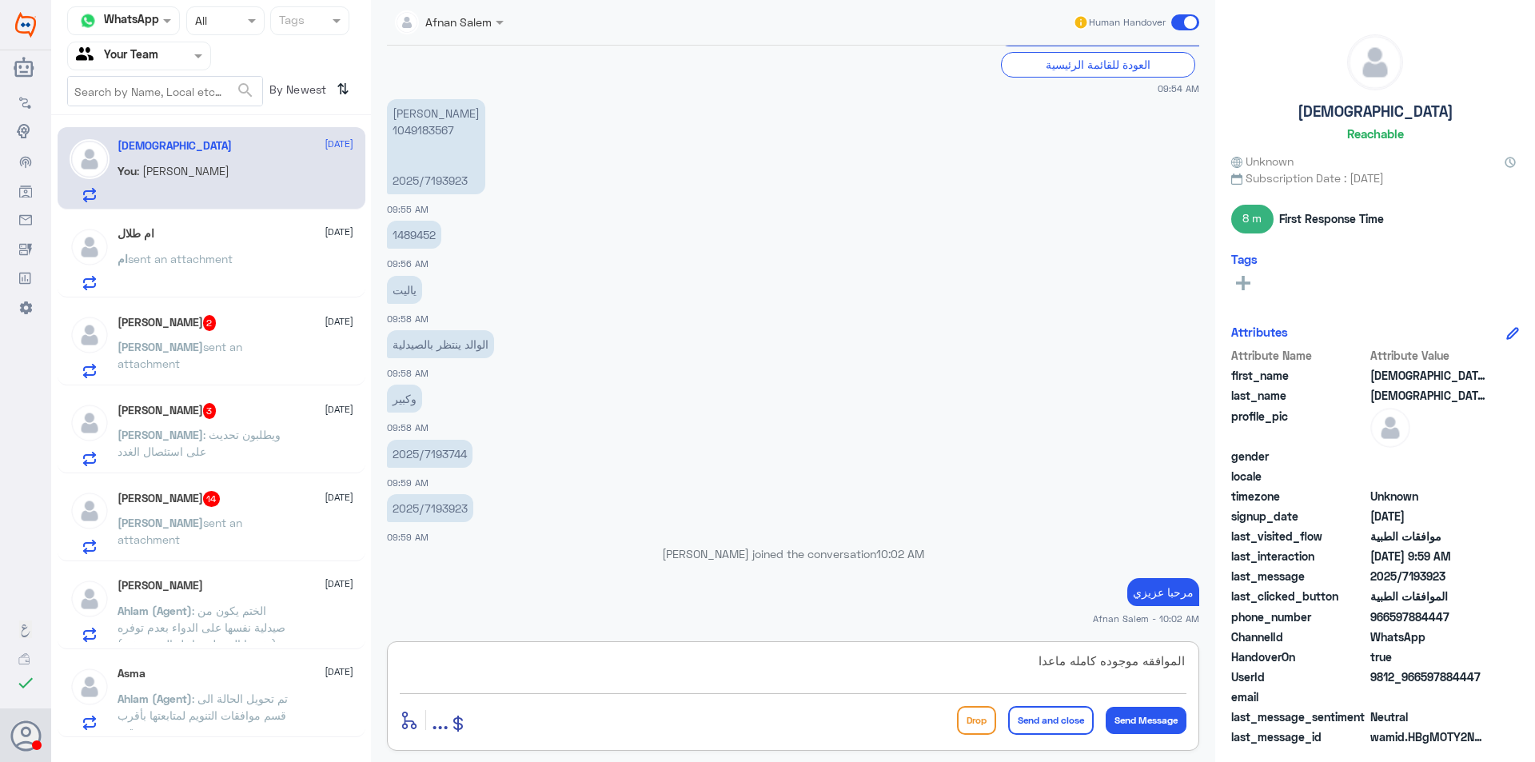
paste textarea "Thiotacid"
type textarea "الموافقه موجوده كامله ماعدا Thiotacid غير مغطى"
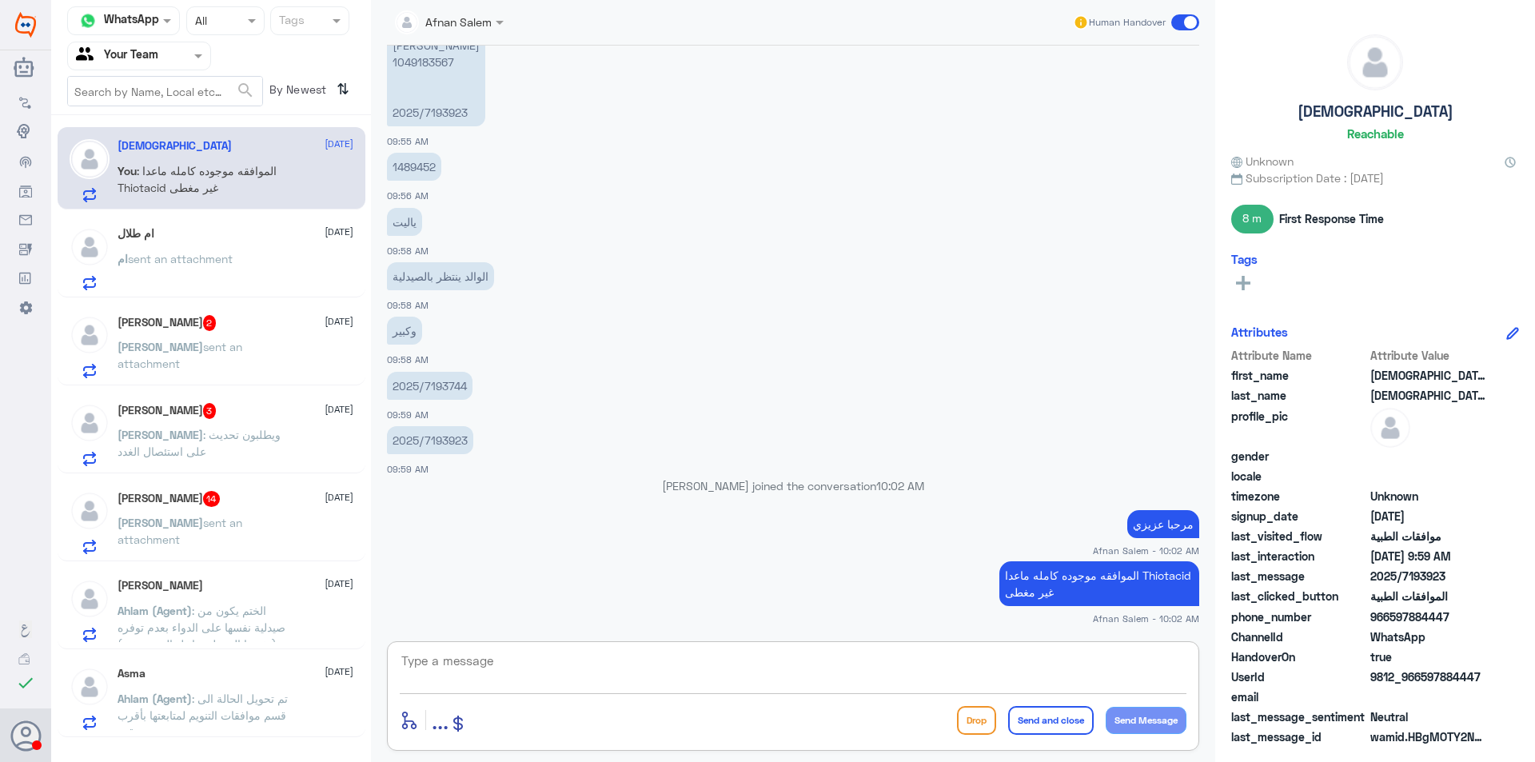
click at [247, 269] on div "ام sent an attachment" at bounding box center [236, 272] width 236 height 36
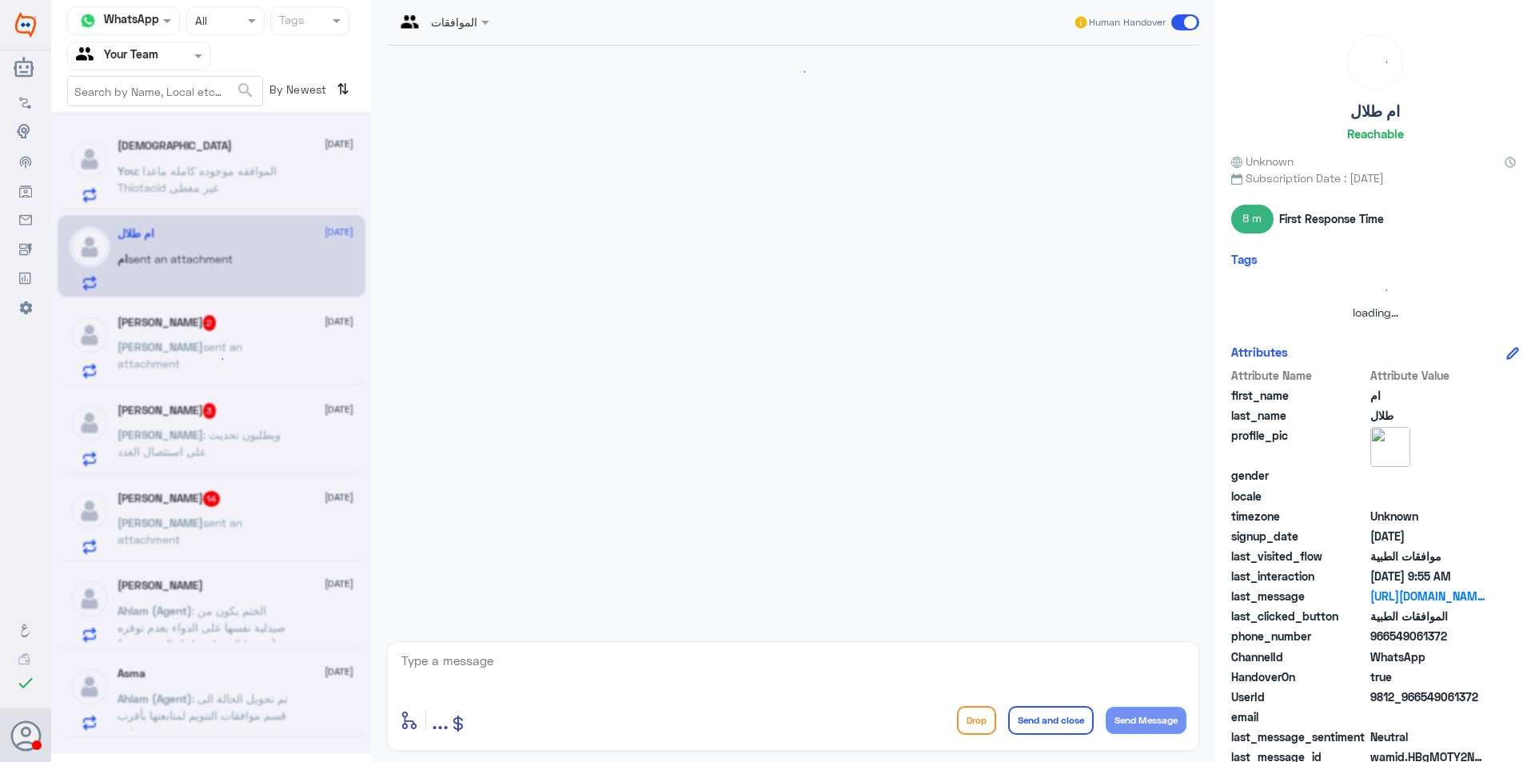
scroll to position [1375, 0]
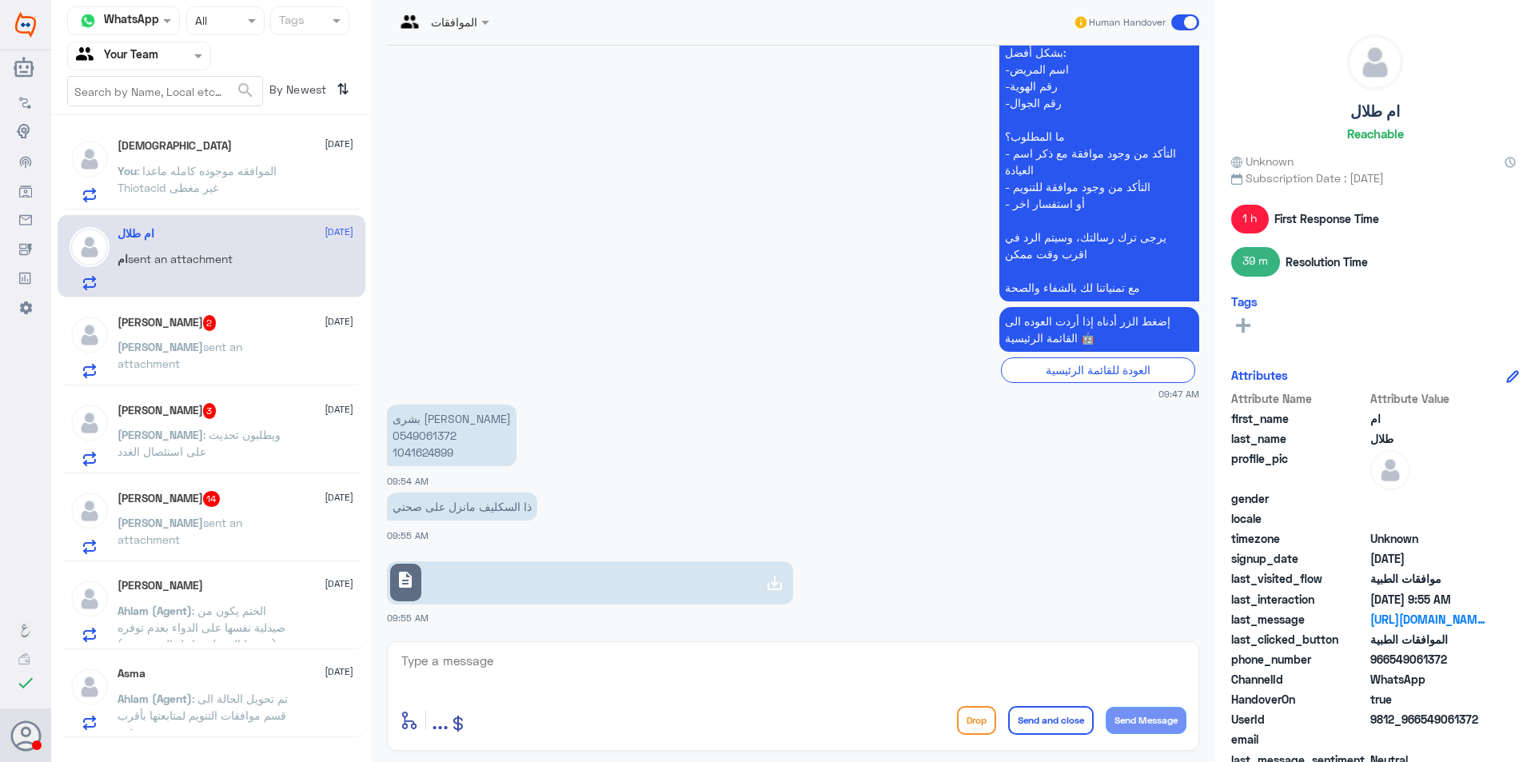
click at [277, 171] on span ": الموافقه موجوده كامله ماعدا Thiotacid غير مغطى" at bounding box center [197, 179] width 159 height 30
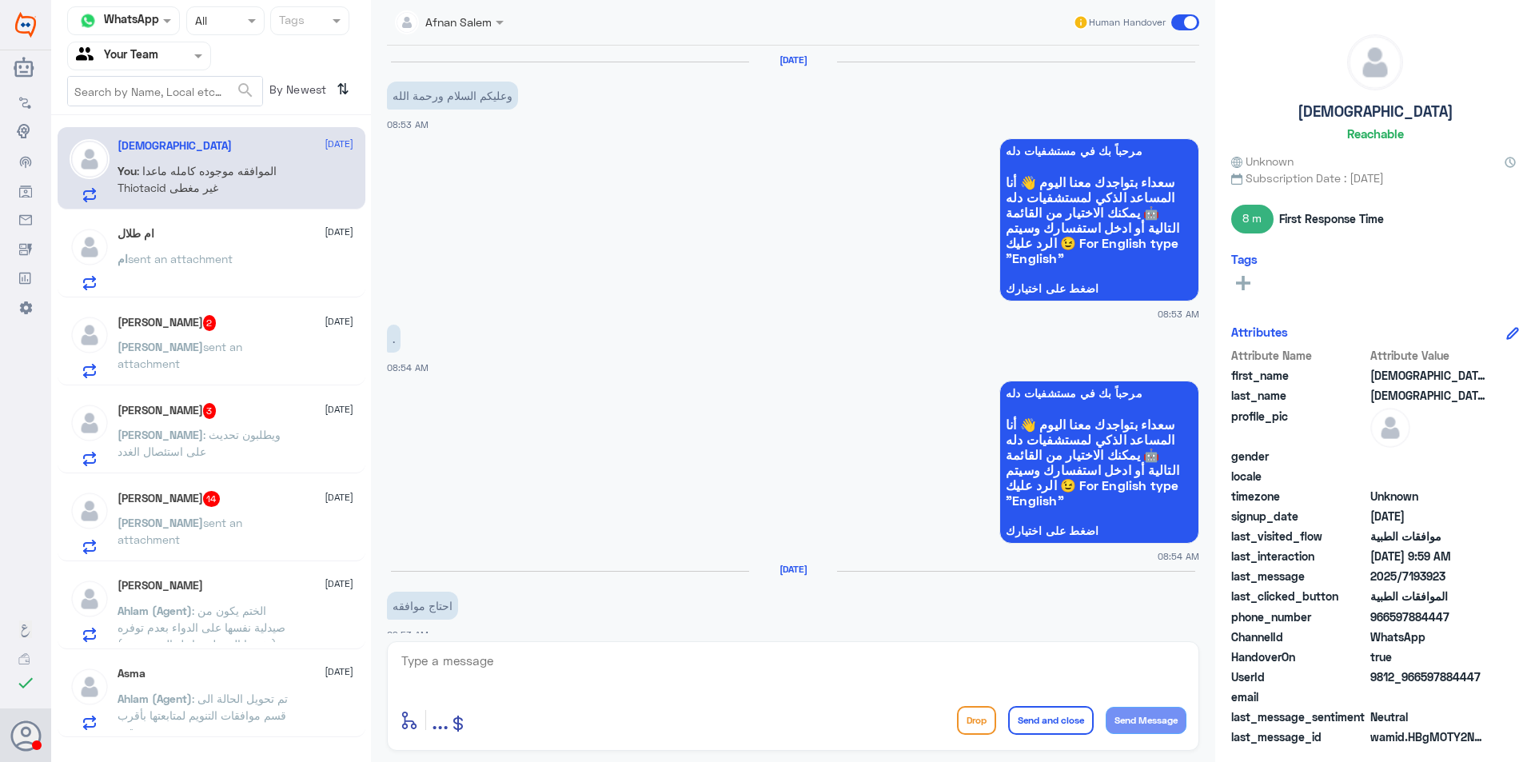
scroll to position [1304, 0]
